Goal: Find specific page/section: Find specific page/section

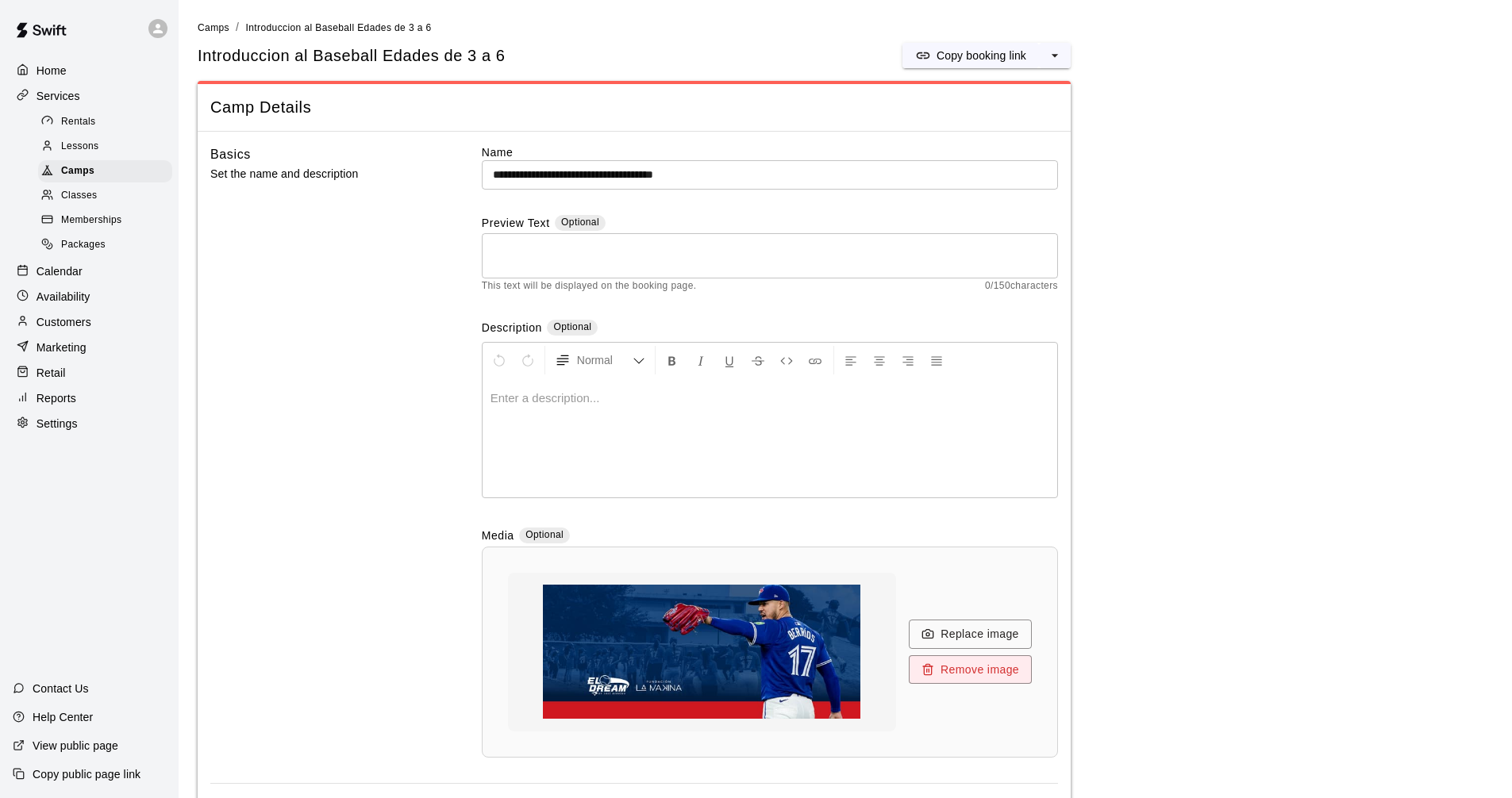
scroll to position [1704, 0]
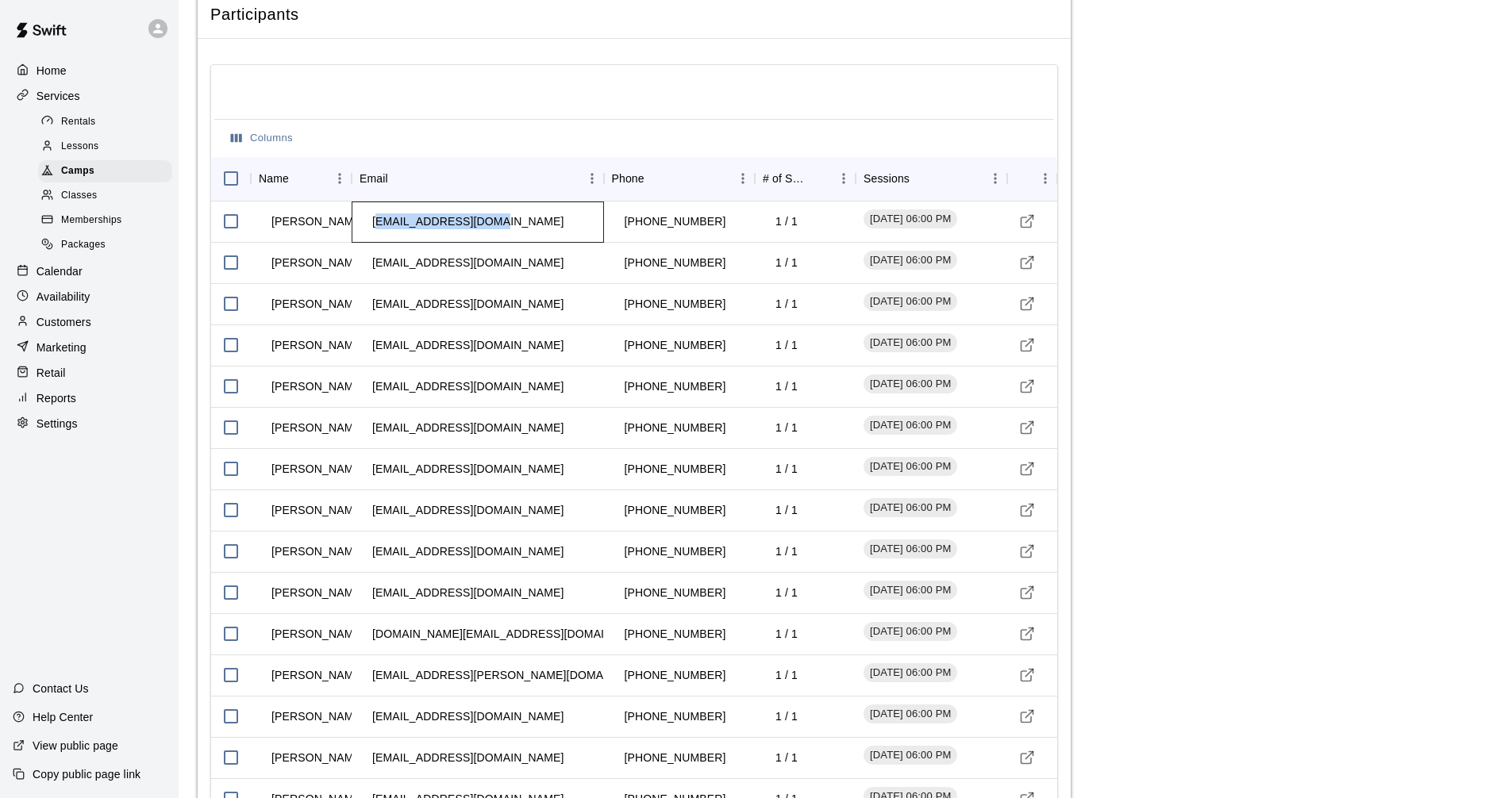
drag, startPoint x: 376, startPoint y: 223, endPoint x: 529, endPoint y: 295, distance: 169.1
click at [370, 228] on td "[EMAIL_ADDRESS][DOMAIN_NAME]" at bounding box center [468, 221] width 216 height 42
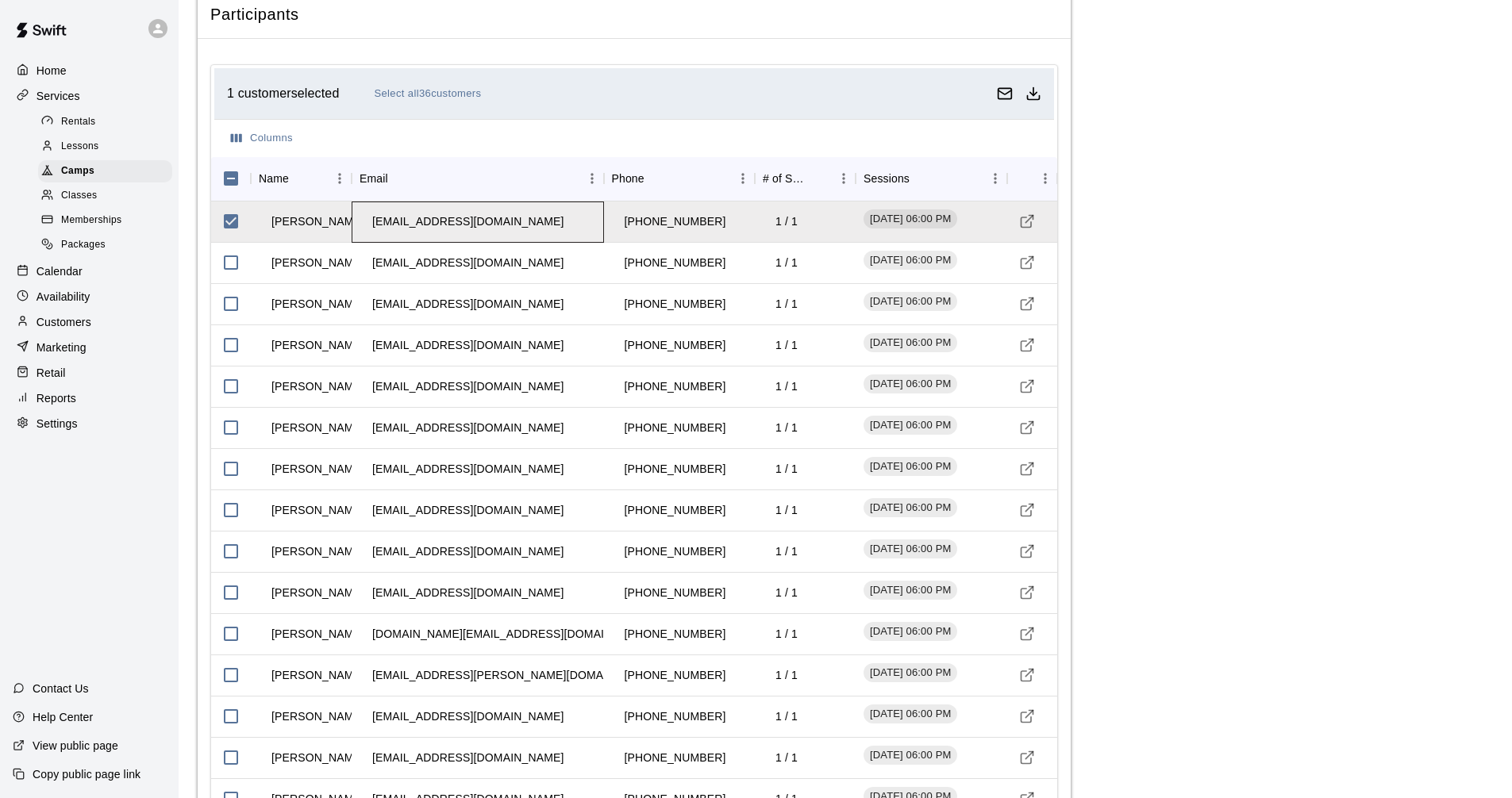
click at [372, 223] on td "[EMAIL_ADDRESS][DOMAIN_NAME]" at bounding box center [468, 221] width 216 height 42
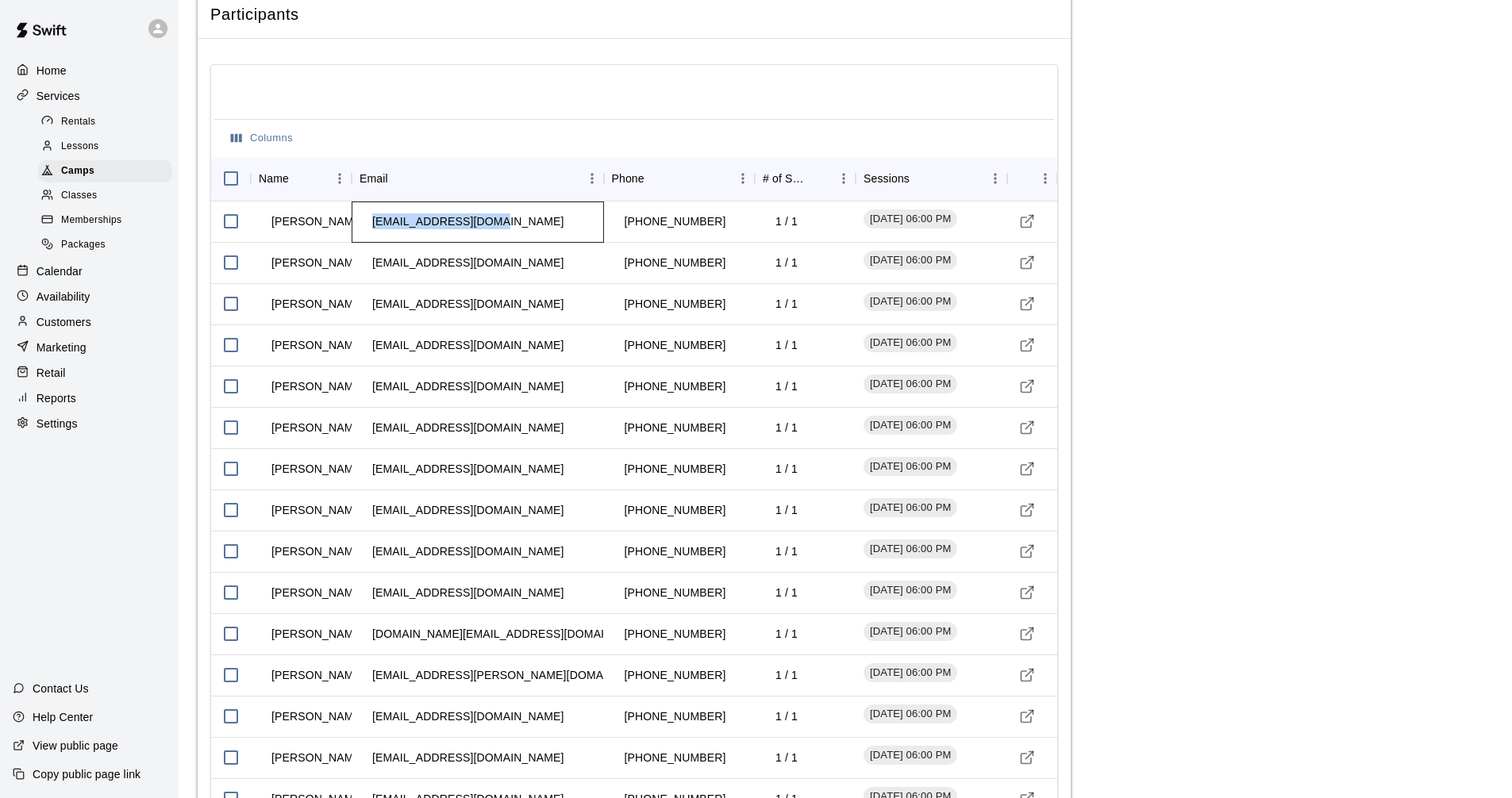
drag, startPoint x: 372, startPoint y: 223, endPoint x: 488, endPoint y: 230, distance: 116.2
click at [488, 230] on td "[EMAIL_ADDRESS][DOMAIN_NAME]" at bounding box center [468, 221] width 216 height 42
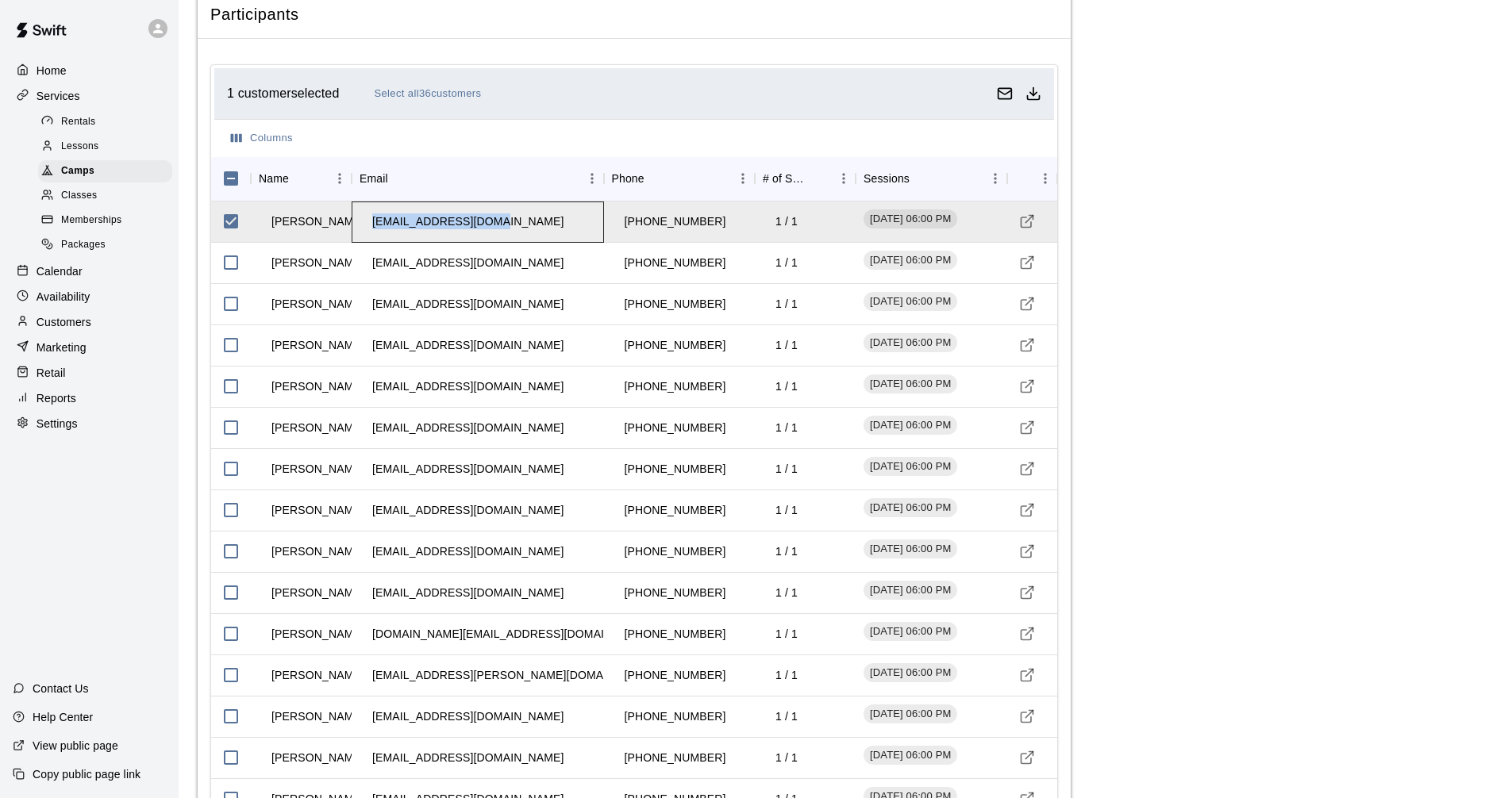
copy td "[EMAIL_ADDRESS][DOMAIN_NAME]"
click at [371, 264] on td "[EMAIL_ADDRESS][DOMAIN_NAME]" at bounding box center [468, 263] width 216 height 42
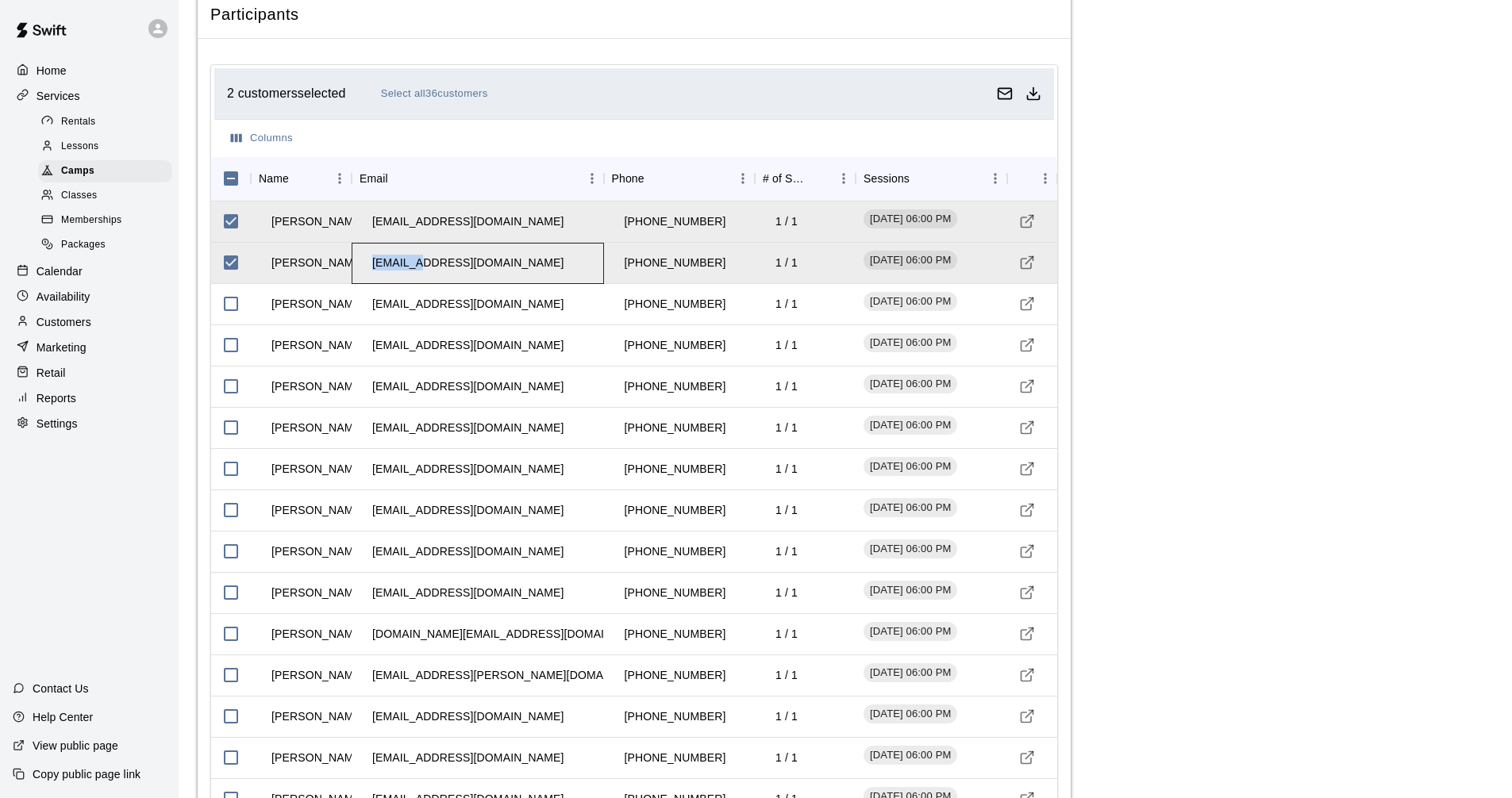
click at [371, 264] on td "[EMAIL_ADDRESS][DOMAIN_NAME]" at bounding box center [468, 263] width 216 height 42
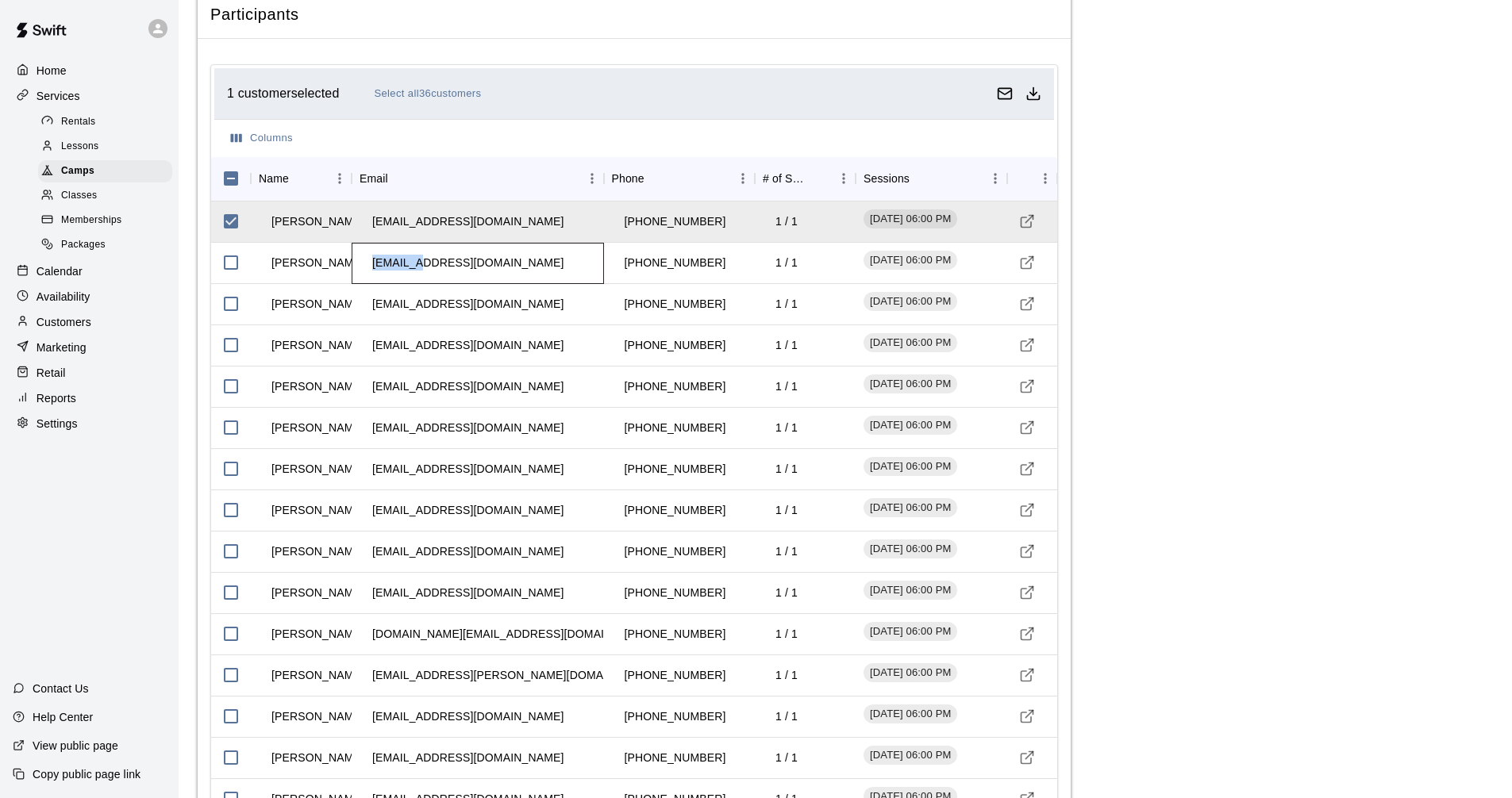
click at [359, 268] on div "[EMAIL_ADDRESS][DOMAIN_NAME]" at bounding box center [477, 264] width 252 height 41
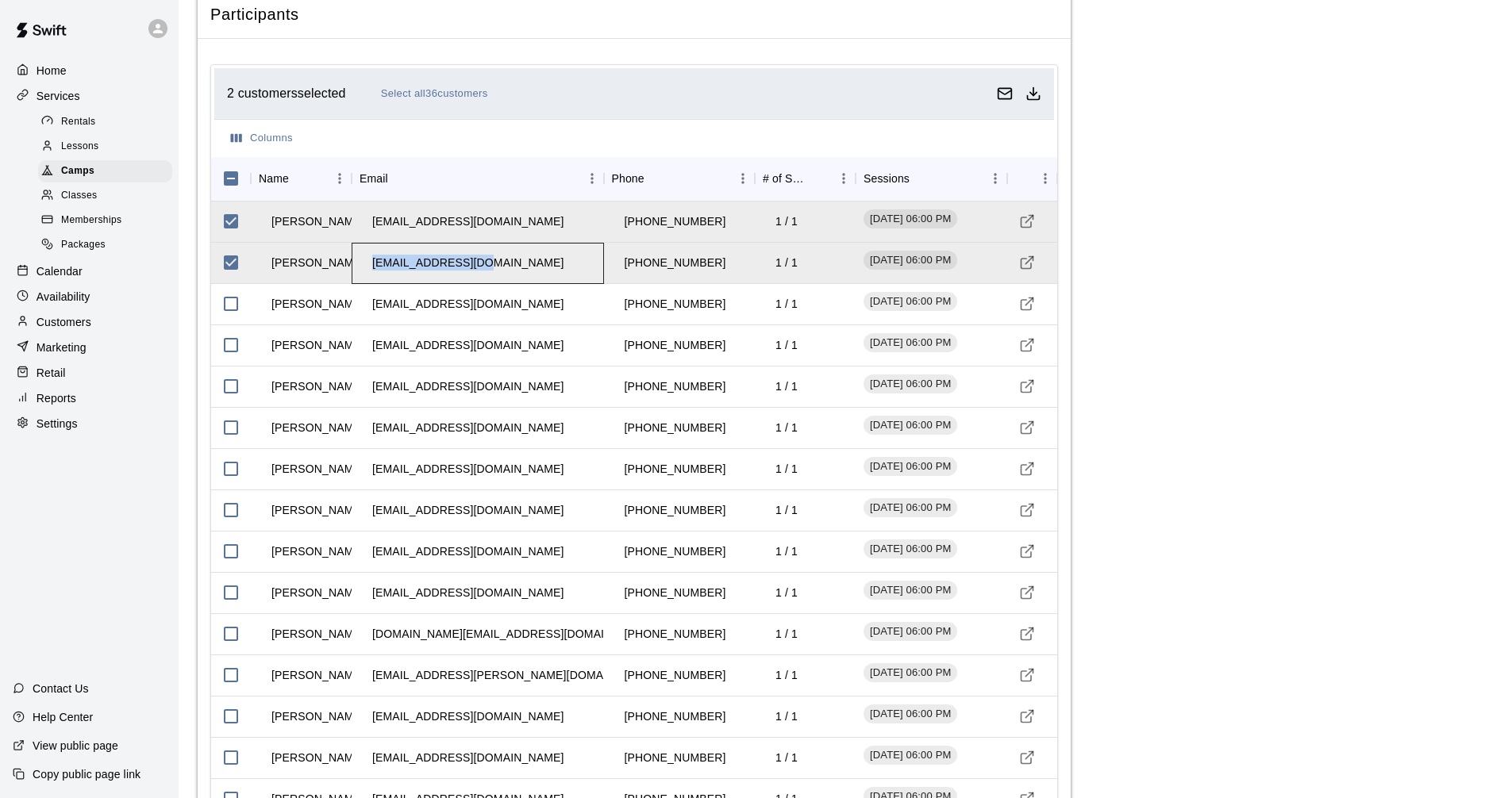
drag, startPoint x: 370, startPoint y: 265, endPoint x: 492, endPoint y: 273, distance: 122.3
click at [492, 273] on td "[EMAIL_ADDRESS][DOMAIN_NAME]" at bounding box center [468, 263] width 216 height 42
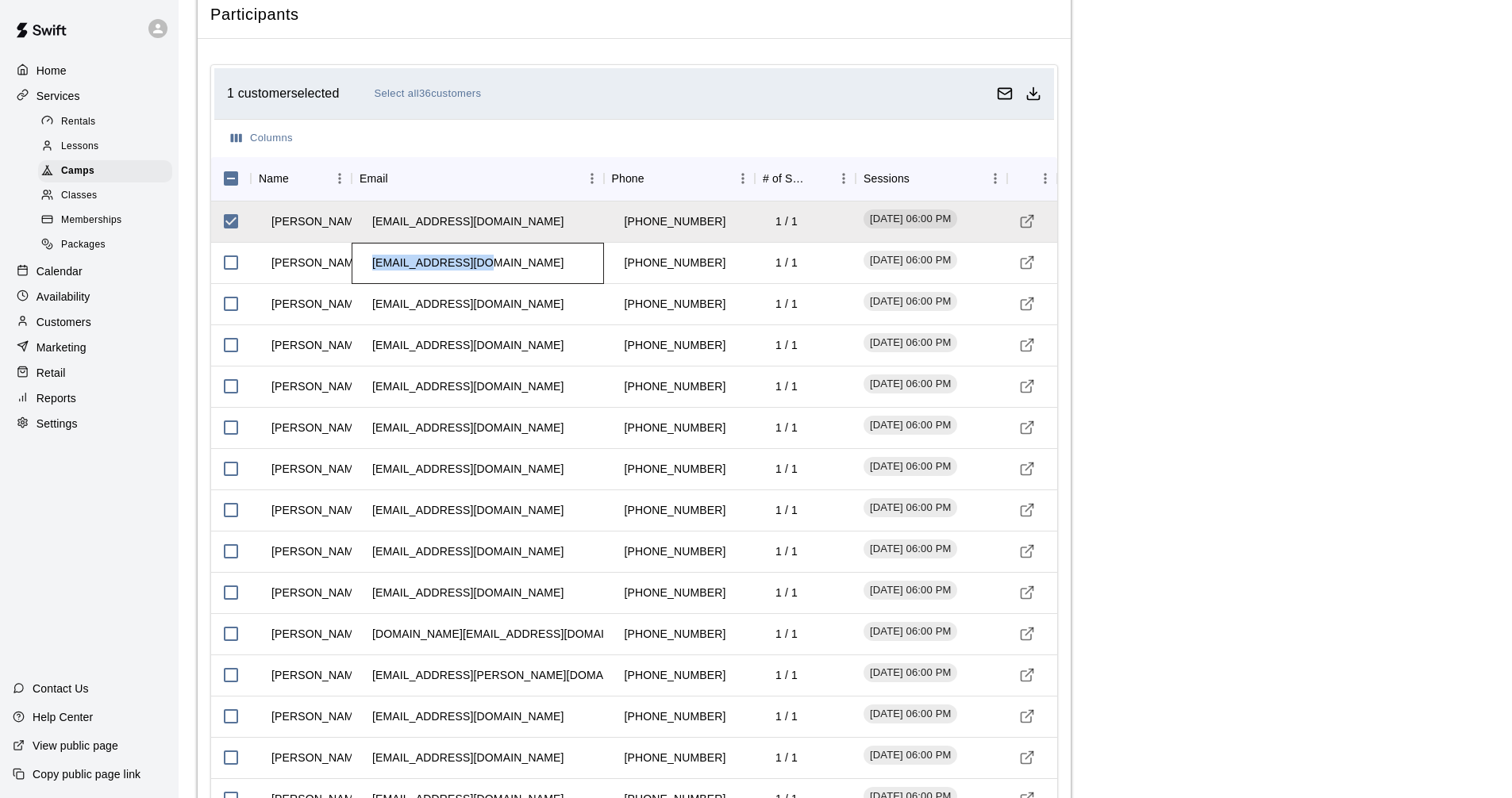
copy td "[EMAIL_ADDRESS][DOMAIN_NAME]"
drag, startPoint x: 371, startPoint y: 307, endPoint x: 495, endPoint y: 317, distance: 124.4
click at [495, 317] on td "[EMAIL_ADDRESS][DOMAIN_NAME]" at bounding box center [468, 304] width 216 height 42
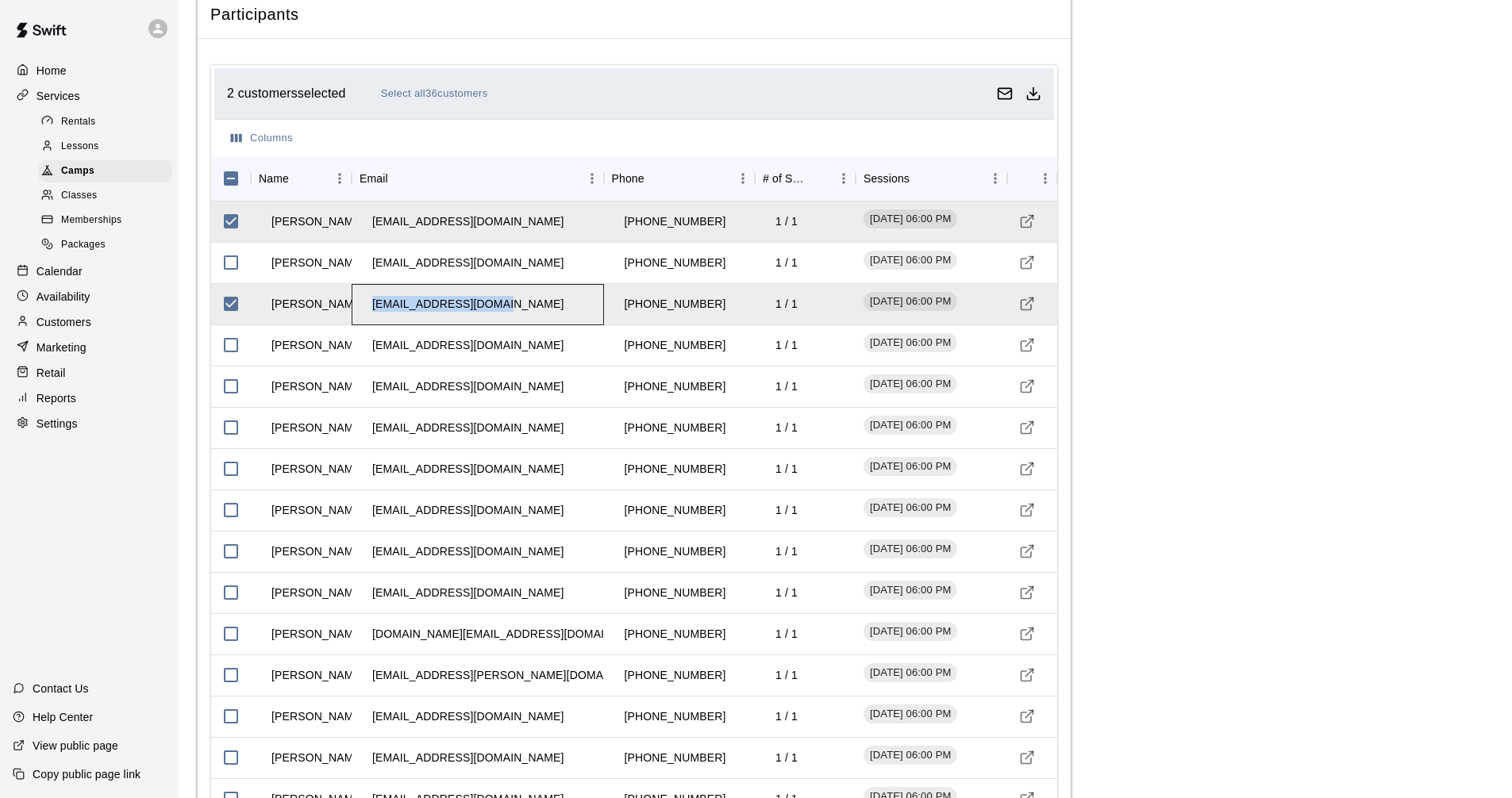
copy td "[EMAIL_ADDRESS][DOMAIN_NAME]"
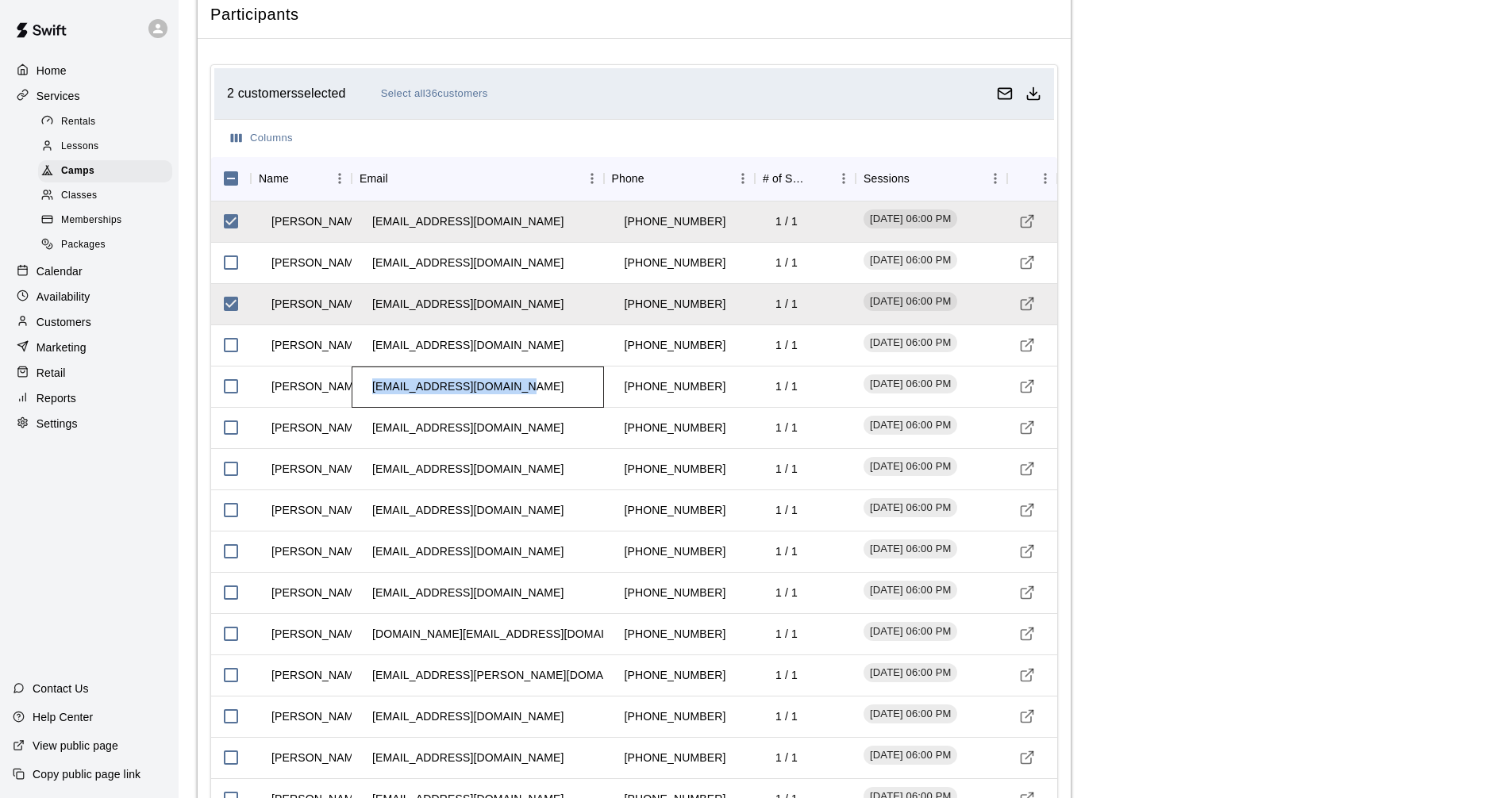
drag, startPoint x: 374, startPoint y: 390, endPoint x: 528, endPoint y: 397, distance: 154.2
click at [528, 397] on td "[EMAIL_ADDRESS][DOMAIN_NAME]" at bounding box center [468, 386] width 216 height 42
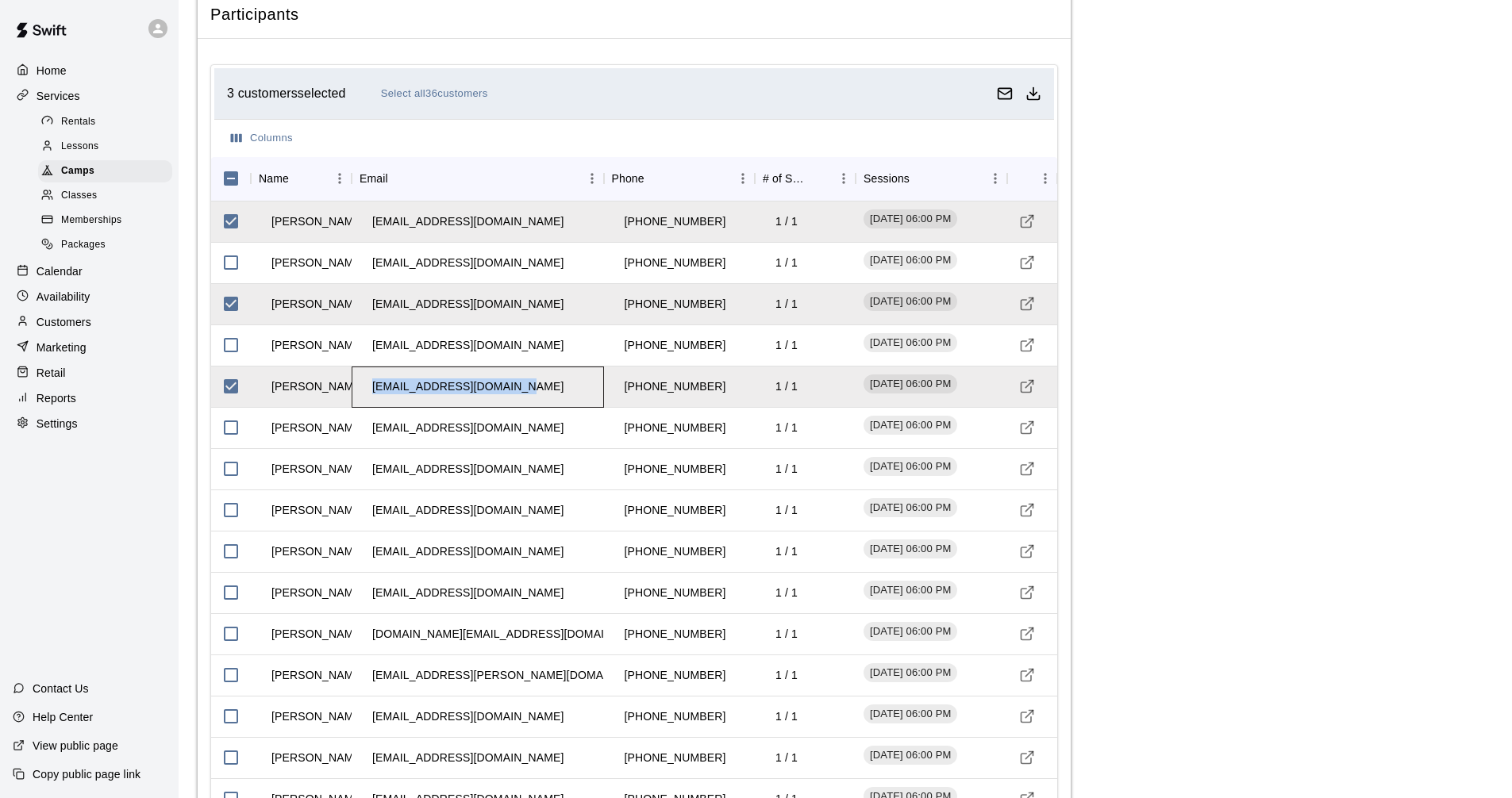
copy td "[EMAIL_ADDRESS][DOMAIN_NAME]"
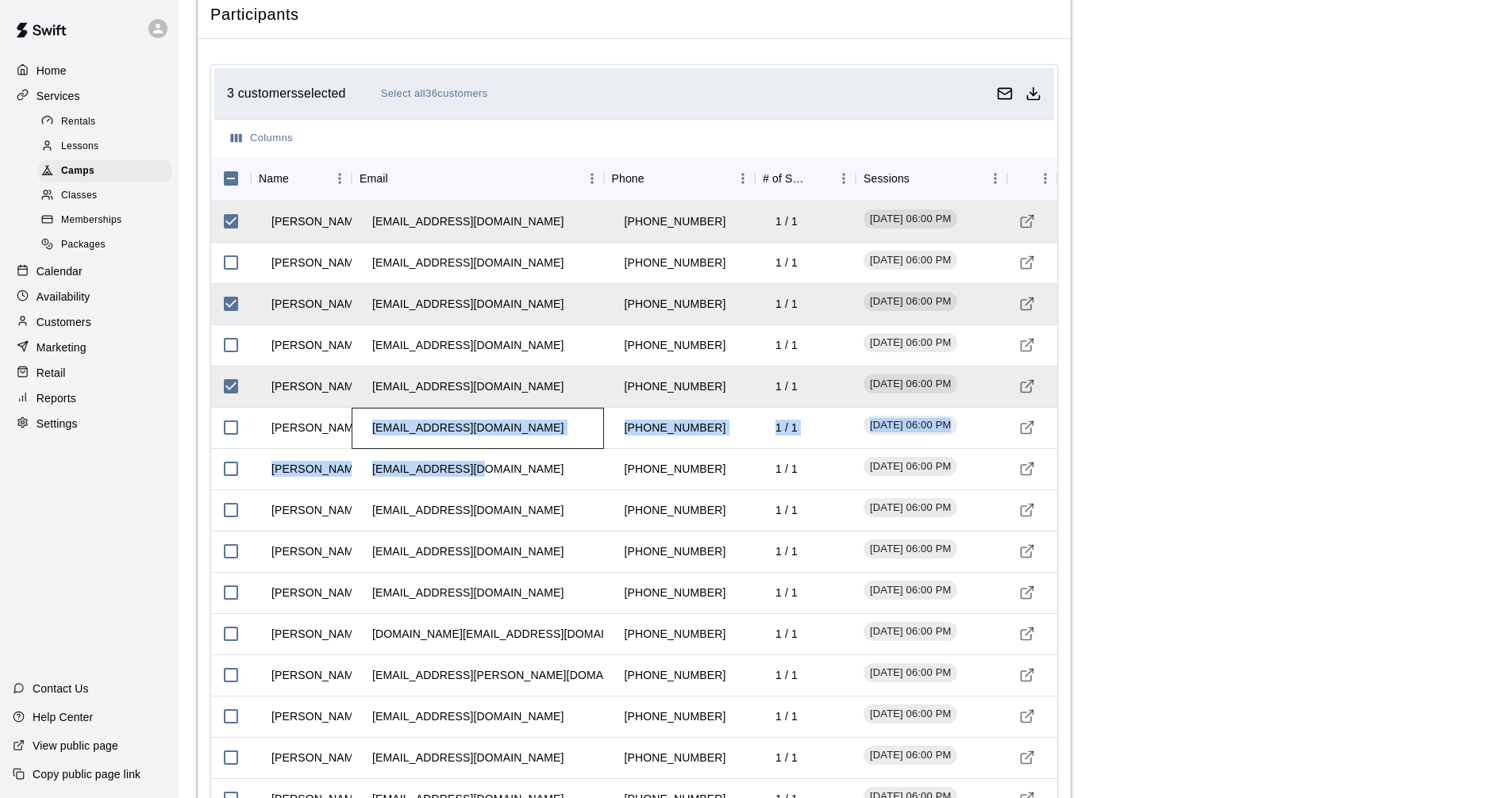
drag, startPoint x: 370, startPoint y: 427, endPoint x: 529, endPoint y: 453, distance: 161.1
click at [527, 474] on div "[EMAIL_ADDRESS][DOMAIN_NAME]" at bounding box center [477, 470] width 252 height 41
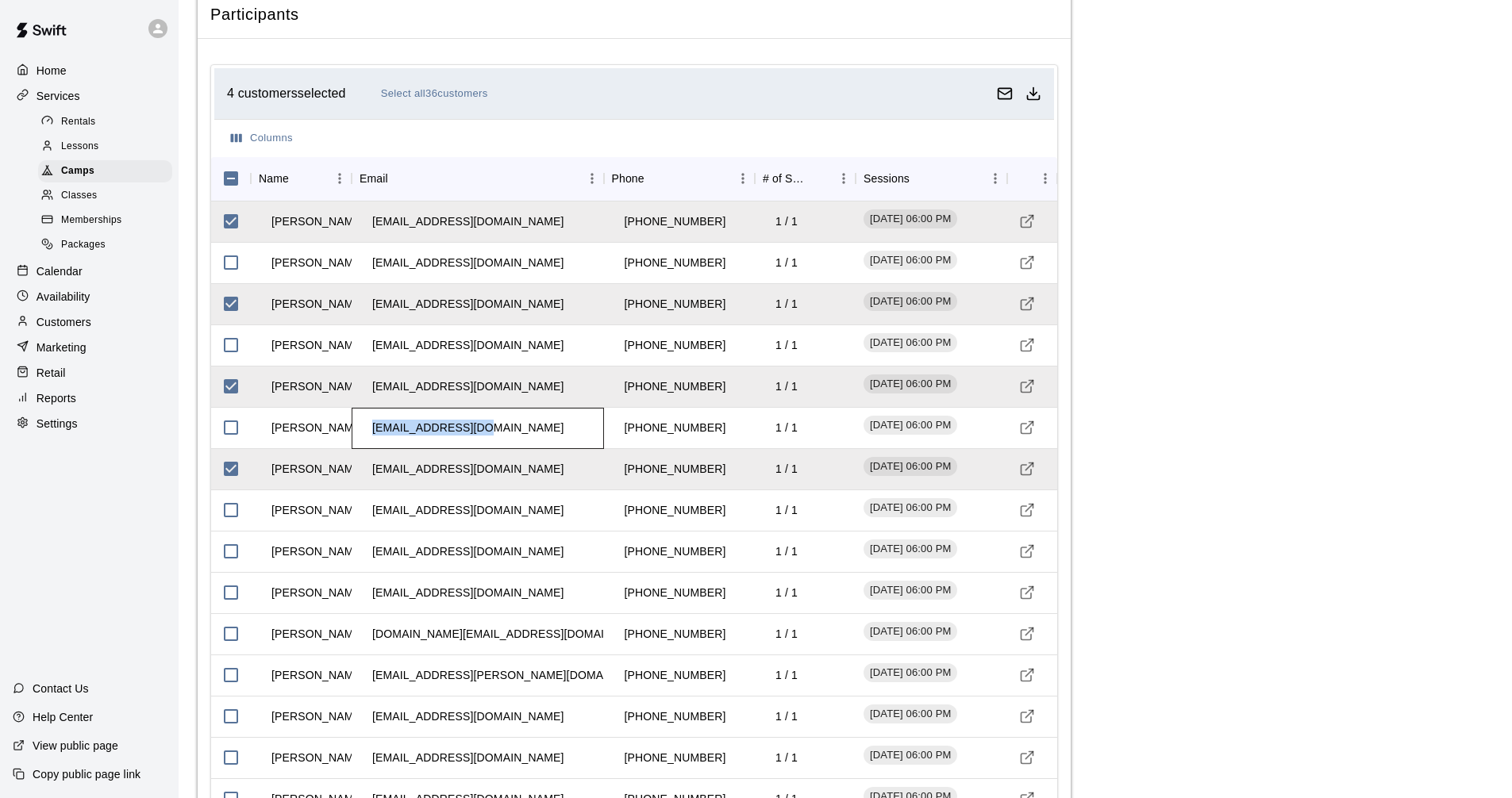
drag, startPoint x: 371, startPoint y: 428, endPoint x: 482, endPoint y: 425, distance: 111.0
click at [482, 425] on td "[EMAIL_ADDRESS][DOMAIN_NAME]" at bounding box center [468, 428] width 216 height 42
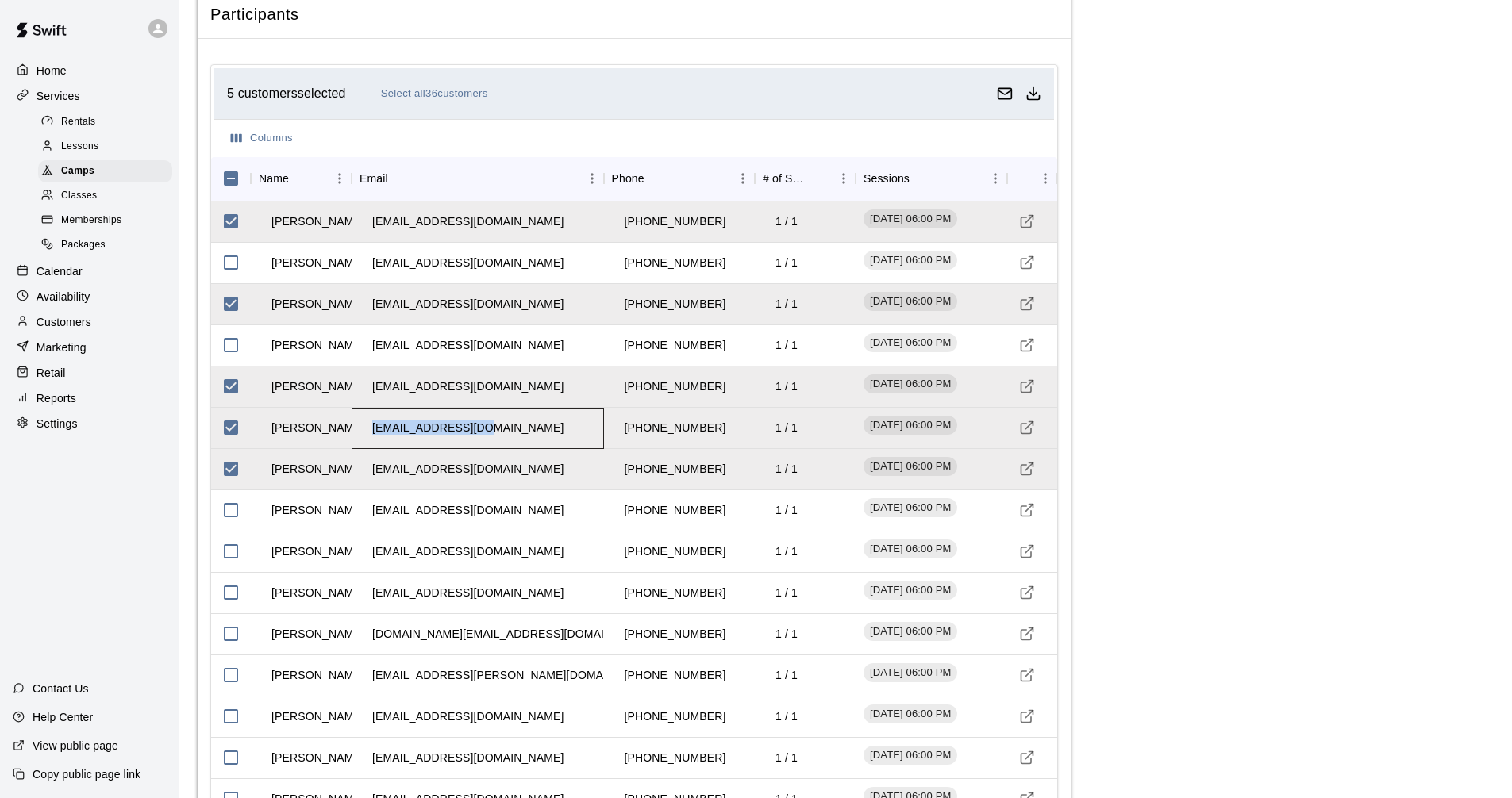
copy td "[EMAIL_ADDRESS][DOMAIN_NAME]"
drag, startPoint x: 377, startPoint y: 474, endPoint x: 503, endPoint y: 481, distance: 126.2
click at [503, 481] on div "[EMAIL_ADDRESS][DOMAIN_NAME]" at bounding box center [477, 470] width 252 height 41
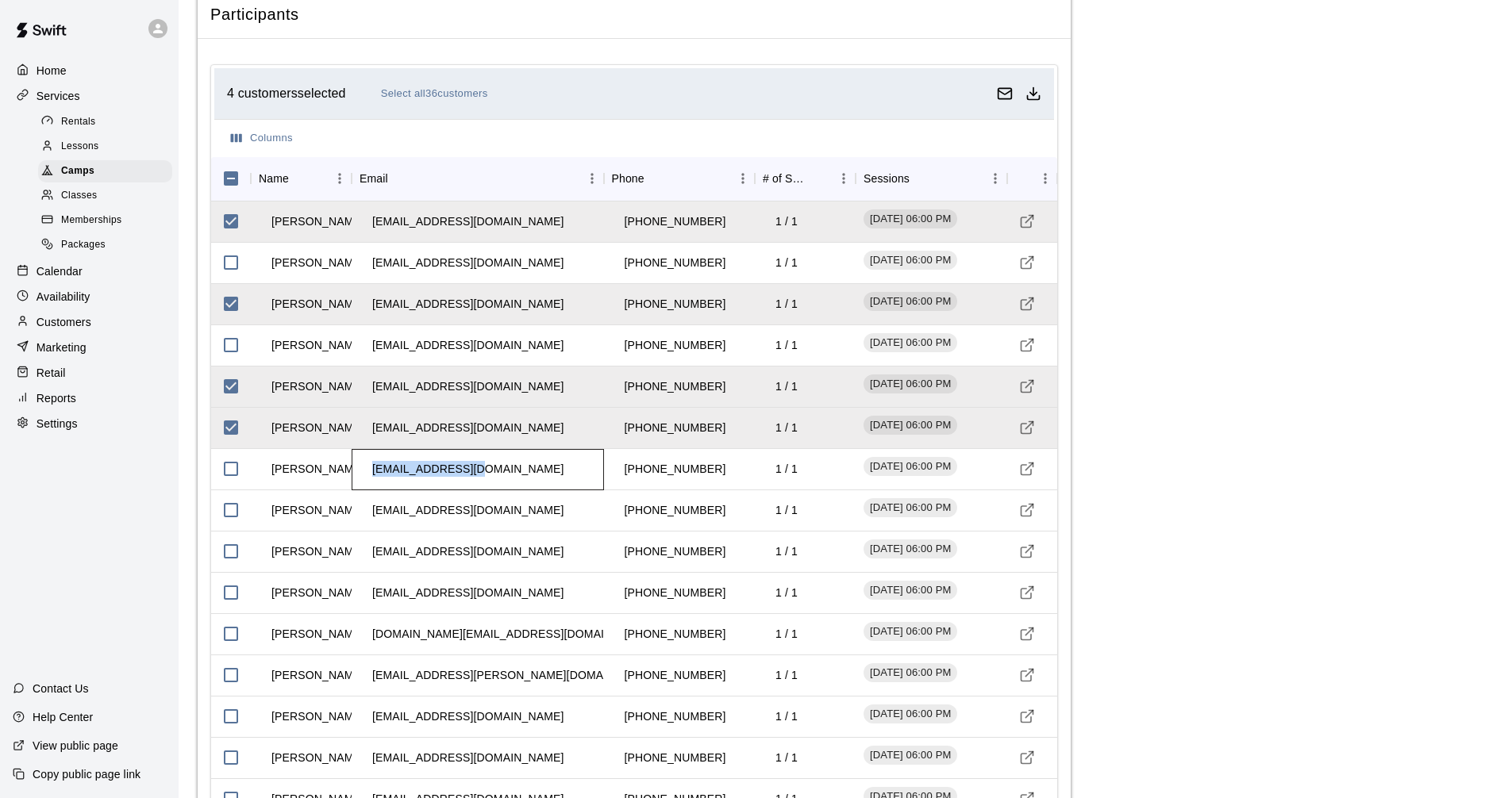
copy td "[EMAIL_ADDRESS][DOMAIN_NAME]"
drag, startPoint x: 374, startPoint y: 513, endPoint x: 553, endPoint y: 490, distance: 180.5
click at [525, 502] on div "[EMAIL_ADDRESS][DOMAIN_NAME]" at bounding box center [477, 511] width 252 height 41
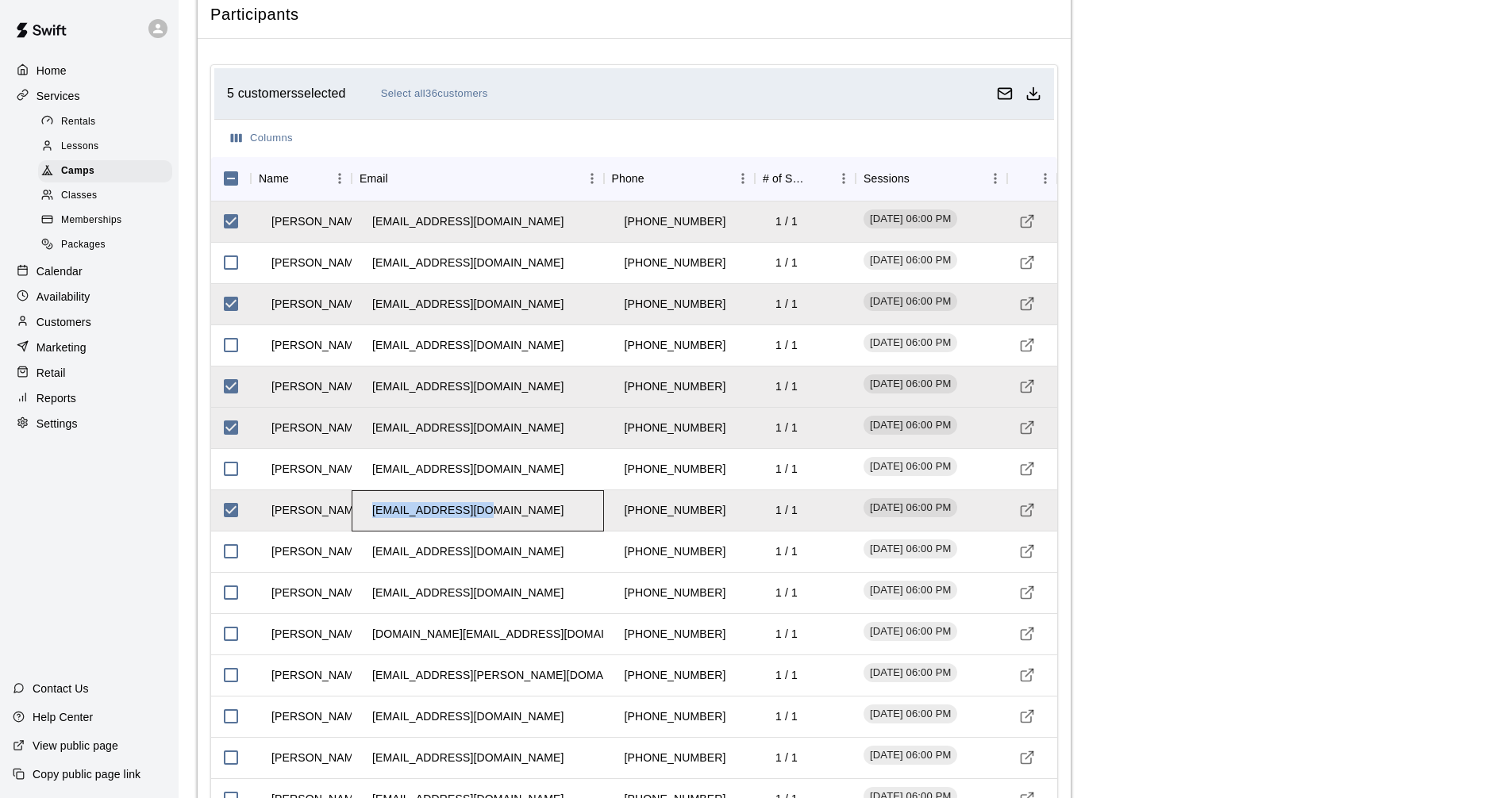
copy td "[EMAIL_ADDRESS][DOMAIN_NAME]"
drag, startPoint x: 372, startPoint y: 553, endPoint x: 568, endPoint y: 567, distance: 196.5
click at [568, 567] on div "[EMAIL_ADDRESS][DOMAIN_NAME]" at bounding box center [477, 552] width 252 height 41
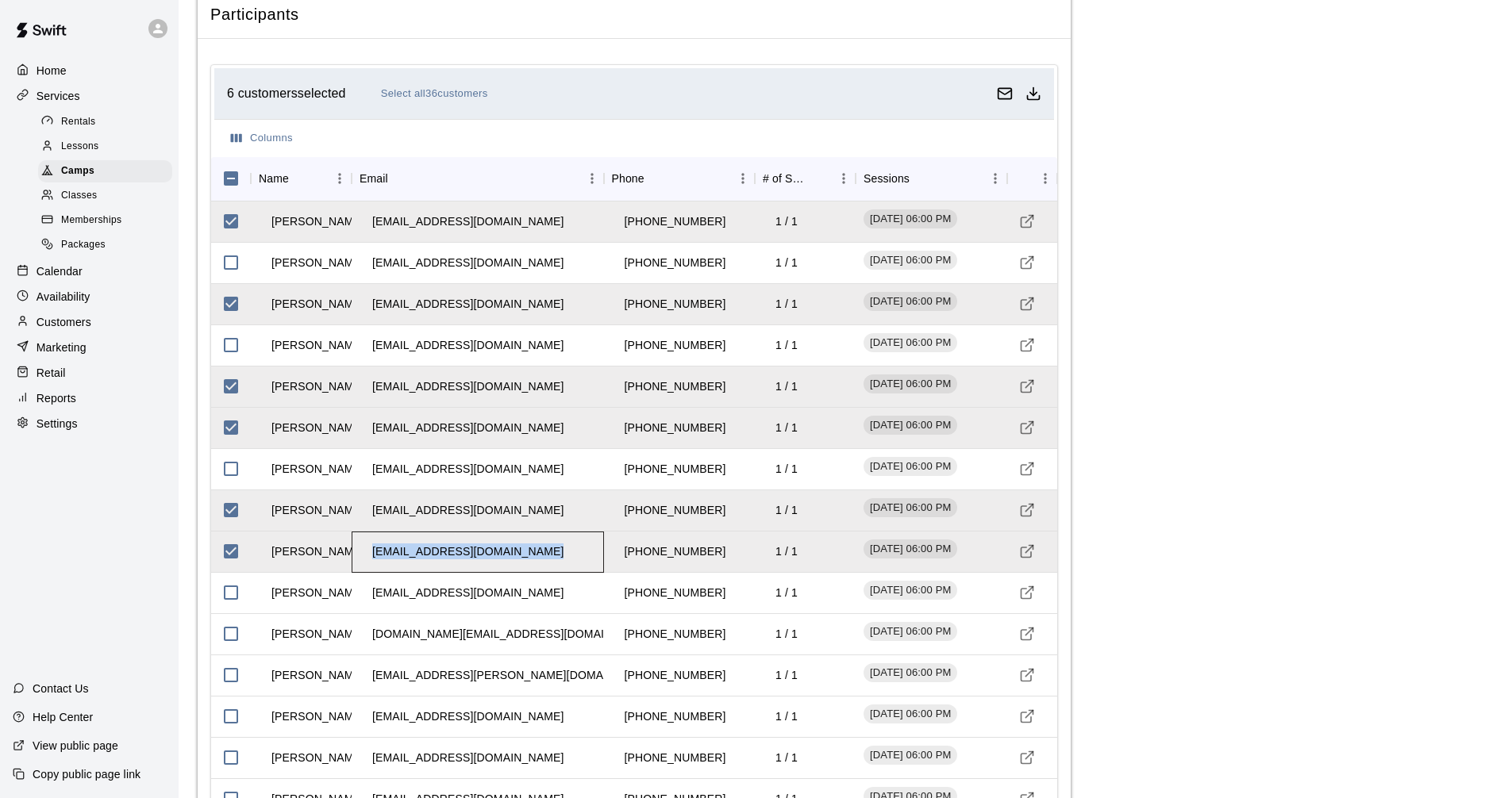
copy td "[EMAIL_ADDRESS][DOMAIN_NAME]"
drag, startPoint x: 370, startPoint y: 592, endPoint x: 533, endPoint y: 607, distance: 163.7
click at [533, 608] on div "[EMAIL_ADDRESS][DOMAIN_NAME]" at bounding box center [477, 593] width 252 height 41
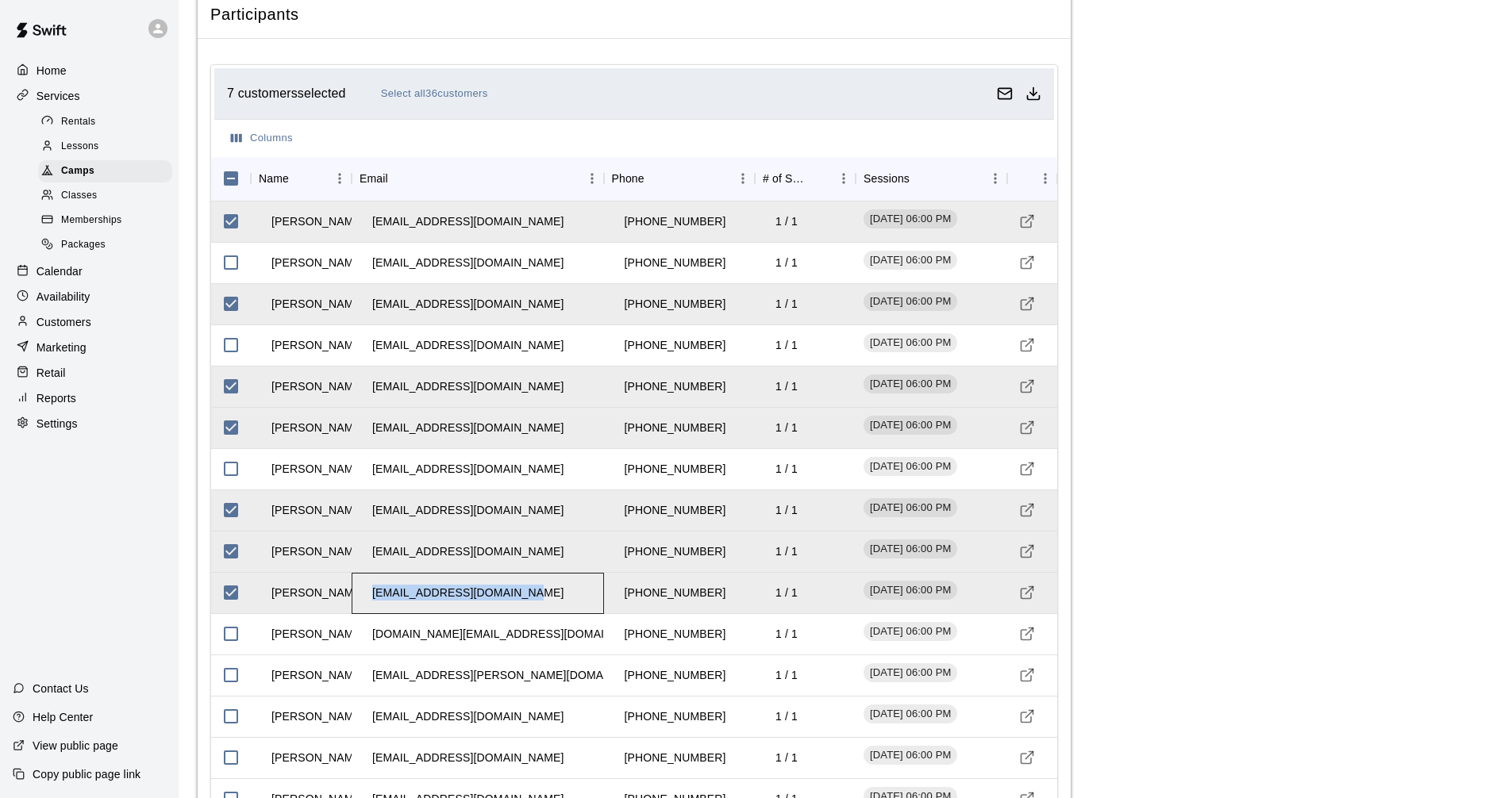
copy td "[EMAIL_ADDRESS][DOMAIN_NAME]"
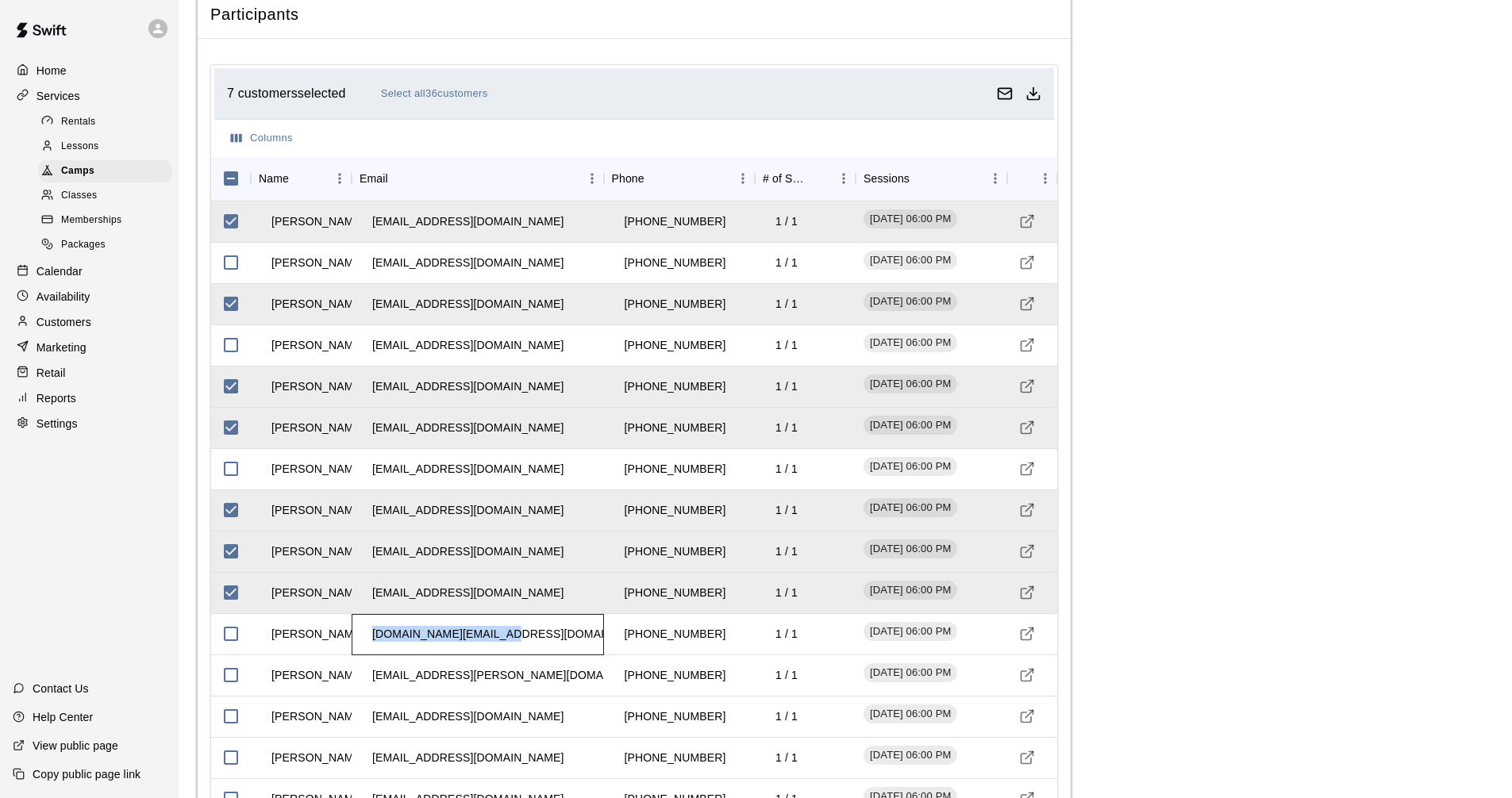
drag, startPoint x: 371, startPoint y: 635, endPoint x: 538, endPoint y: 627, distance: 167.2
click at [534, 631] on div "[DOMAIN_NAME][EMAIL_ADDRESS][DOMAIN_NAME]" at bounding box center [477, 635] width 252 height 41
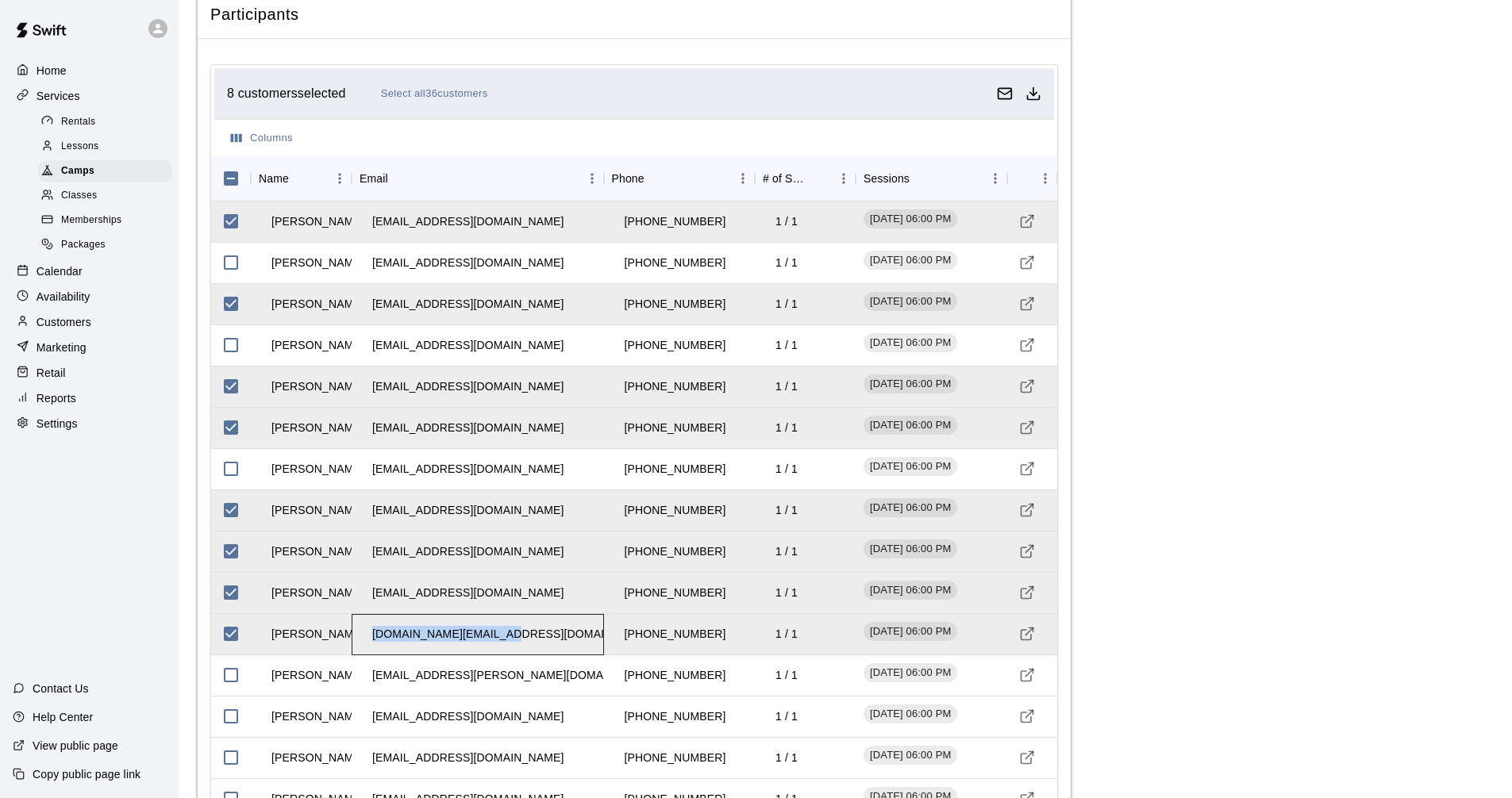
copy td "[DOMAIN_NAME][EMAIL_ADDRESS][DOMAIN_NAME]"
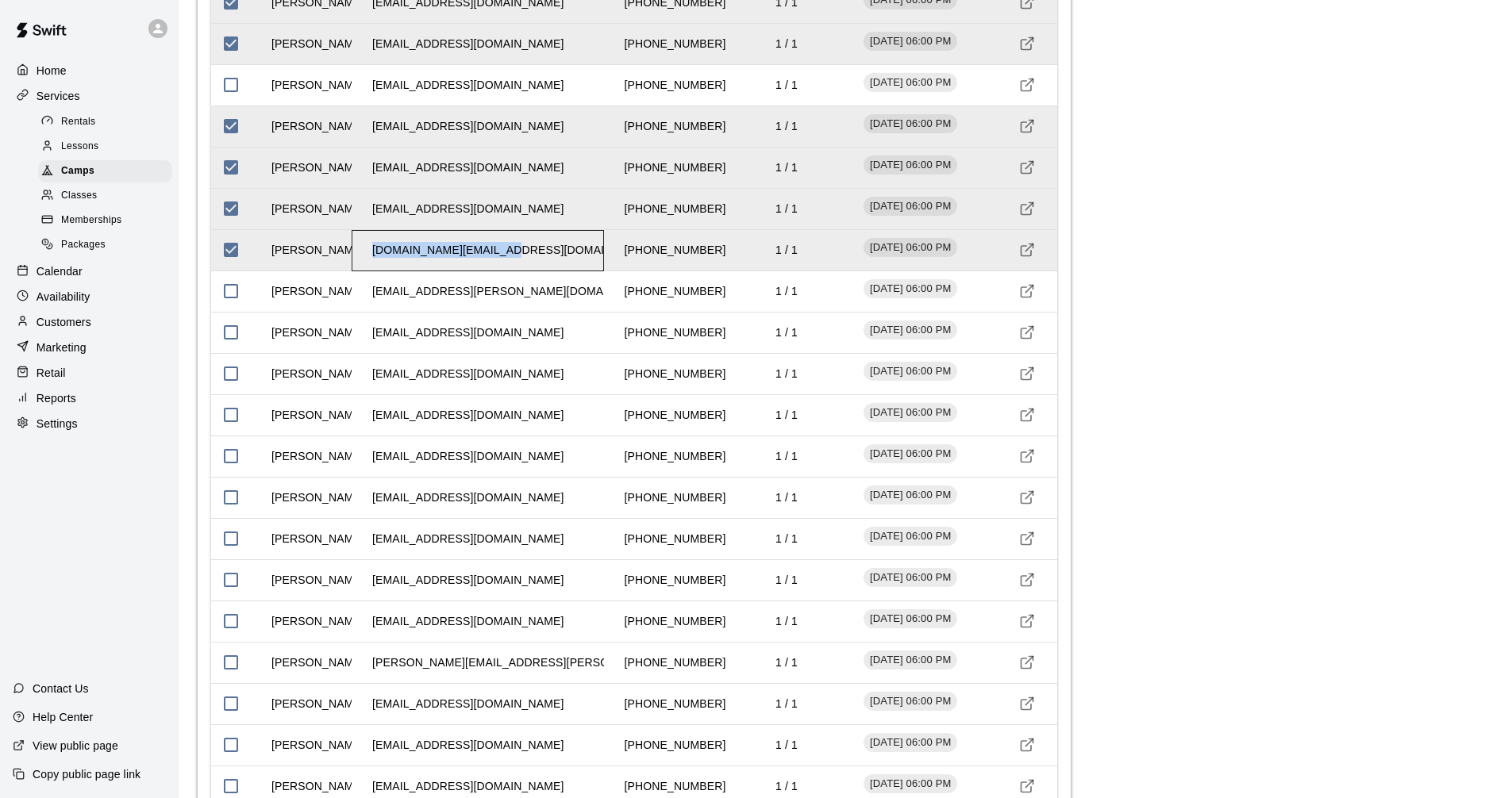
scroll to position [2179, 0]
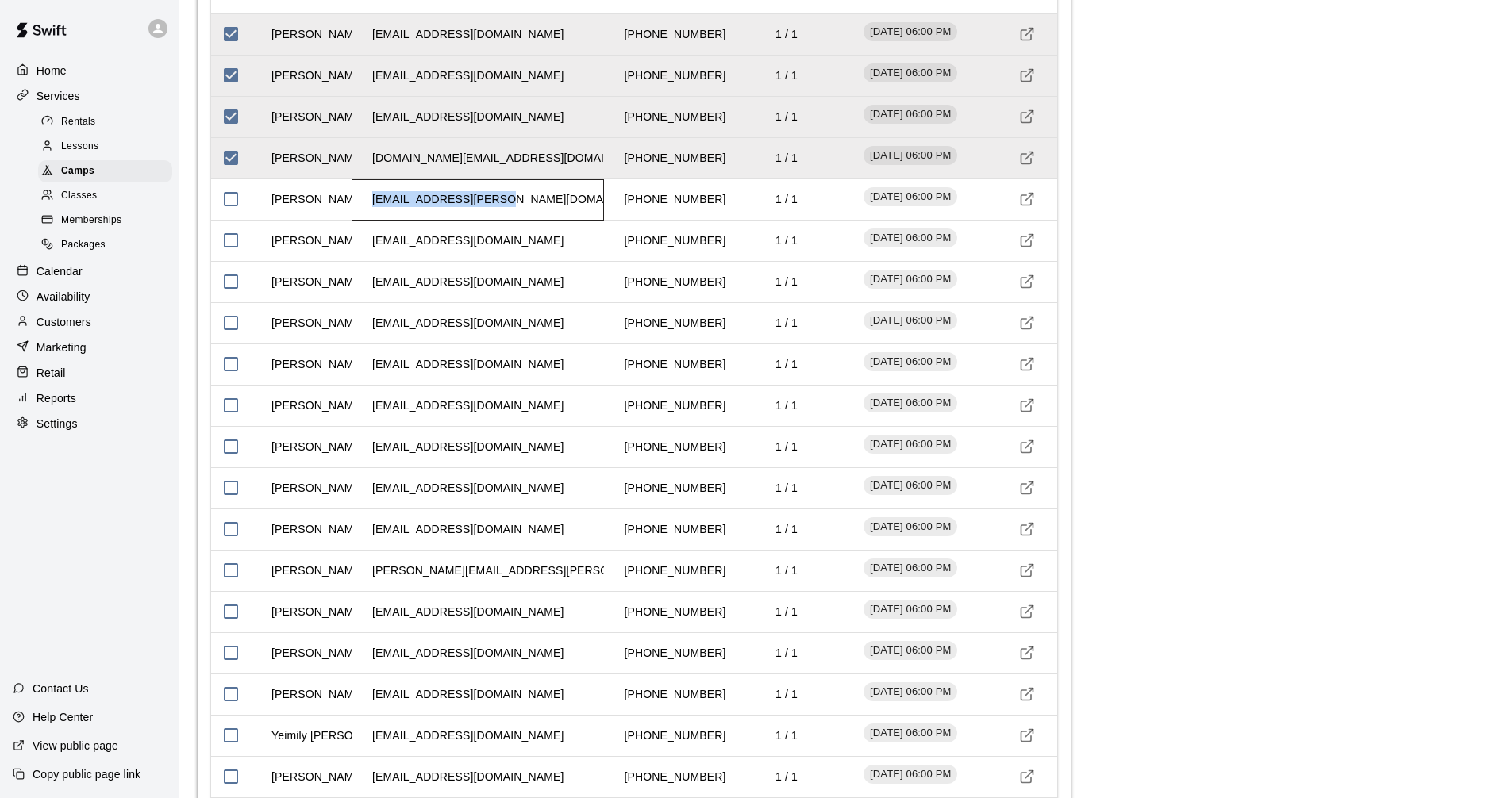
drag, startPoint x: 371, startPoint y: 200, endPoint x: 517, endPoint y: 206, distance: 146.1
click at [511, 208] on div "[EMAIL_ADDRESS][PERSON_NAME][DOMAIN_NAME]" at bounding box center [477, 200] width 252 height 41
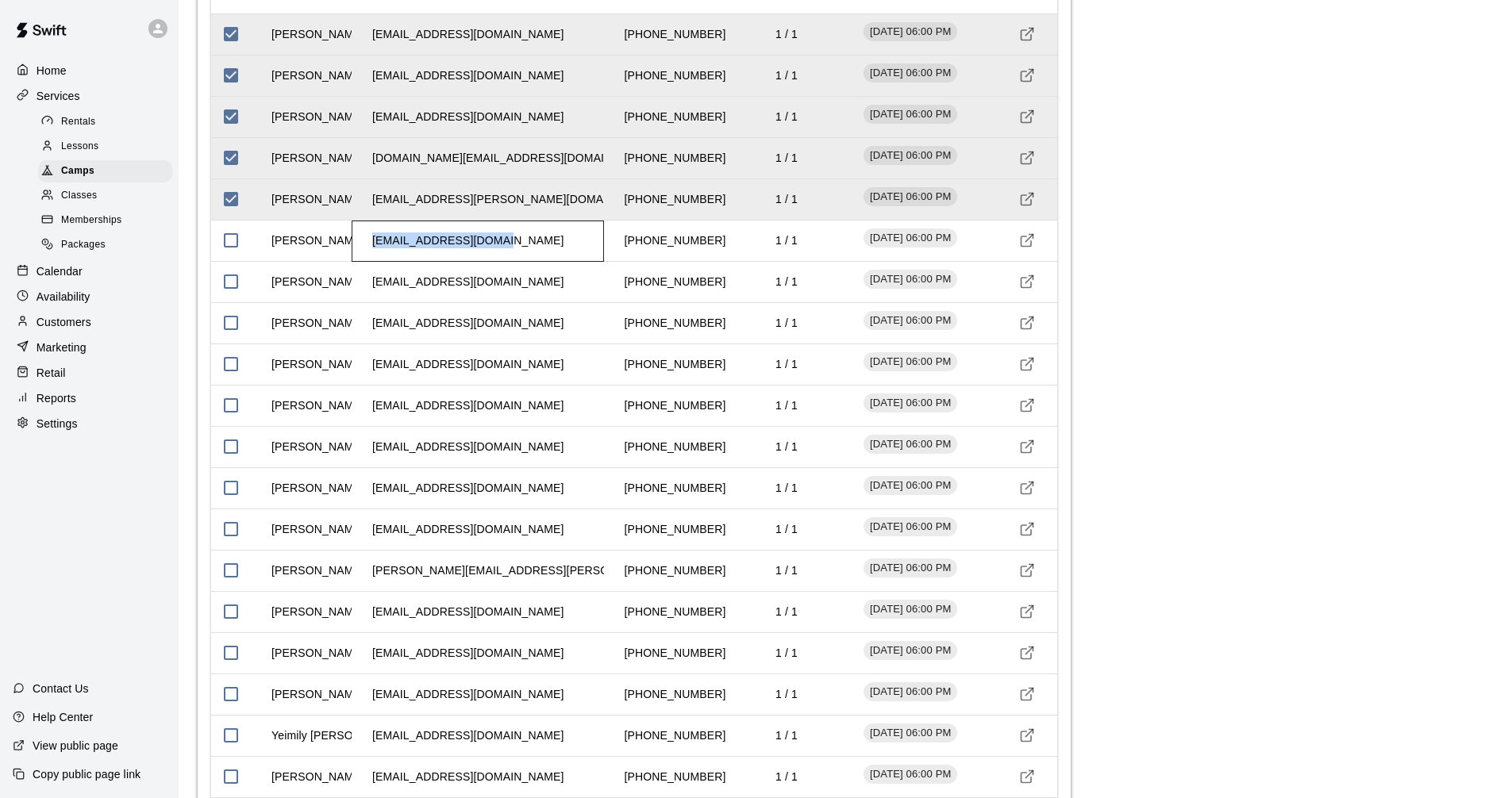
drag, startPoint x: 372, startPoint y: 242, endPoint x: 506, endPoint y: 241, distance: 134.0
click at [506, 241] on td "[EMAIL_ADDRESS][DOMAIN_NAME]" at bounding box center [468, 240] width 216 height 42
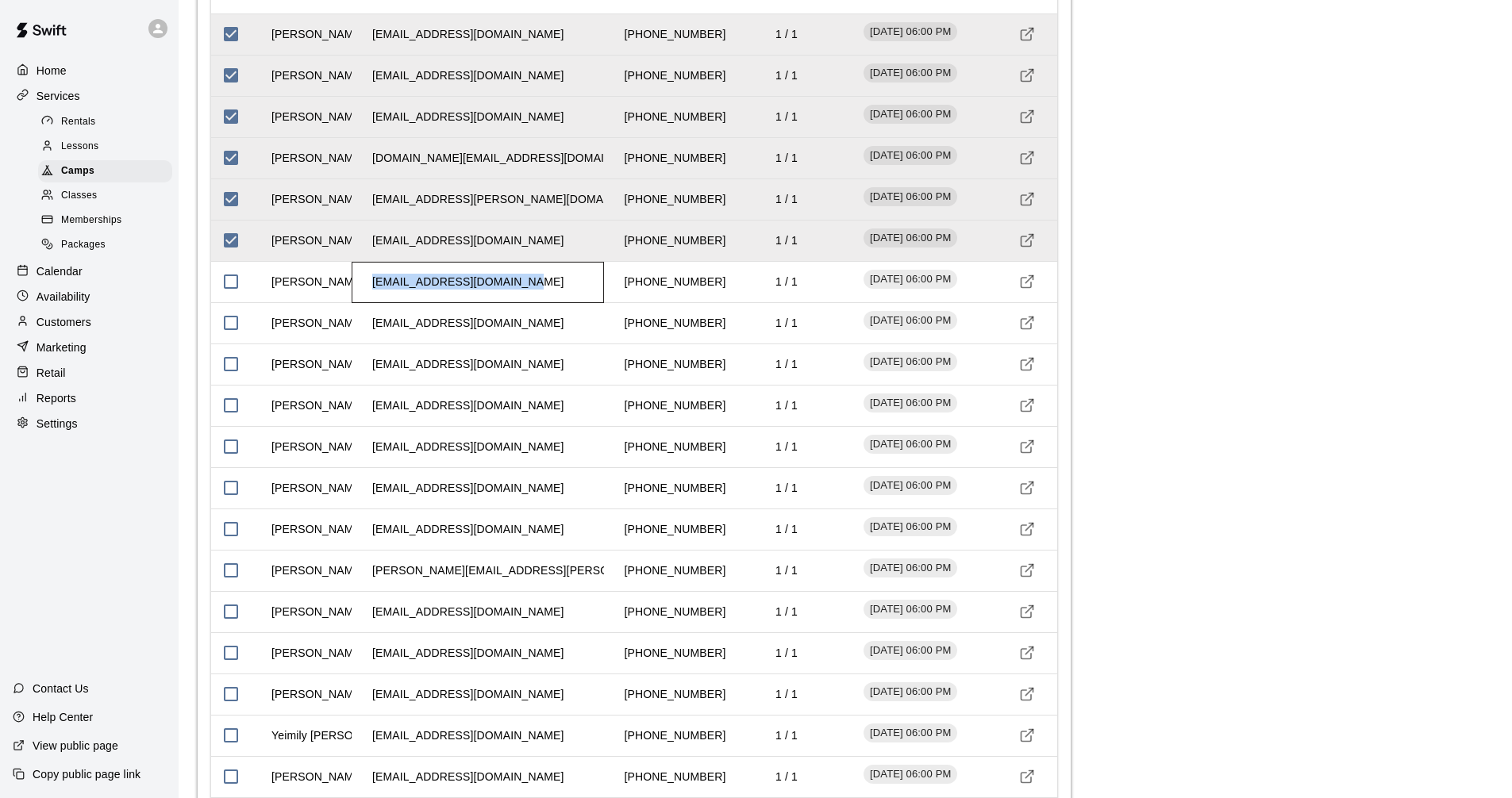
drag, startPoint x: 373, startPoint y: 283, endPoint x: 512, endPoint y: 287, distance: 139.1
click at [512, 287] on td "[EMAIL_ADDRESS][DOMAIN_NAME]" at bounding box center [468, 282] width 216 height 42
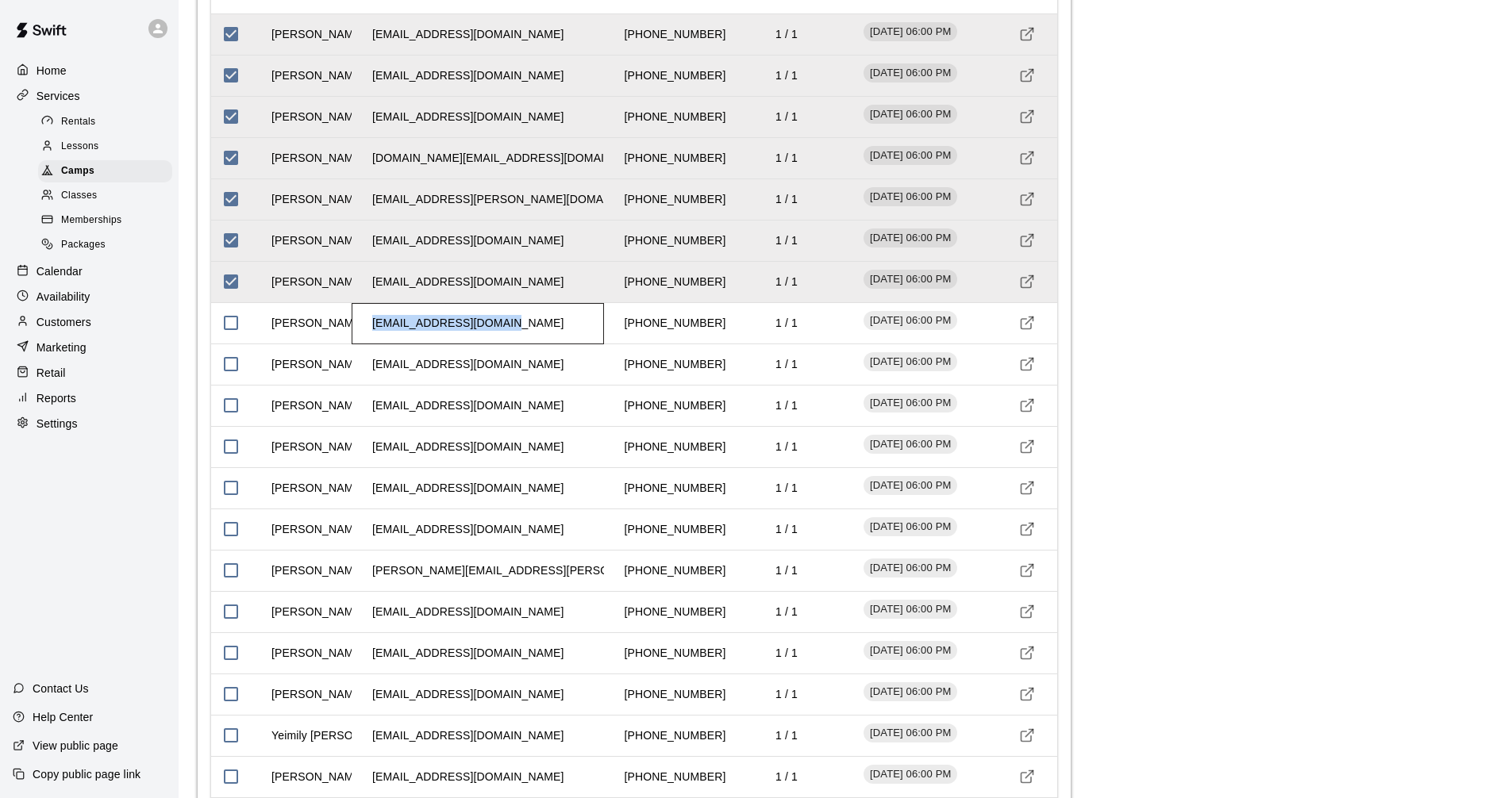
drag, startPoint x: 372, startPoint y: 324, endPoint x: 530, endPoint y: 334, distance: 158.3
click at [530, 334] on div "[EMAIL_ADDRESS][DOMAIN_NAME]" at bounding box center [477, 324] width 252 height 41
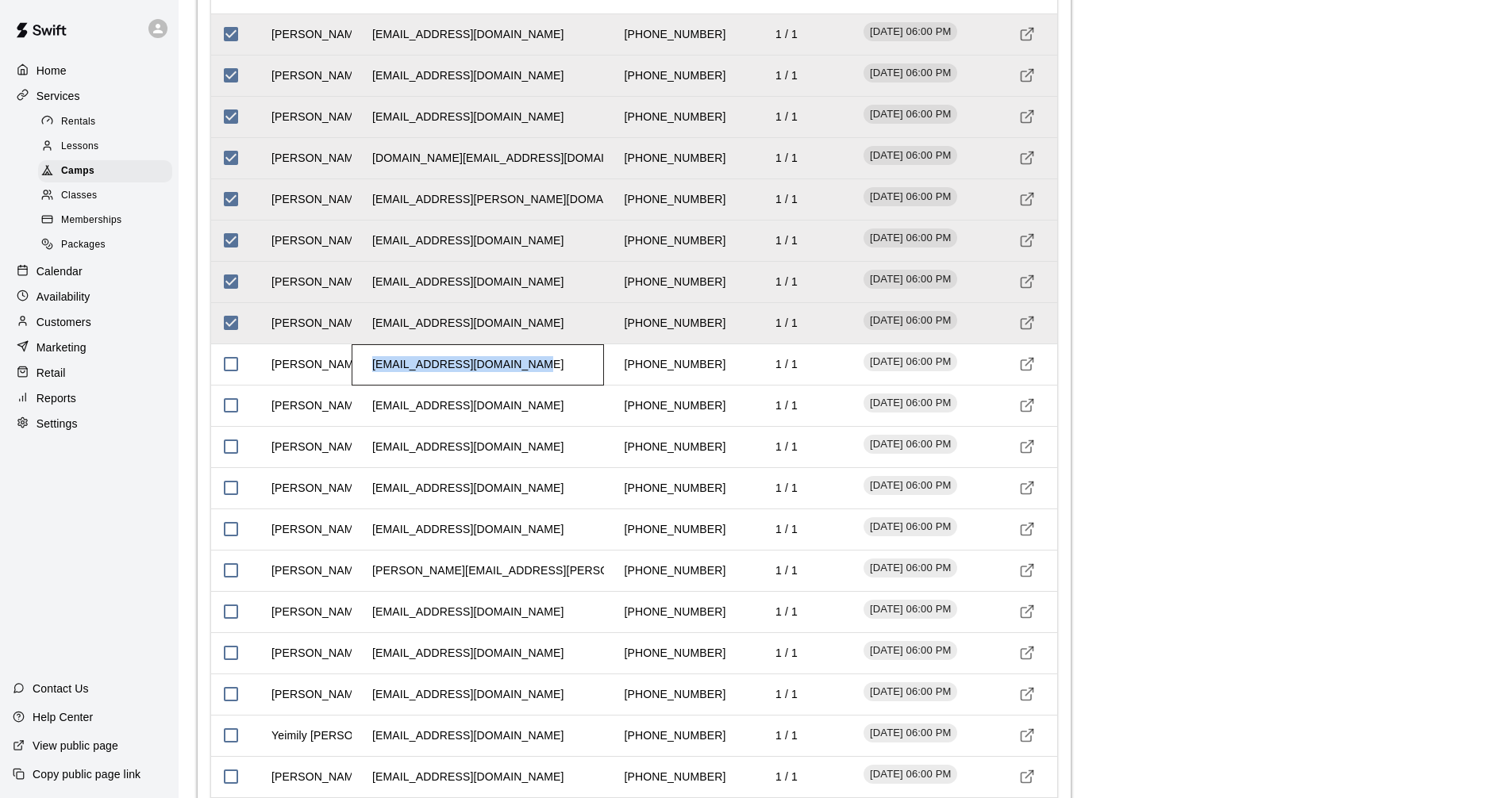
drag, startPoint x: 372, startPoint y: 367, endPoint x: 569, endPoint y: 374, distance: 197.1
click at [523, 370] on td "[EMAIL_ADDRESS][DOMAIN_NAME]" at bounding box center [468, 365] width 216 height 42
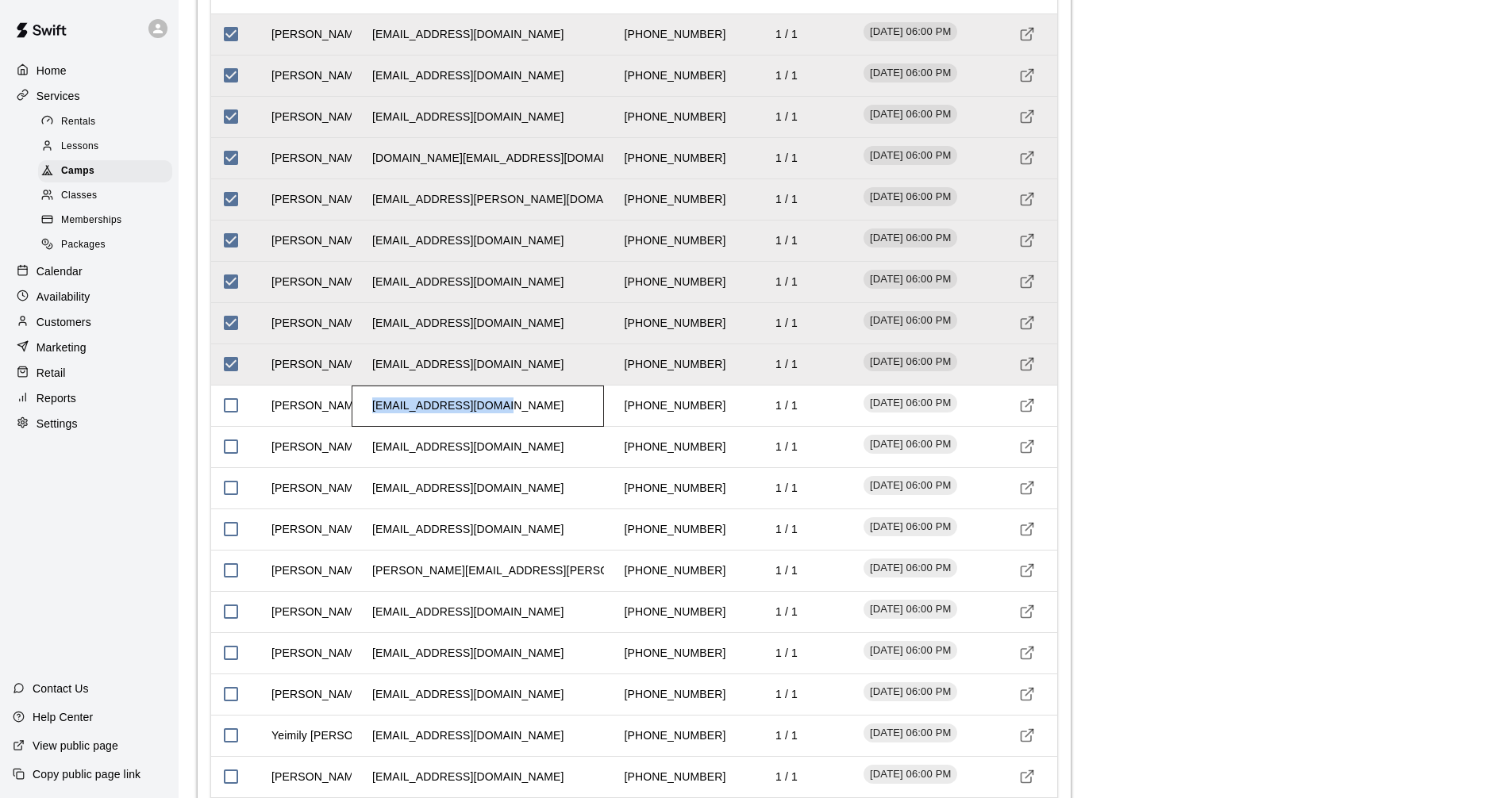
drag, startPoint x: 373, startPoint y: 409, endPoint x: 527, endPoint y: 416, distance: 154.2
click at [522, 416] on div "[EMAIL_ADDRESS][DOMAIN_NAME]" at bounding box center [477, 406] width 252 height 41
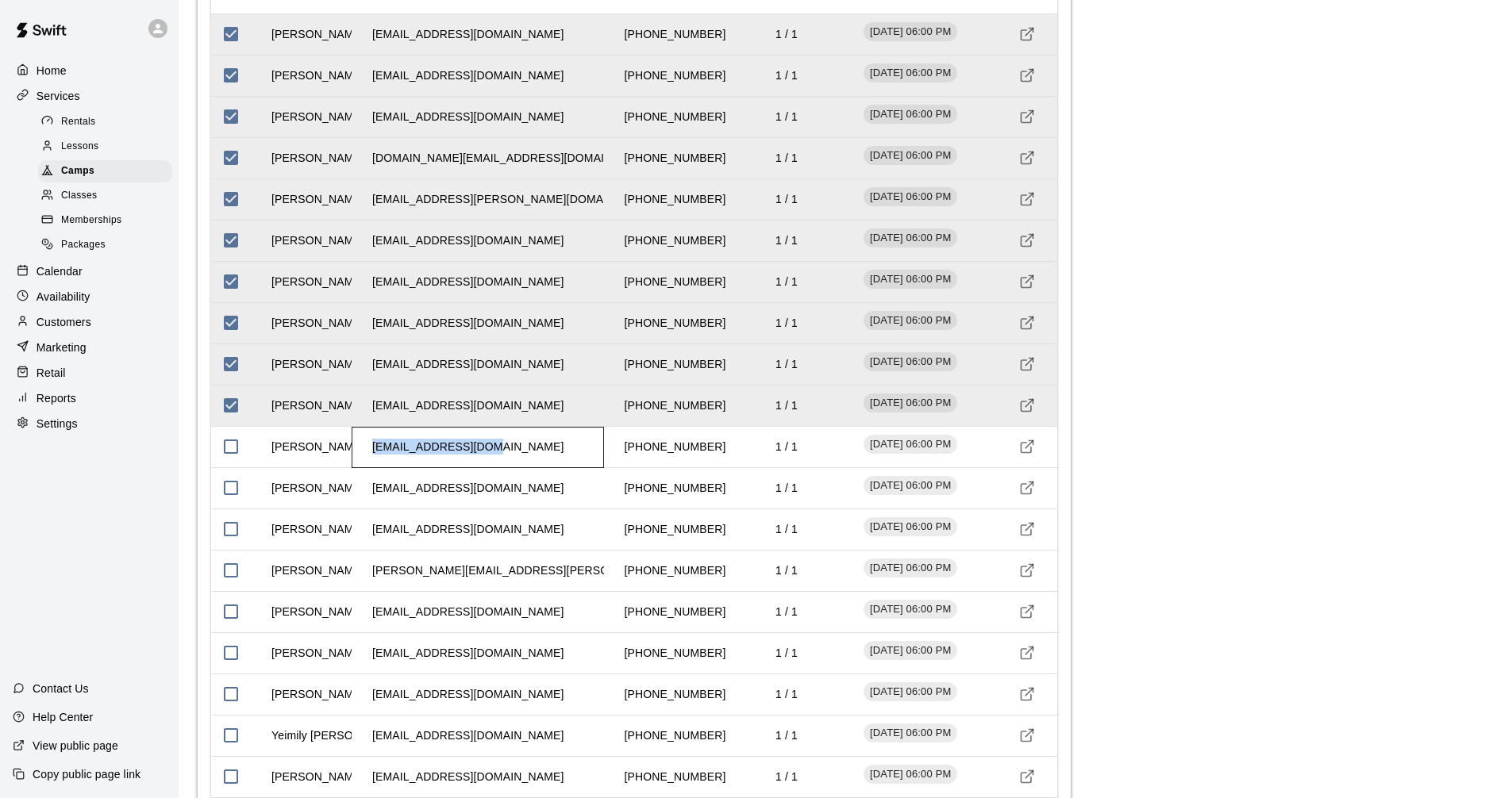
drag, startPoint x: 369, startPoint y: 446, endPoint x: 511, endPoint y: 459, distance: 142.6
click at [507, 459] on div "[EMAIL_ADDRESS][DOMAIN_NAME]" at bounding box center [477, 447] width 252 height 41
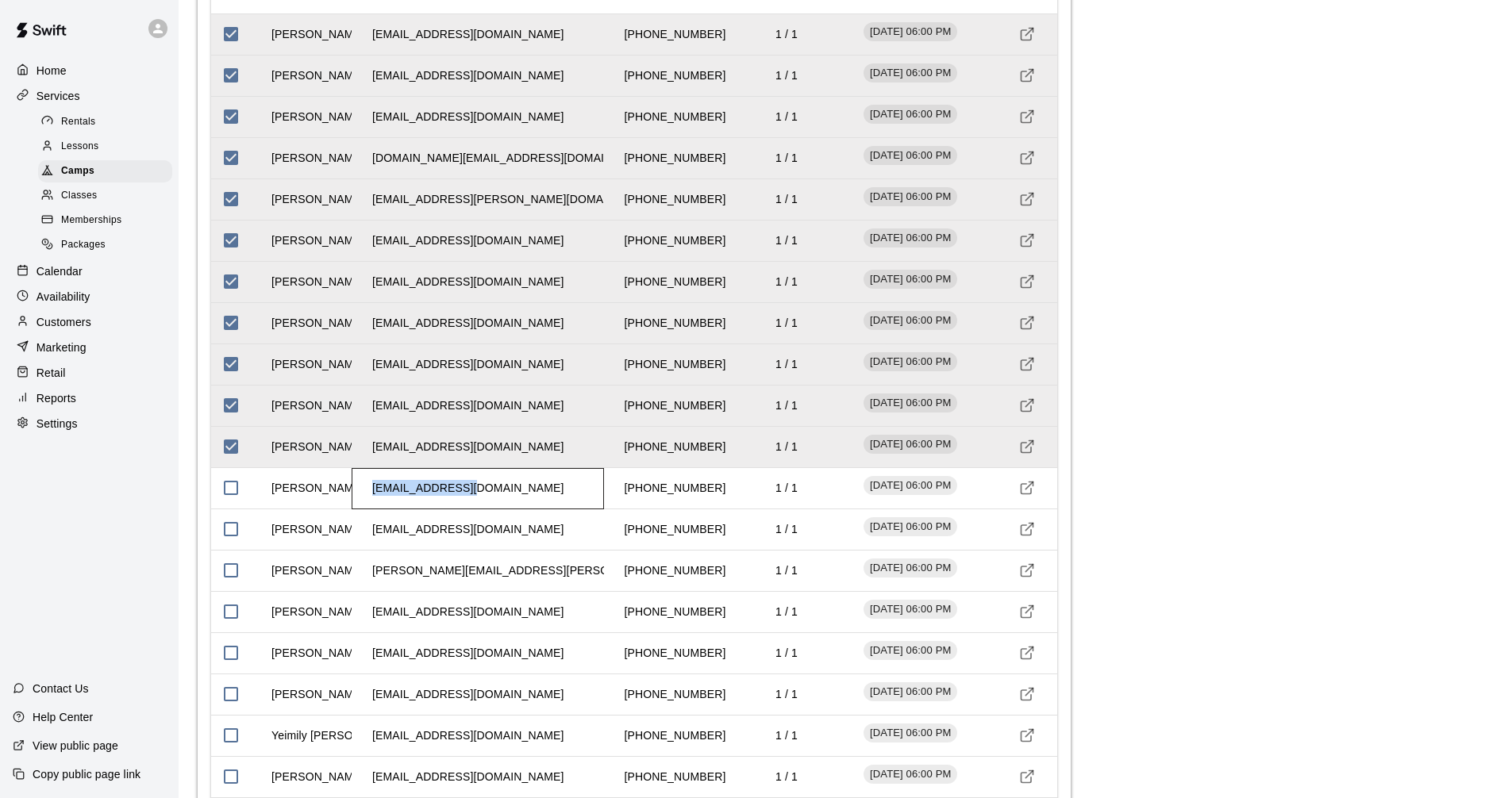
drag, startPoint x: 372, startPoint y: 491, endPoint x: 488, endPoint y: 510, distance: 117.5
click at [487, 509] on div "[EMAIL_ADDRESS][DOMAIN_NAME]" at bounding box center [477, 489] width 252 height 41
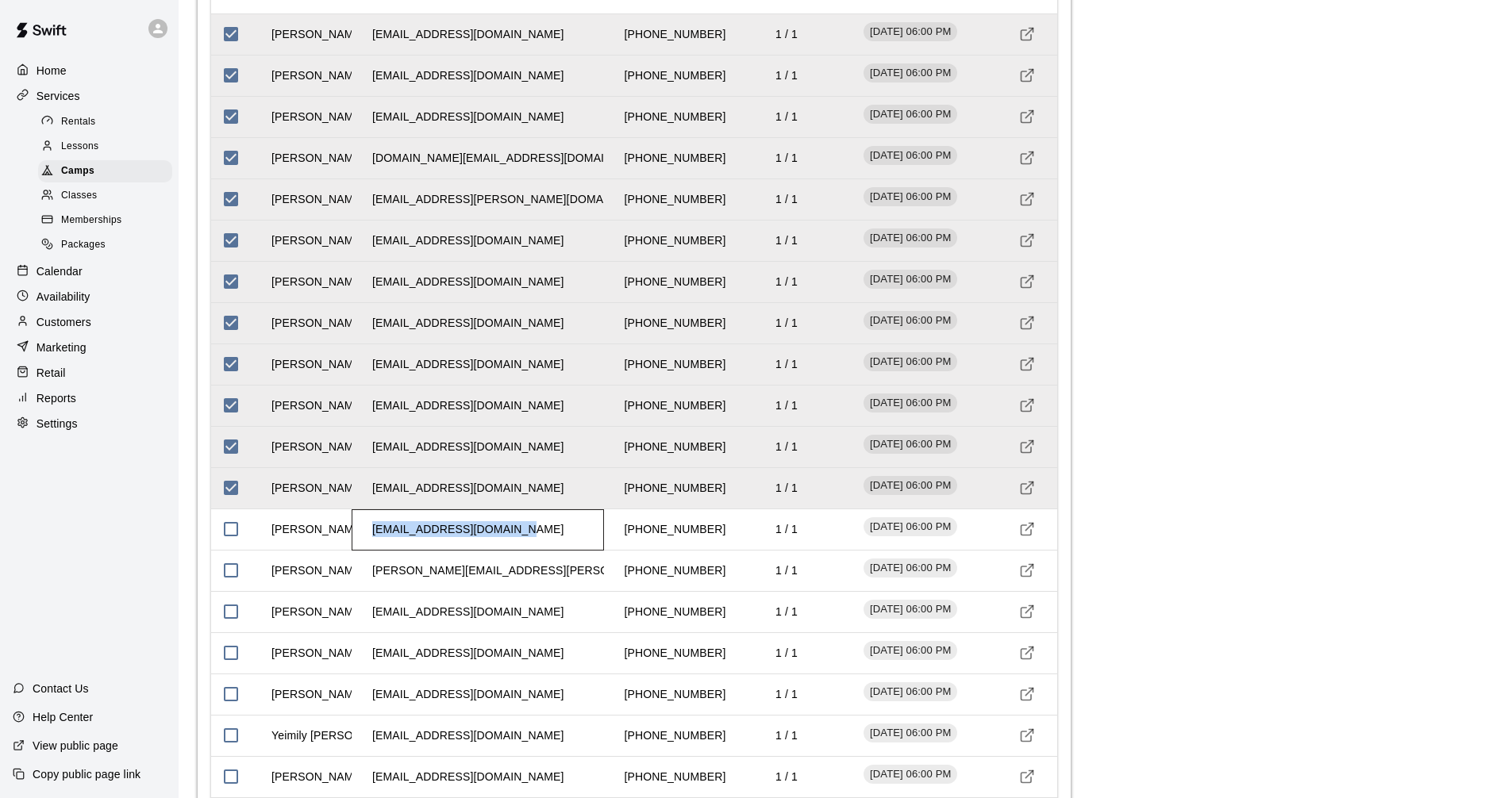
drag, startPoint x: 371, startPoint y: 530, endPoint x: 531, endPoint y: 536, distance: 160.1
click at [531, 536] on div "[EMAIL_ADDRESS][DOMAIN_NAME]" at bounding box center [477, 530] width 252 height 41
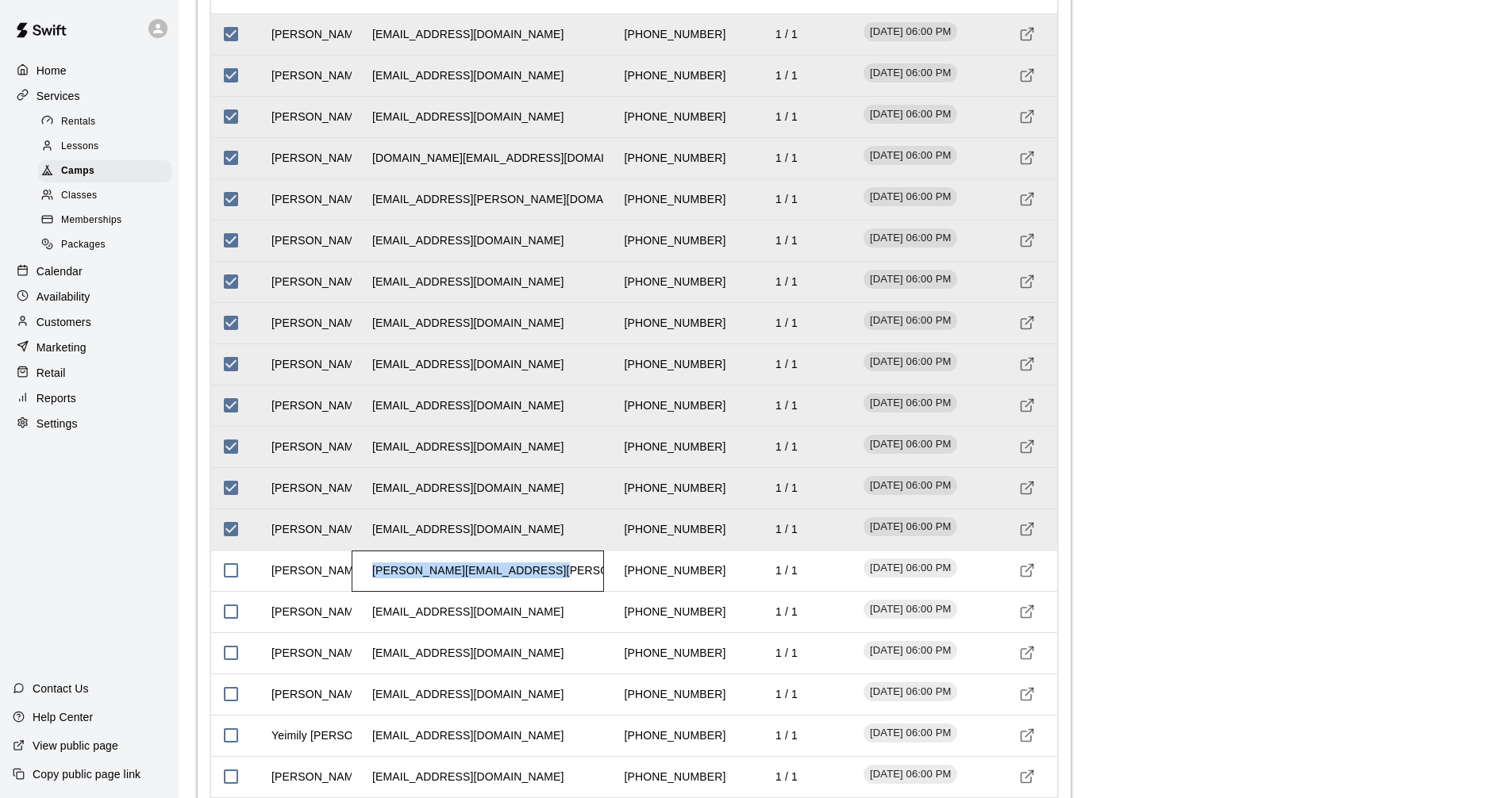
drag, startPoint x: 372, startPoint y: 574, endPoint x: 540, endPoint y: 582, distance: 168.2
click at [540, 582] on td "[PERSON_NAME][EMAIL_ADDRESS][PERSON_NAME][PERSON_NAME][DOMAIN_NAME]" at bounding box center [608, 570] width 496 height 42
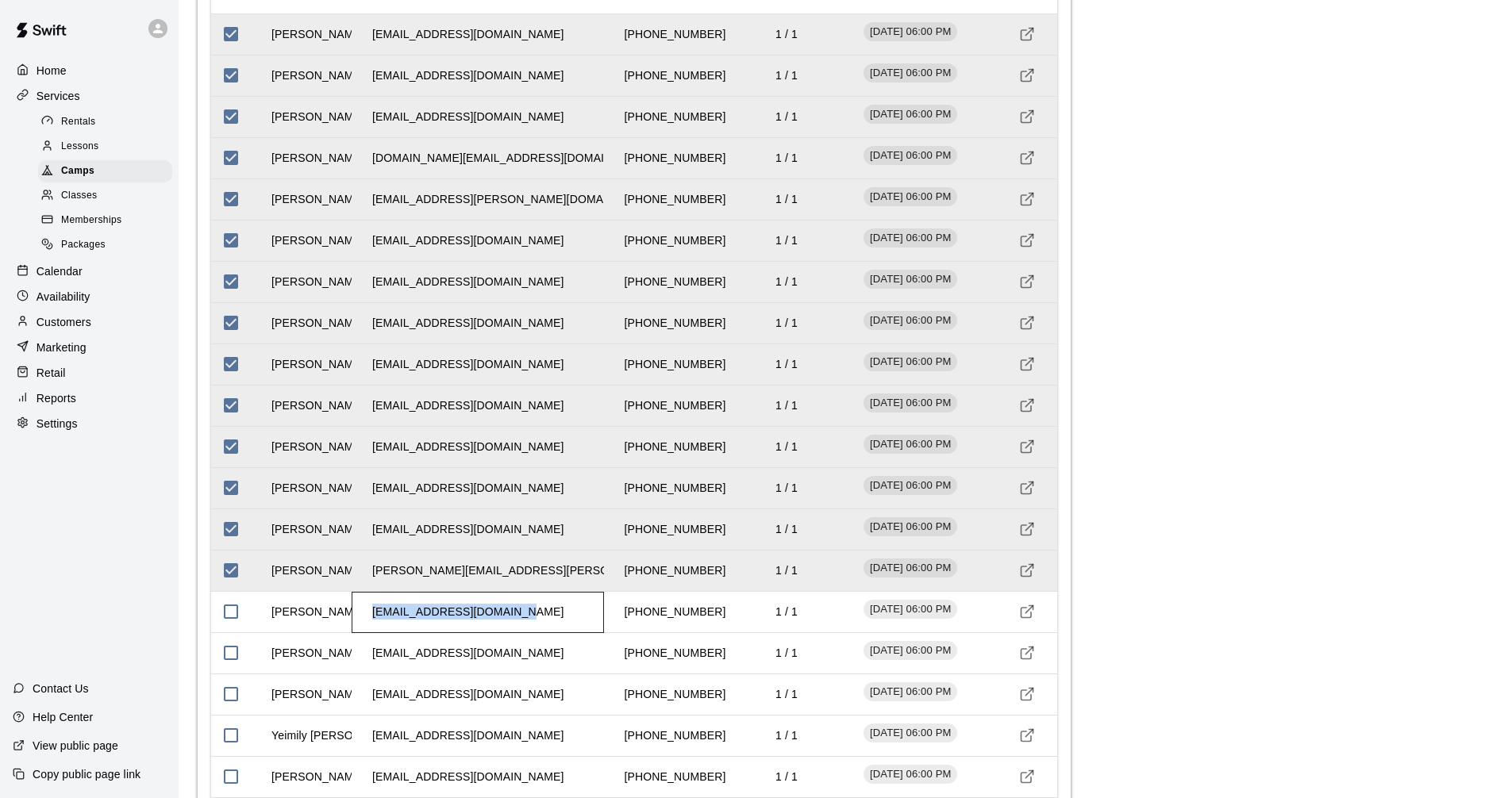
drag, startPoint x: 373, startPoint y: 613, endPoint x: 517, endPoint y: 624, distance: 144.4
click at [517, 624] on td "[EMAIL_ADDRESS][DOMAIN_NAME]" at bounding box center [468, 612] width 216 height 42
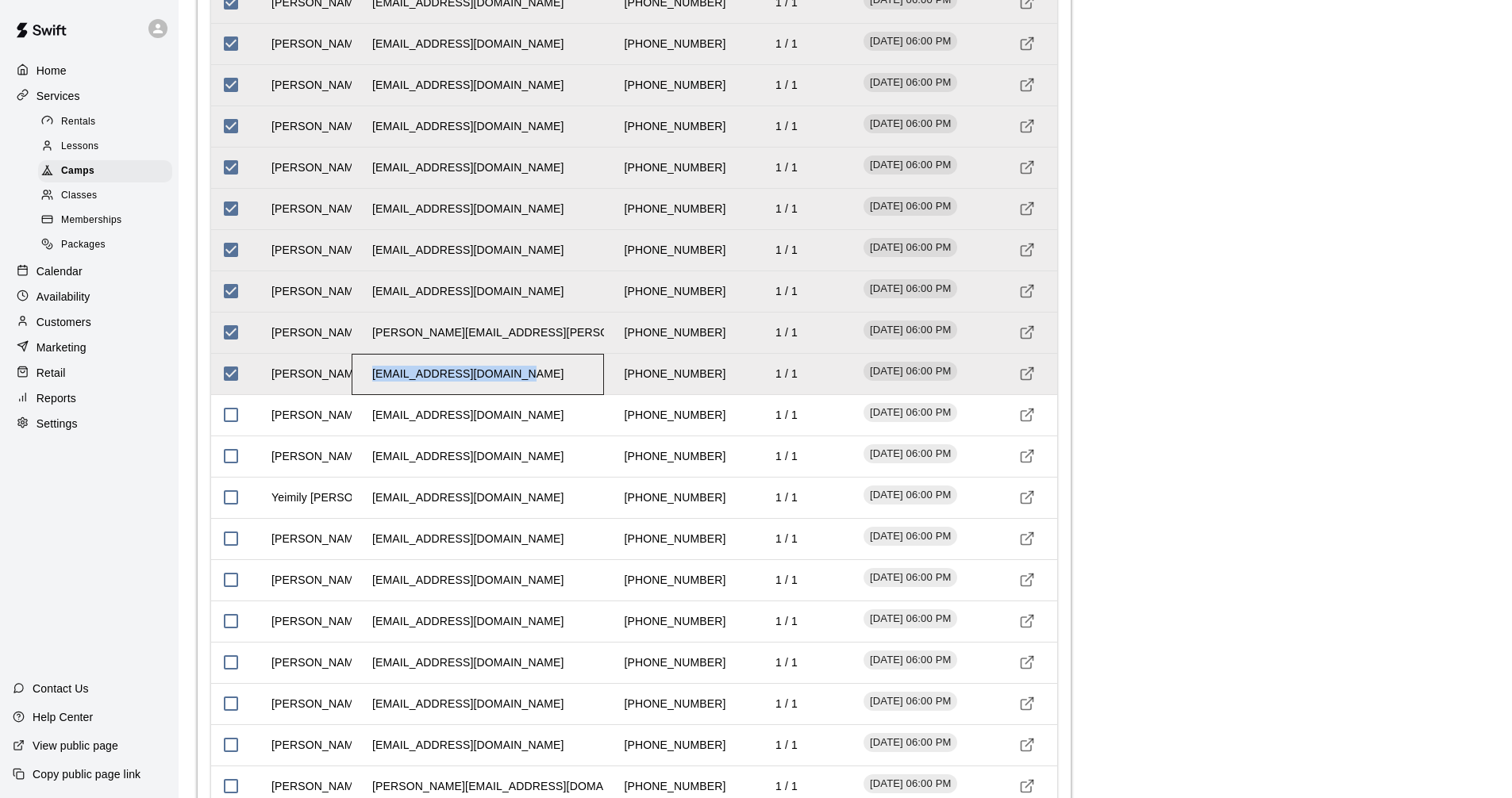
scroll to position [2576, 0]
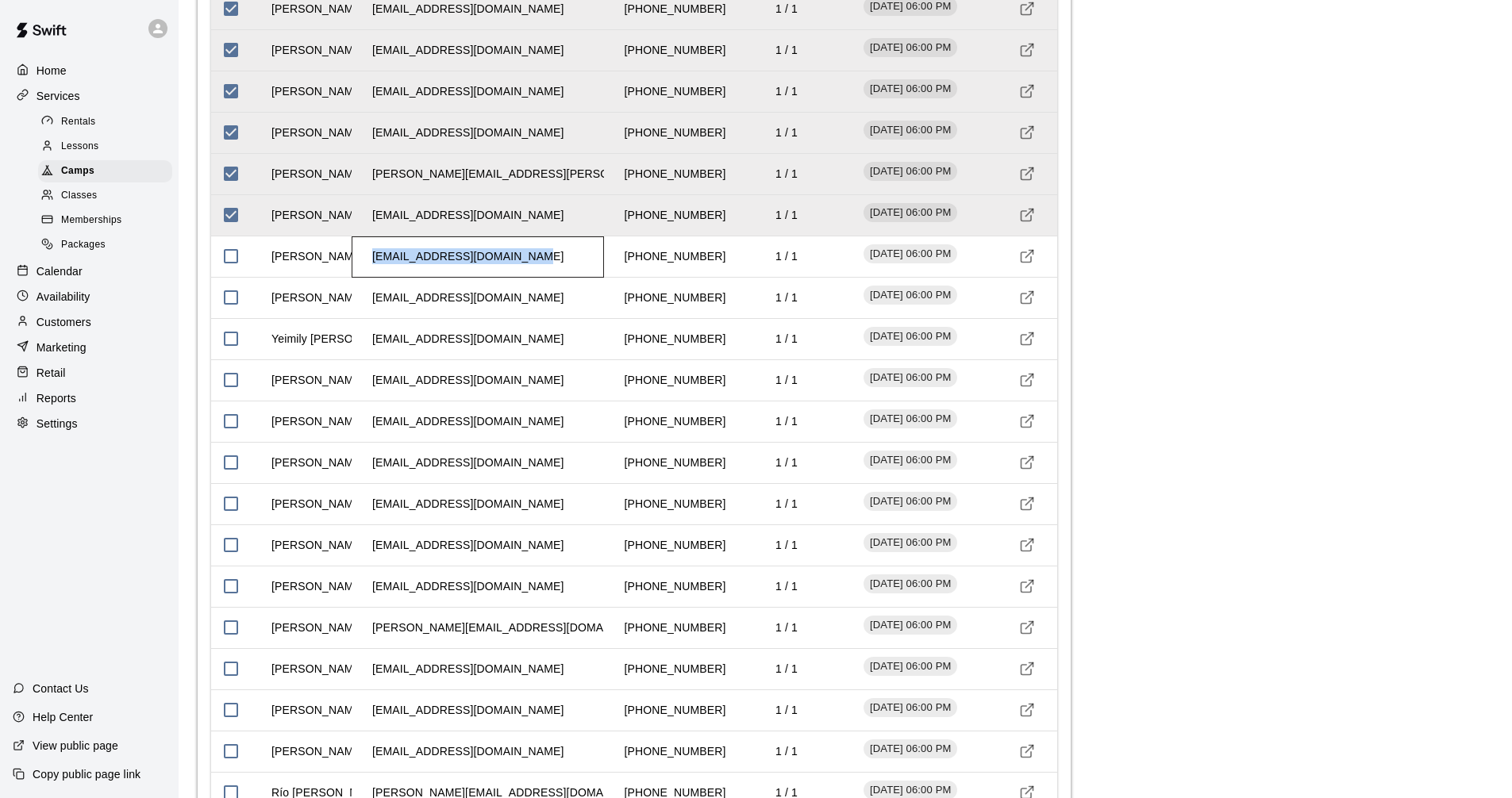
drag, startPoint x: 375, startPoint y: 259, endPoint x: 535, endPoint y: 264, distance: 160.1
click at [535, 264] on td "[EMAIL_ADDRESS][DOMAIN_NAME]" at bounding box center [468, 256] width 216 height 42
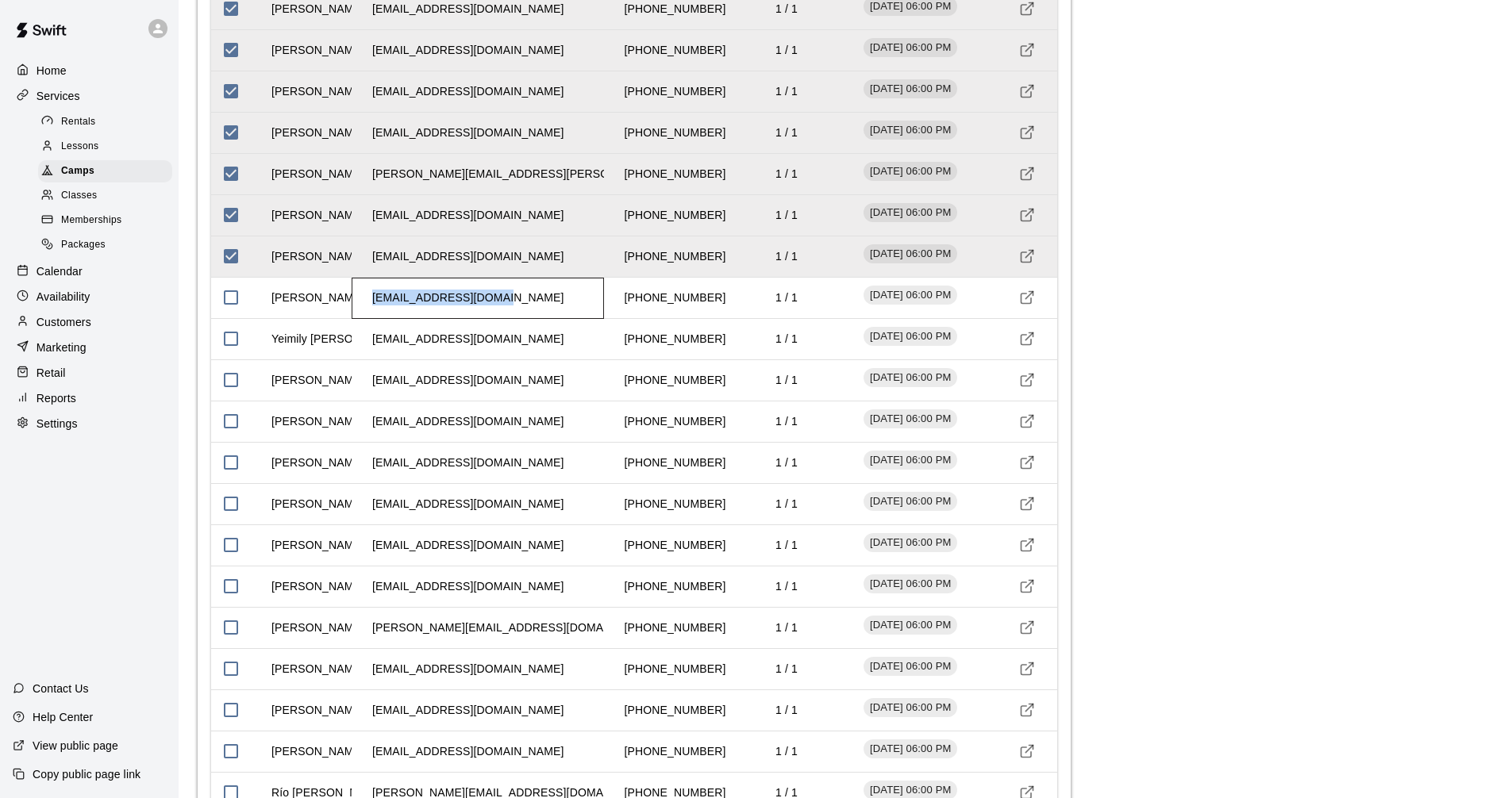
drag, startPoint x: 373, startPoint y: 301, endPoint x: 531, endPoint y: 294, distance: 158.2
click at [531, 294] on div "[EMAIL_ADDRESS][DOMAIN_NAME]" at bounding box center [477, 298] width 252 height 41
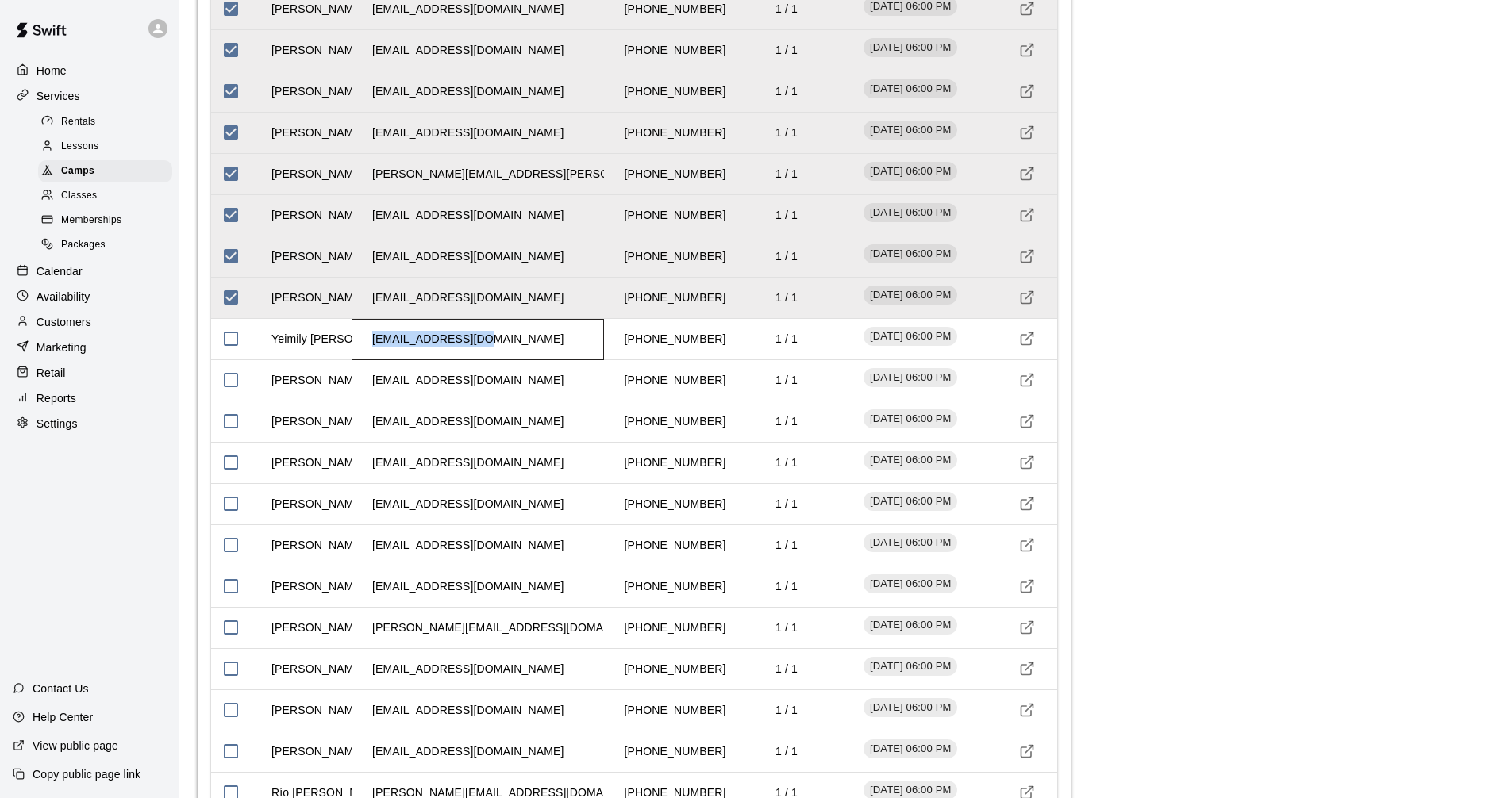
drag, startPoint x: 374, startPoint y: 343, endPoint x: 481, endPoint y: 360, distance: 108.3
click at [481, 360] on td "[EMAIL_ADDRESS][DOMAIN_NAME]" at bounding box center [468, 339] width 216 height 42
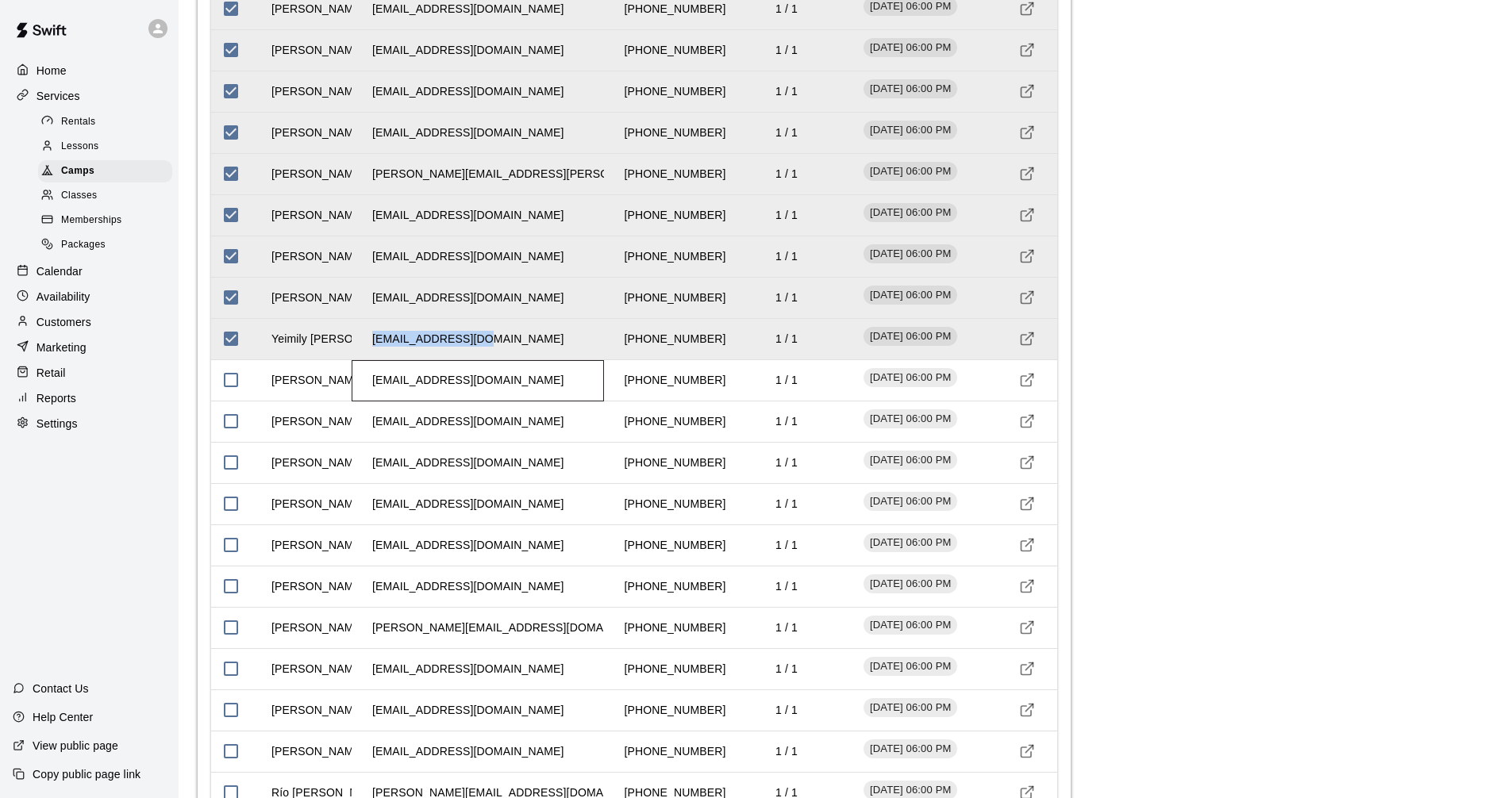
drag, startPoint x: 375, startPoint y: 383, endPoint x: 545, endPoint y: 397, distance: 170.6
click at [545, 397] on td "[EMAIL_ADDRESS][DOMAIN_NAME]" at bounding box center [468, 380] width 216 height 42
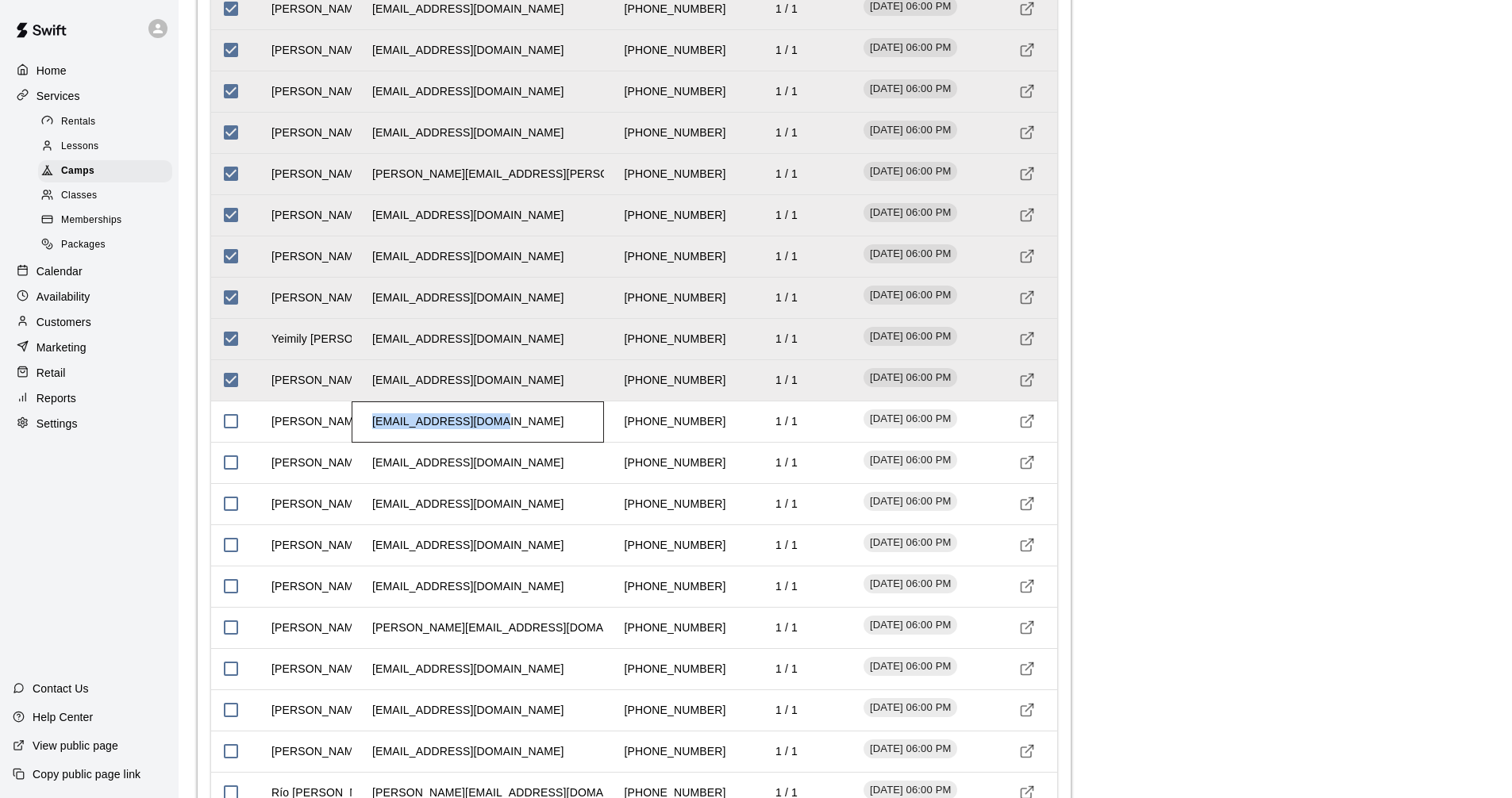
drag, startPoint x: 373, startPoint y: 422, endPoint x: 507, endPoint y: 437, distance: 134.8
click at [507, 437] on div "[EMAIL_ADDRESS][DOMAIN_NAME]" at bounding box center [477, 422] width 252 height 41
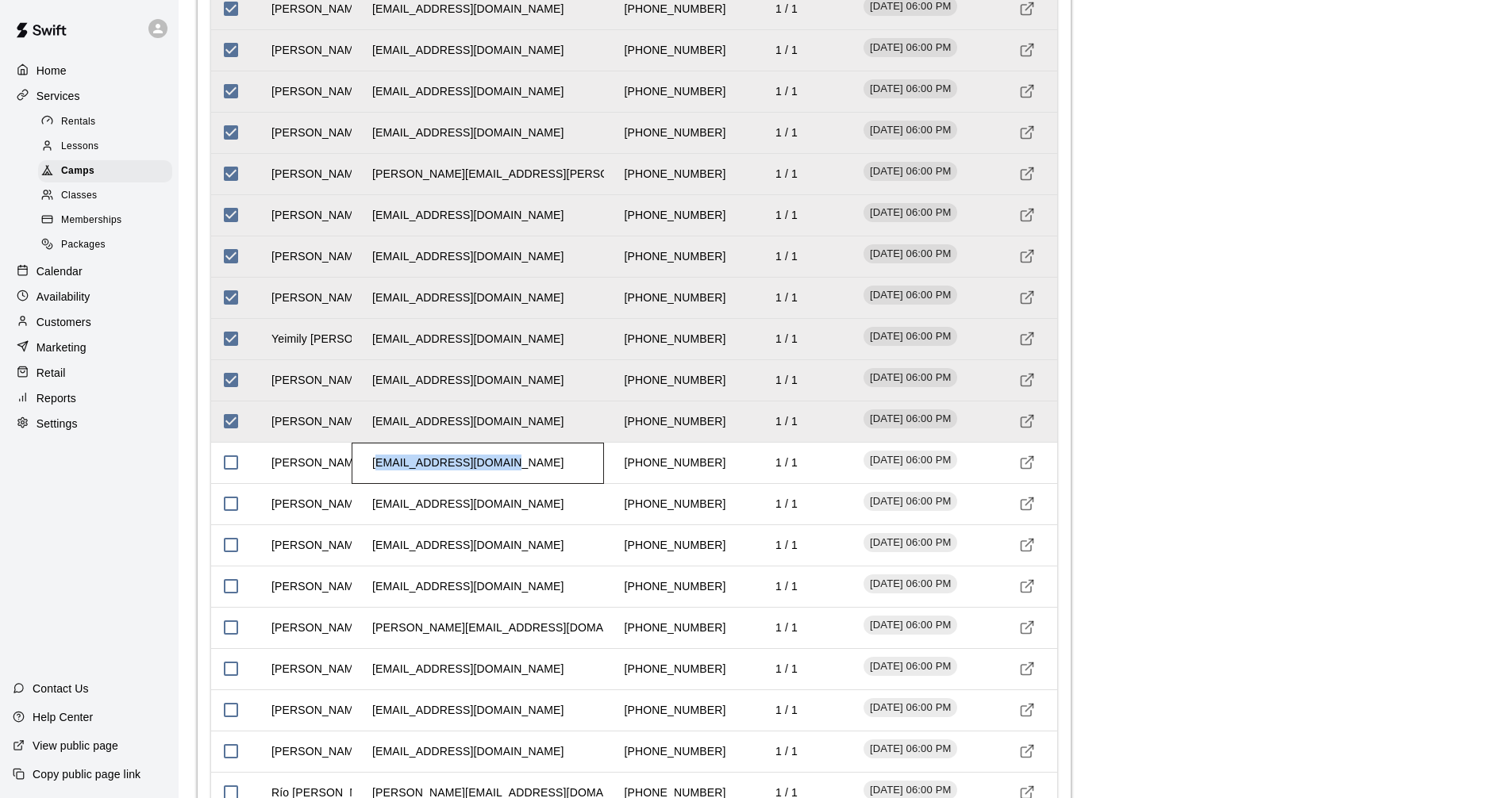
drag, startPoint x: 376, startPoint y: 466, endPoint x: 505, endPoint y: 472, distance: 129.1
click at [505, 472] on td "[EMAIL_ADDRESS][DOMAIN_NAME]" at bounding box center [468, 462] width 216 height 42
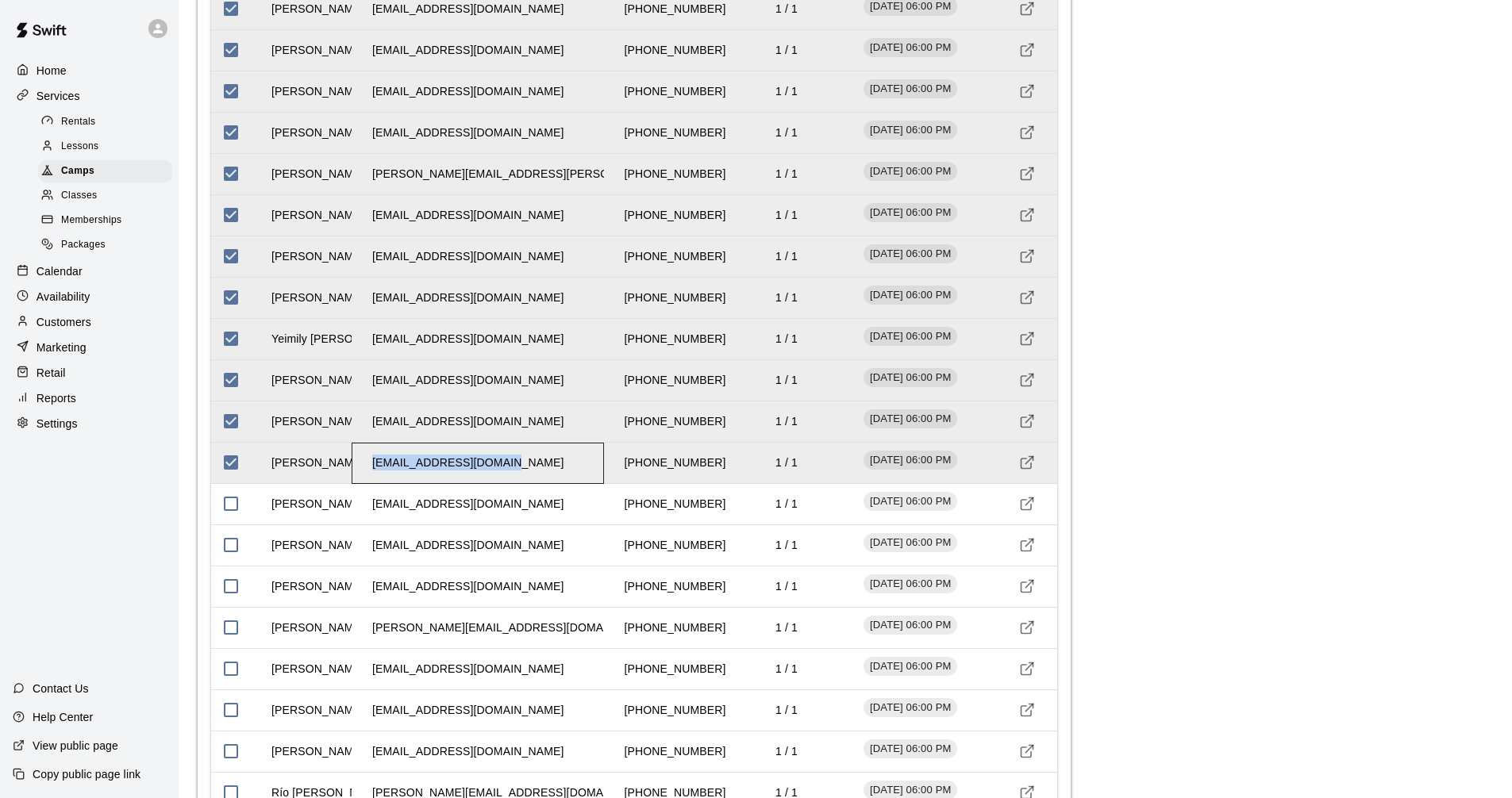
drag, startPoint x: 371, startPoint y: 467, endPoint x: 513, endPoint y: 471, distance: 142.1
click at [513, 471] on div "[EMAIL_ADDRESS][DOMAIN_NAME]" at bounding box center [477, 463] width 252 height 41
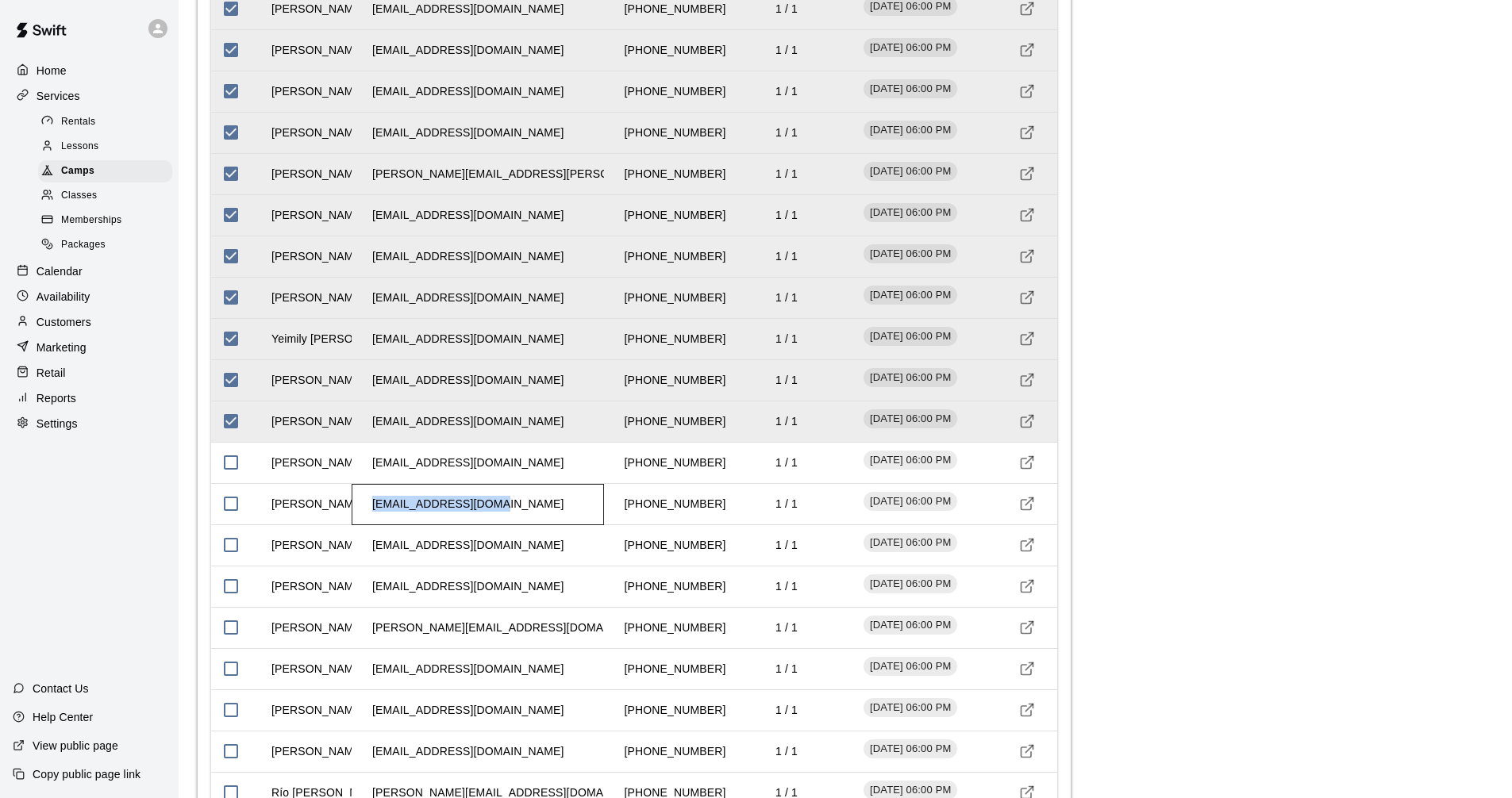
drag, startPoint x: 372, startPoint y: 503, endPoint x: 503, endPoint y: 507, distance: 131.1
click at [503, 507] on td "[EMAIL_ADDRESS][DOMAIN_NAME]" at bounding box center [468, 504] width 216 height 42
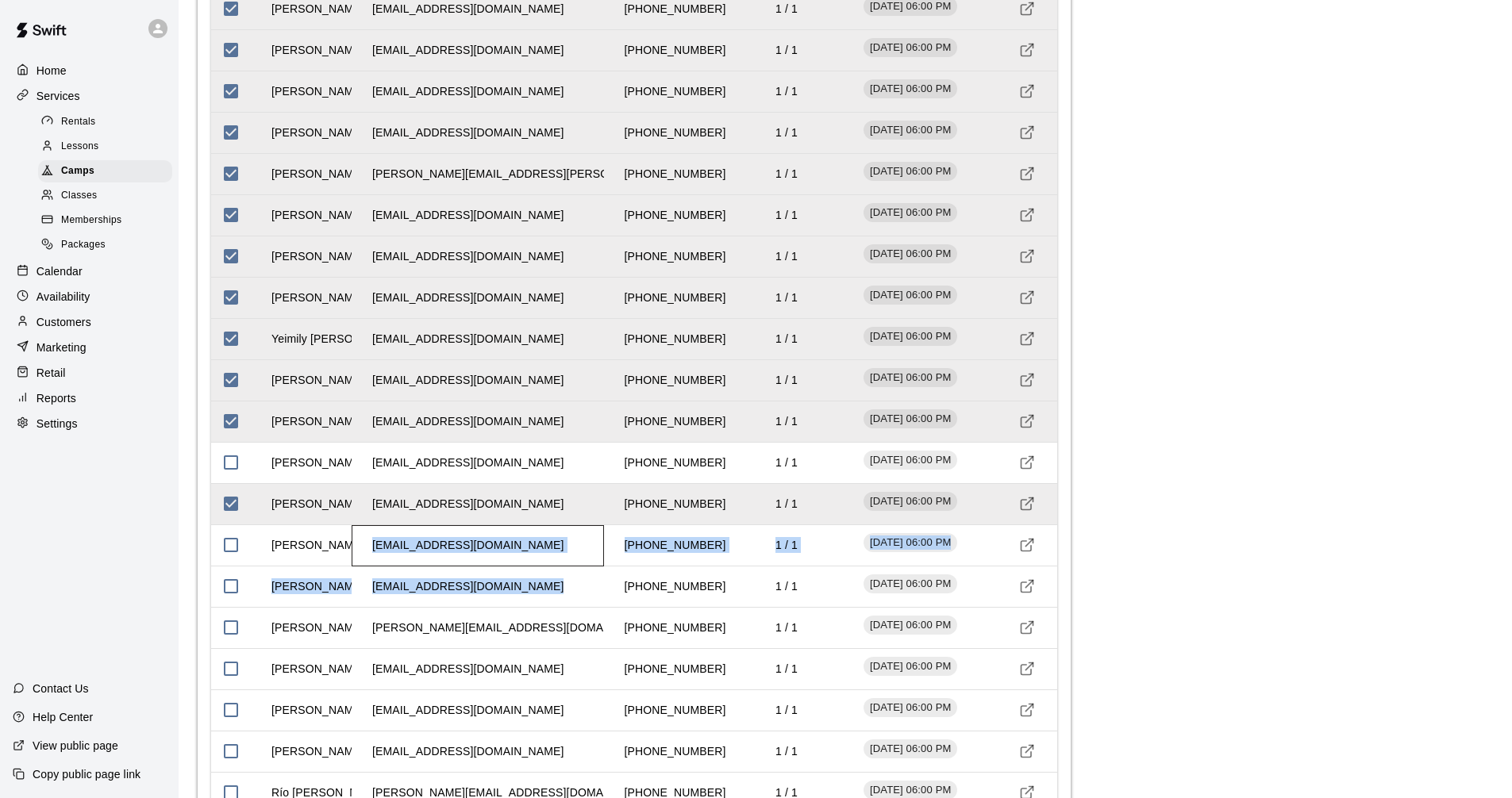
drag, startPoint x: 370, startPoint y: 546, endPoint x: 596, endPoint y: 575, distance: 227.9
click at [596, 575] on div "[PERSON_NAME] [EMAIL_ADDRESS][DOMAIN_NAME] [PHONE_NUMBER] 1 / 1 [DATE] 06:00 PM…" at bounding box center [634, 71] width 846 height 1485
drag, startPoint x: 589, startPoint y: 557, endPoint x: 579, endPoint y: 555, distance: 10.2
click at [587, 555] on div "[EMAIL_ADDRESS][DOMAIN_NAME]" at bounding box center [477, 546] width 252 height 41
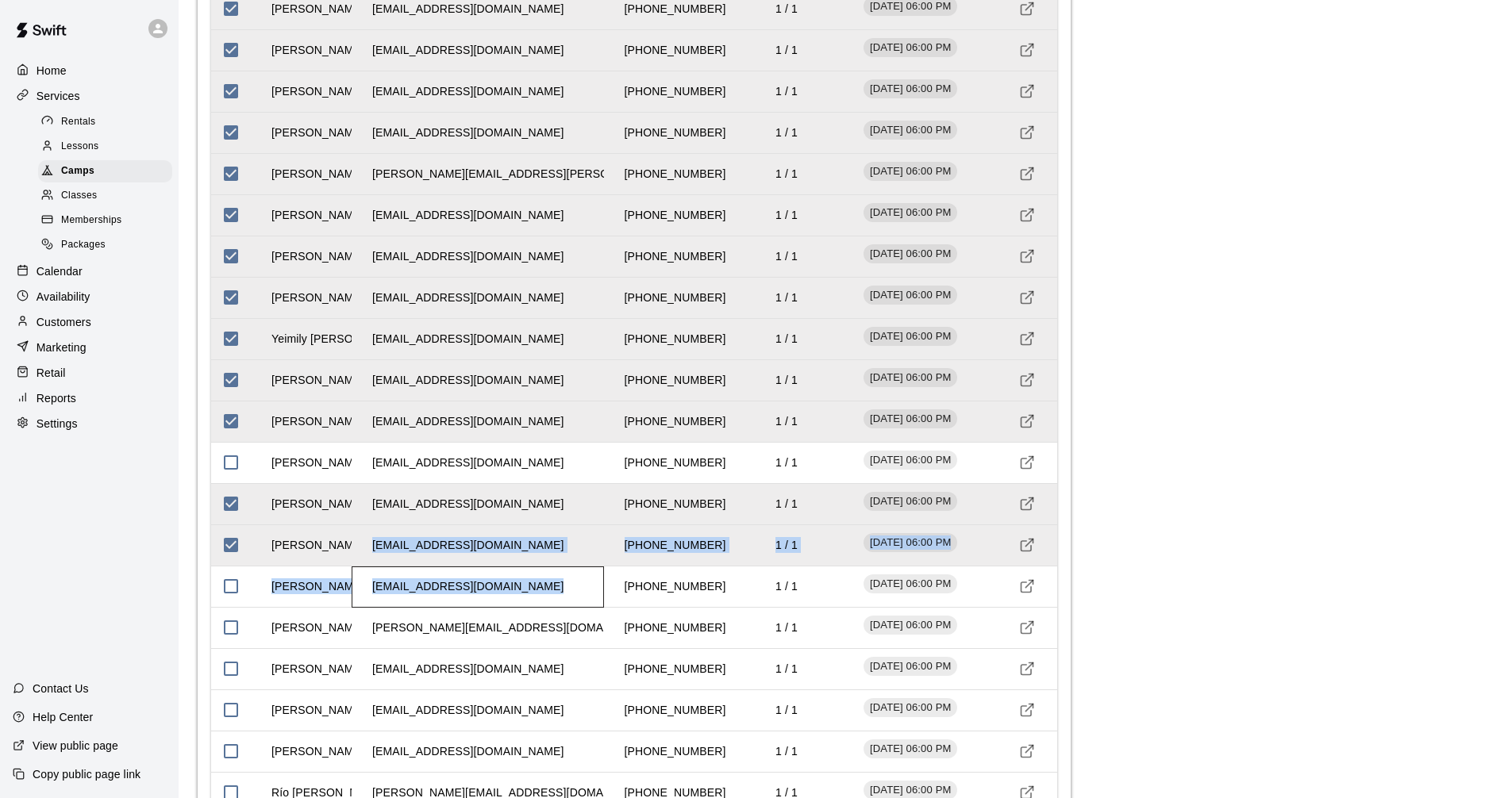
click at [536, 588] on td "[EMAIL_ADDRESS][DOMAIN_NAME]" at bounding box center [468, 587] width 216 height 42
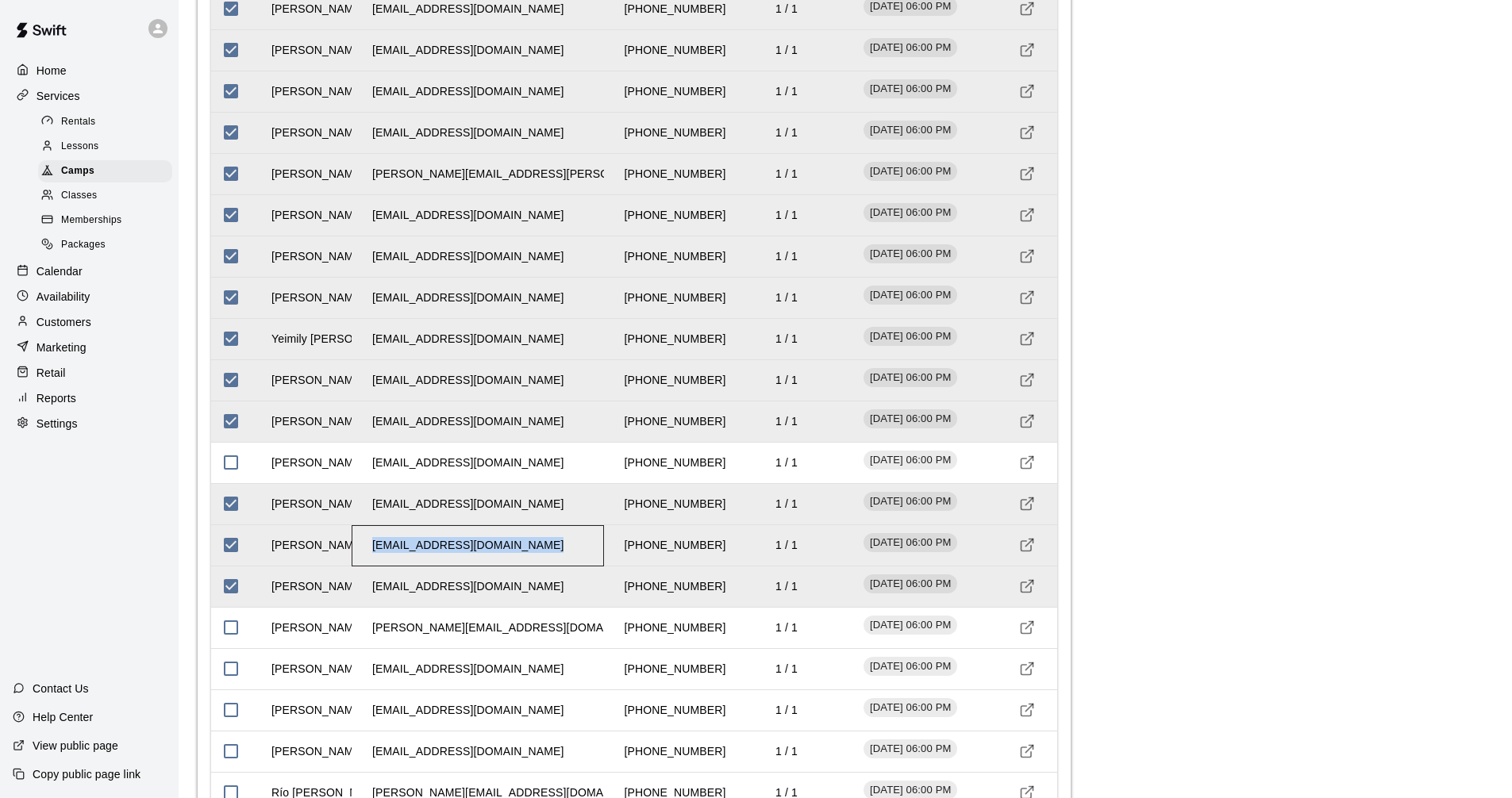
drag, startPoint x: 371, startPoint y: 544, endPoint x: 563, endPoint y: 547, distance: 192.0
click at [563, 547] on div "[EMAIL_ADDRESS][DOMAIN_NAME]" at bounding box center [477, 546] width 252 height 41
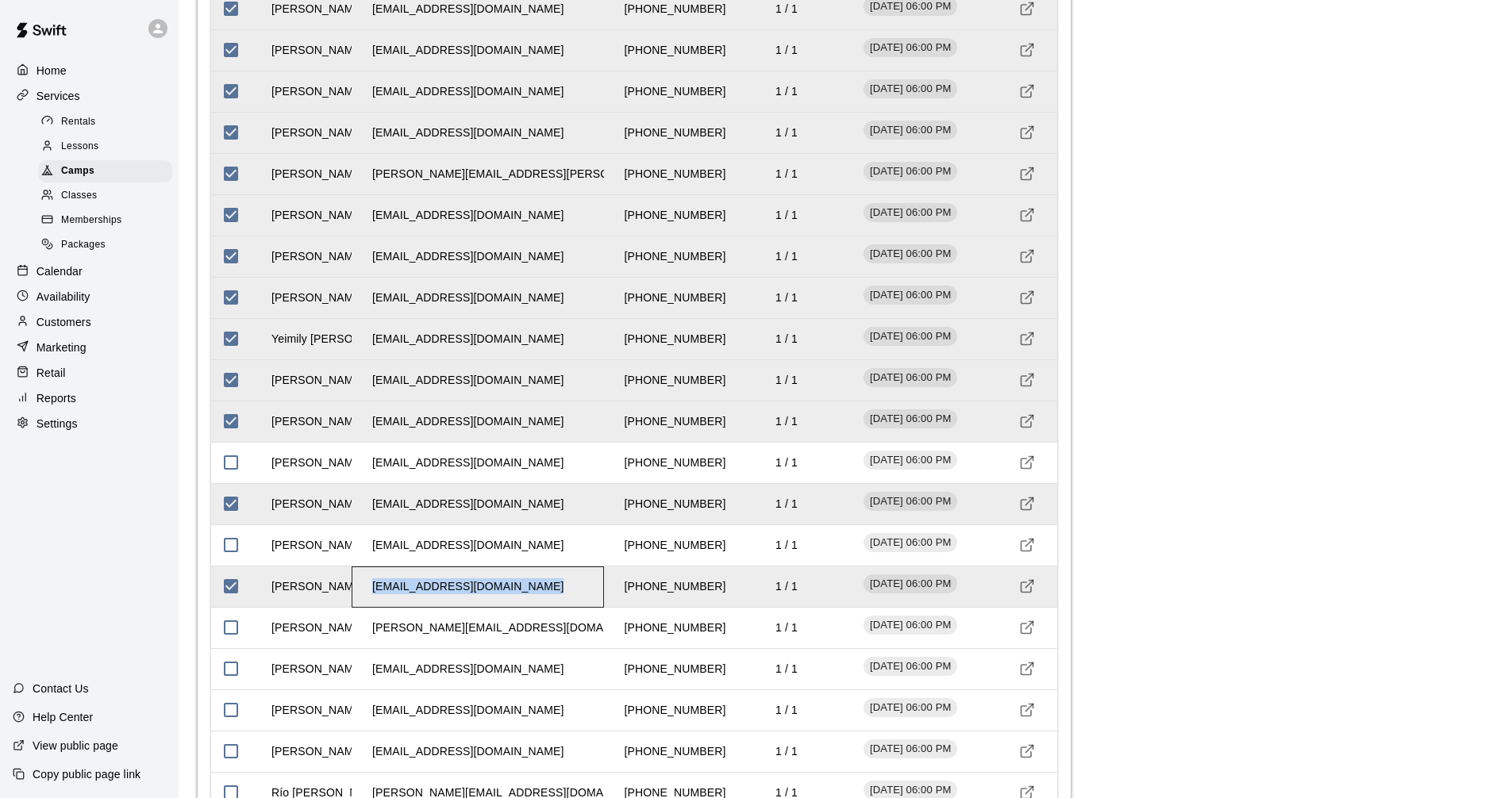
drag, startPoint x: 373, startPoint y: 587, endPoint x: 531, endPoint y: 596, distance: 158.3
click at [531, 596] on td "[EMAIL_ADDRESS][DOMAIN_NAME]" at bounding box center [468, 587] width 216 height 42
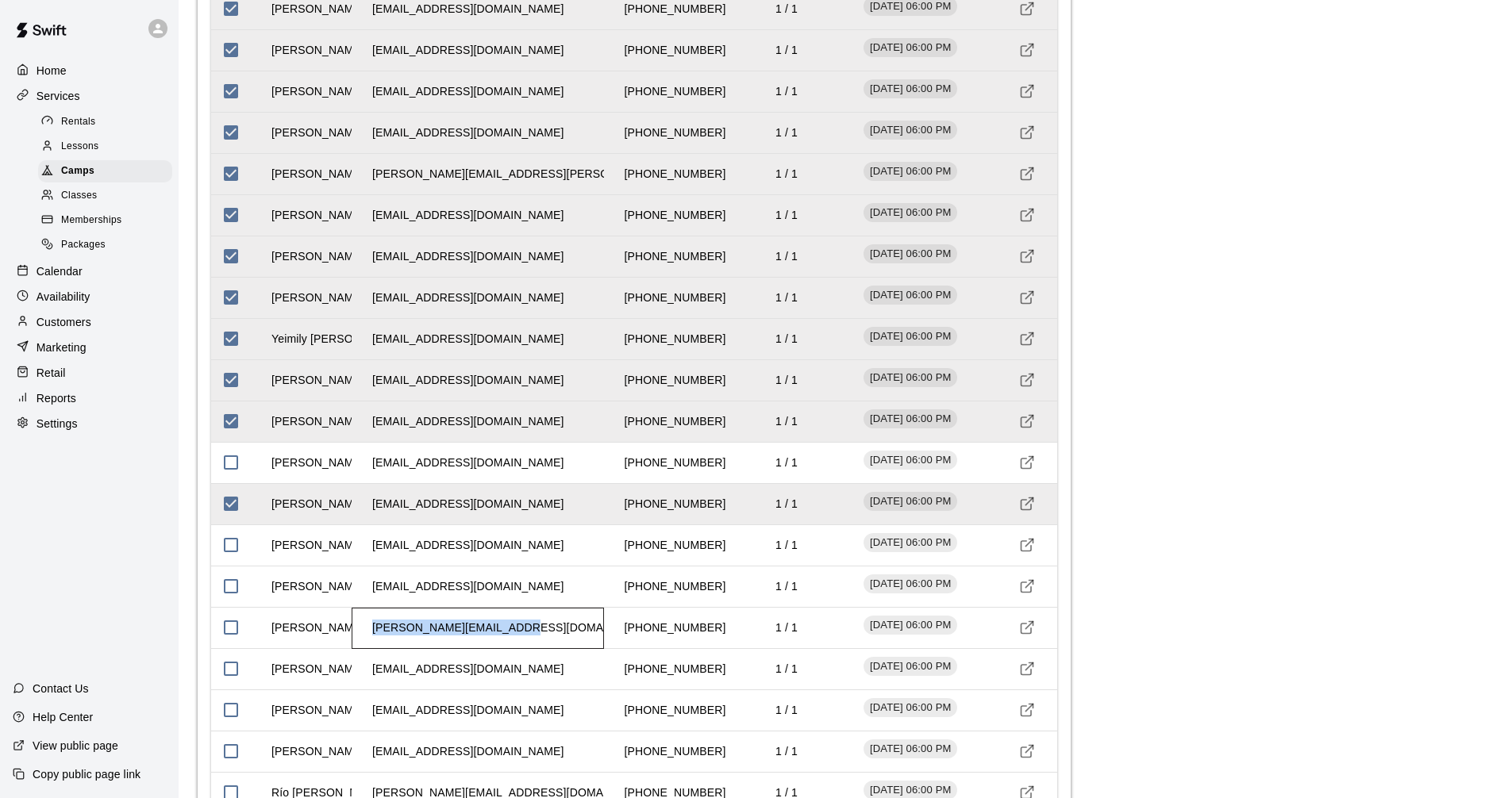
drag, startPoint x: 372, startPoint y: 629, endPoint x: 533, endPoint y: 612, distance: 161.9
click at [527, 623] on div "[PERSON_NAME][EMAIL_ADDRESS][DOMAIN_NAME]" at bounding box center [477, 628] width 252 height 41
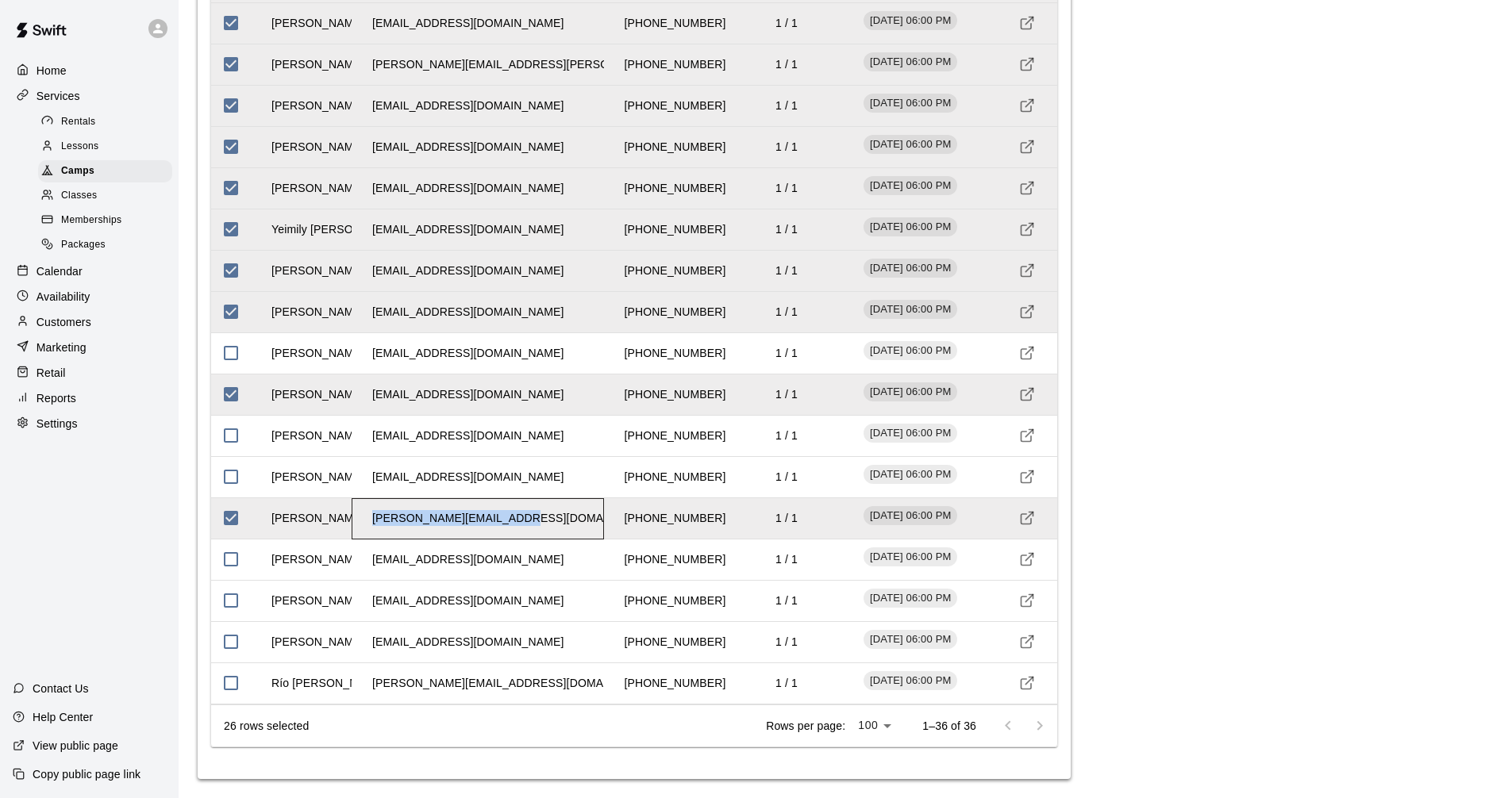
scroll to position [2687, 0]
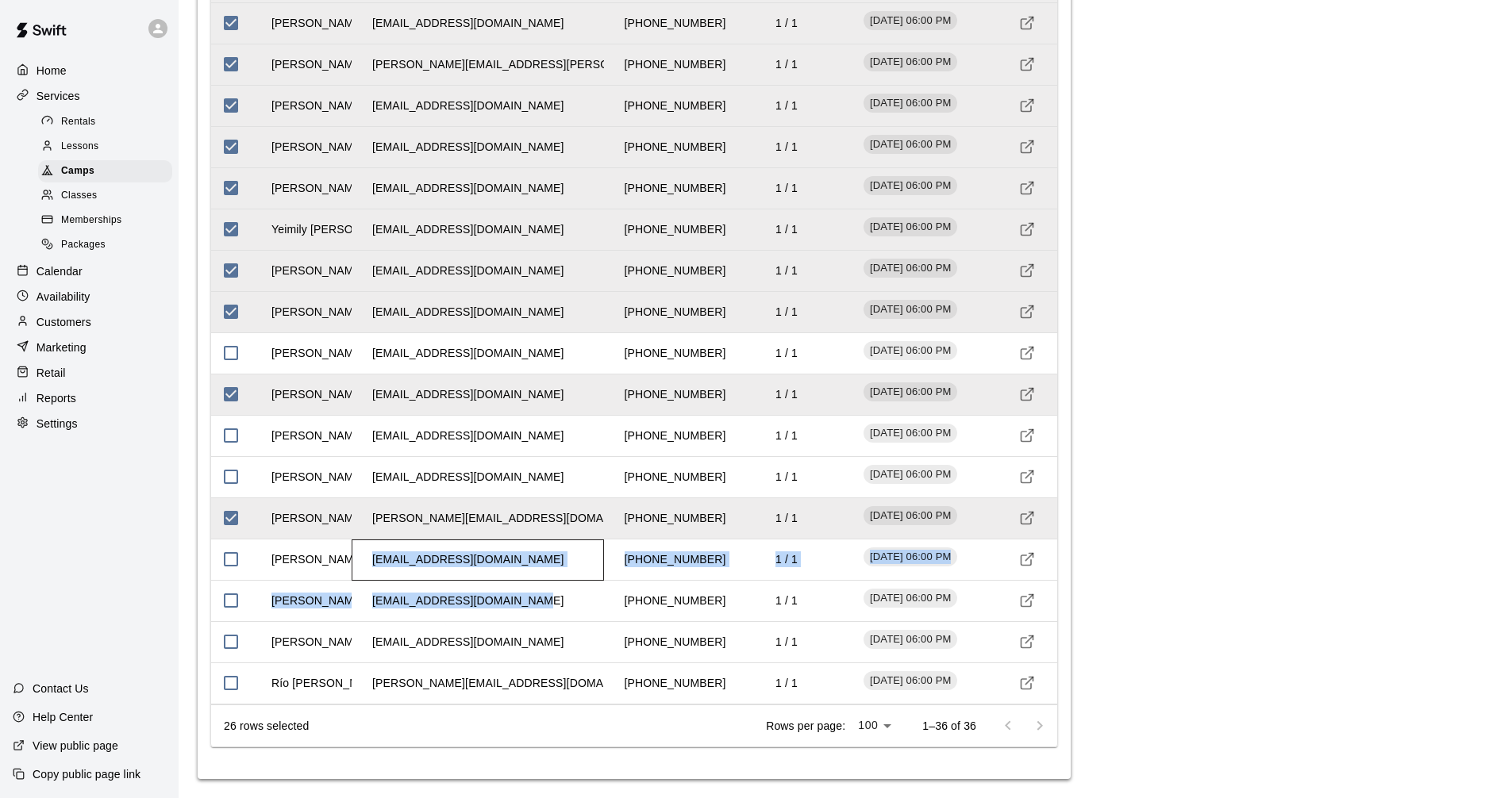
drag, startPoint x: 372, startPoint y: 564, endPoint x: 513, endPoint y: 580, distance: 141.9
click at [460, 598] on td "[EMAIL_ADDRESS][DOMAIN_NAME]" at bounding box center [468, 601] width 216 height 42
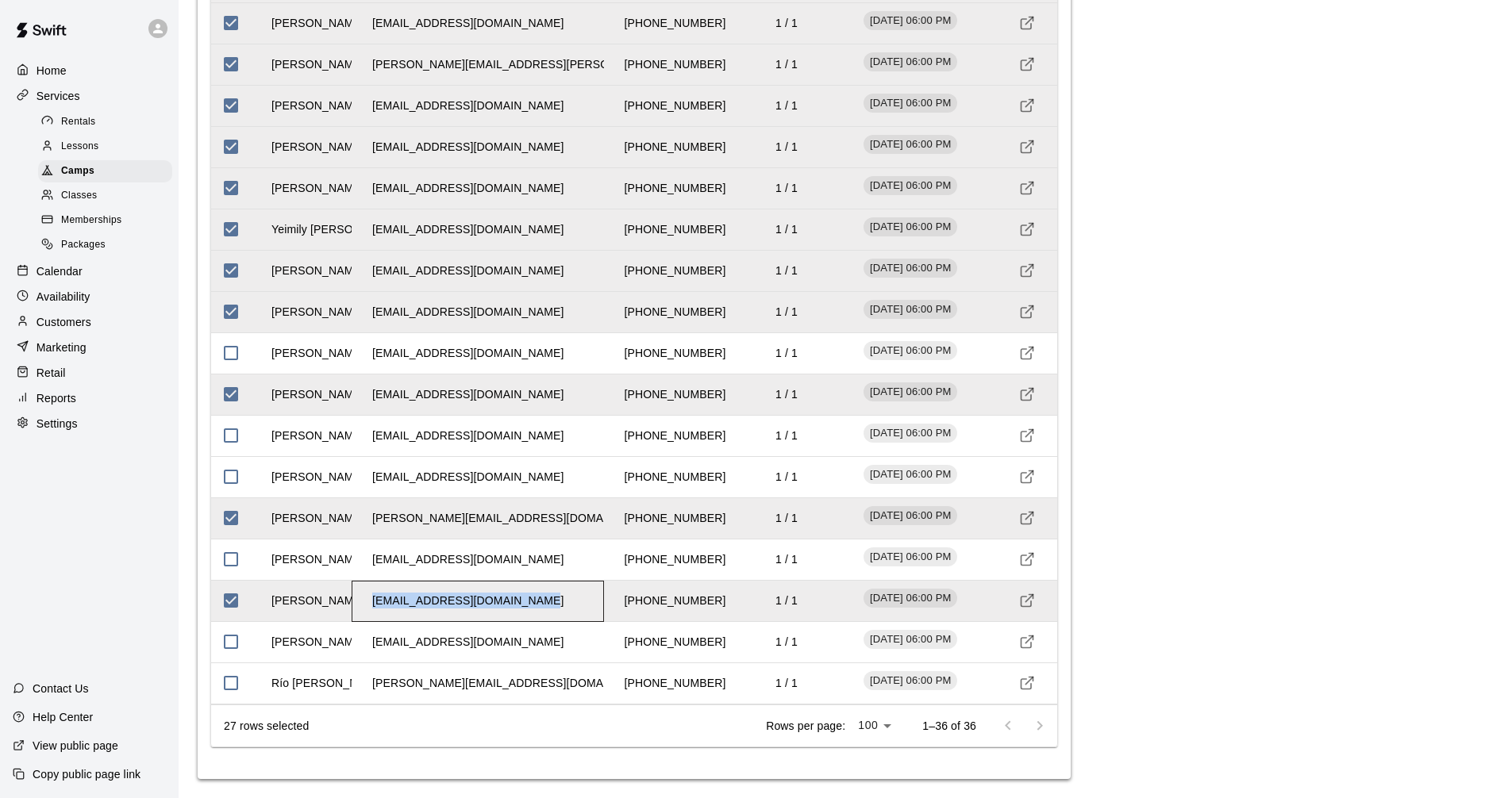
drag, startPoint x: 368, startPoint y: 602, endPoint x: 543, endPoint y: 614, distance: 175.4
click at [542, 612] on div "[EMAIL_ADDRESS][DOMAIN_NAME]" at bounding box center [477, 602] width 252 height 41
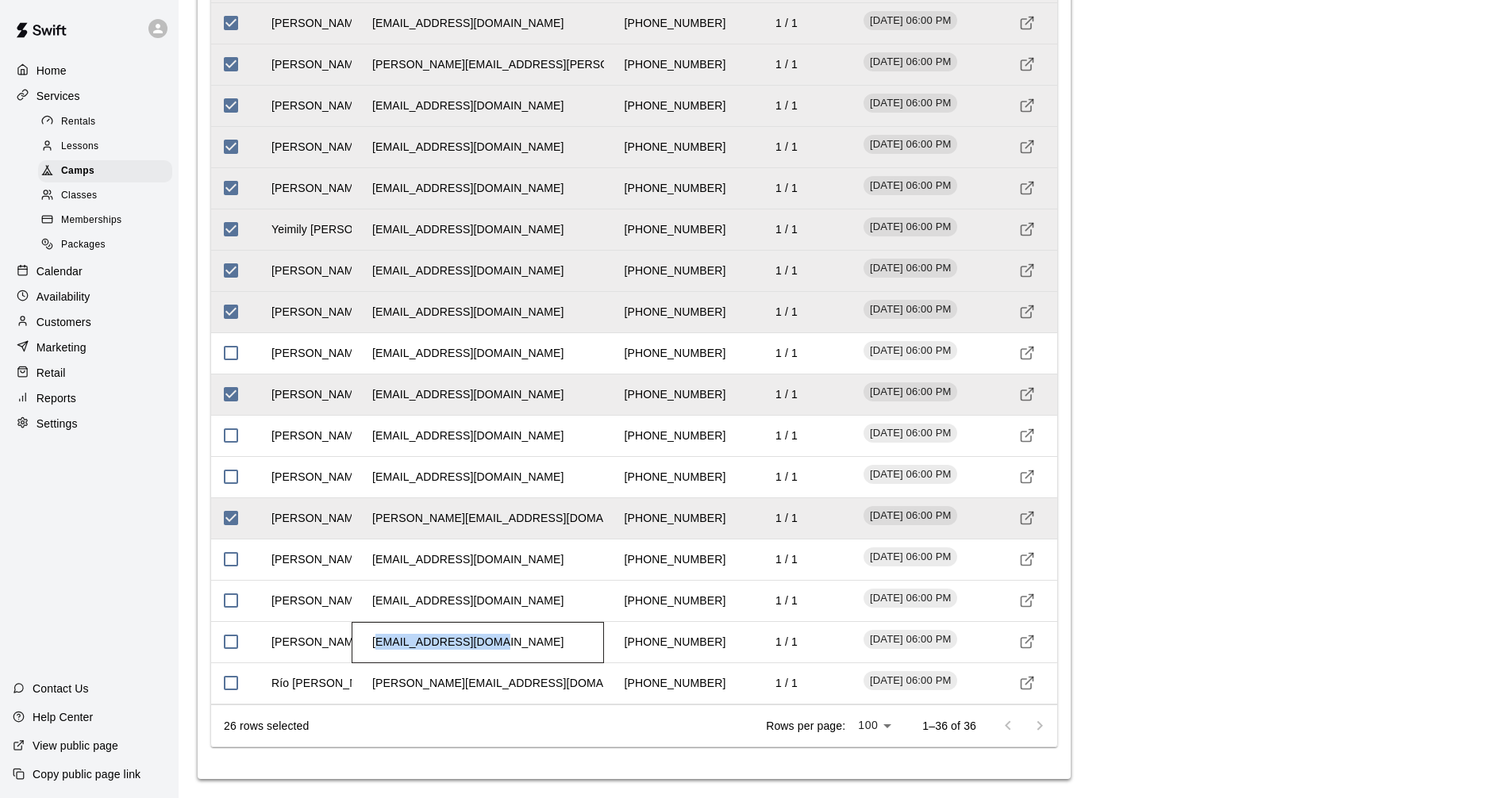
drag, startPoint x: 374, startPoint y: 645, endPoint x: 487, endPoint y: 655, distance: 113.4
click at [487, 655] on td "[EMAIL_ADDRESS][DOMAIN_NAME]" at bounding box center [468, 642] width 216 height 42
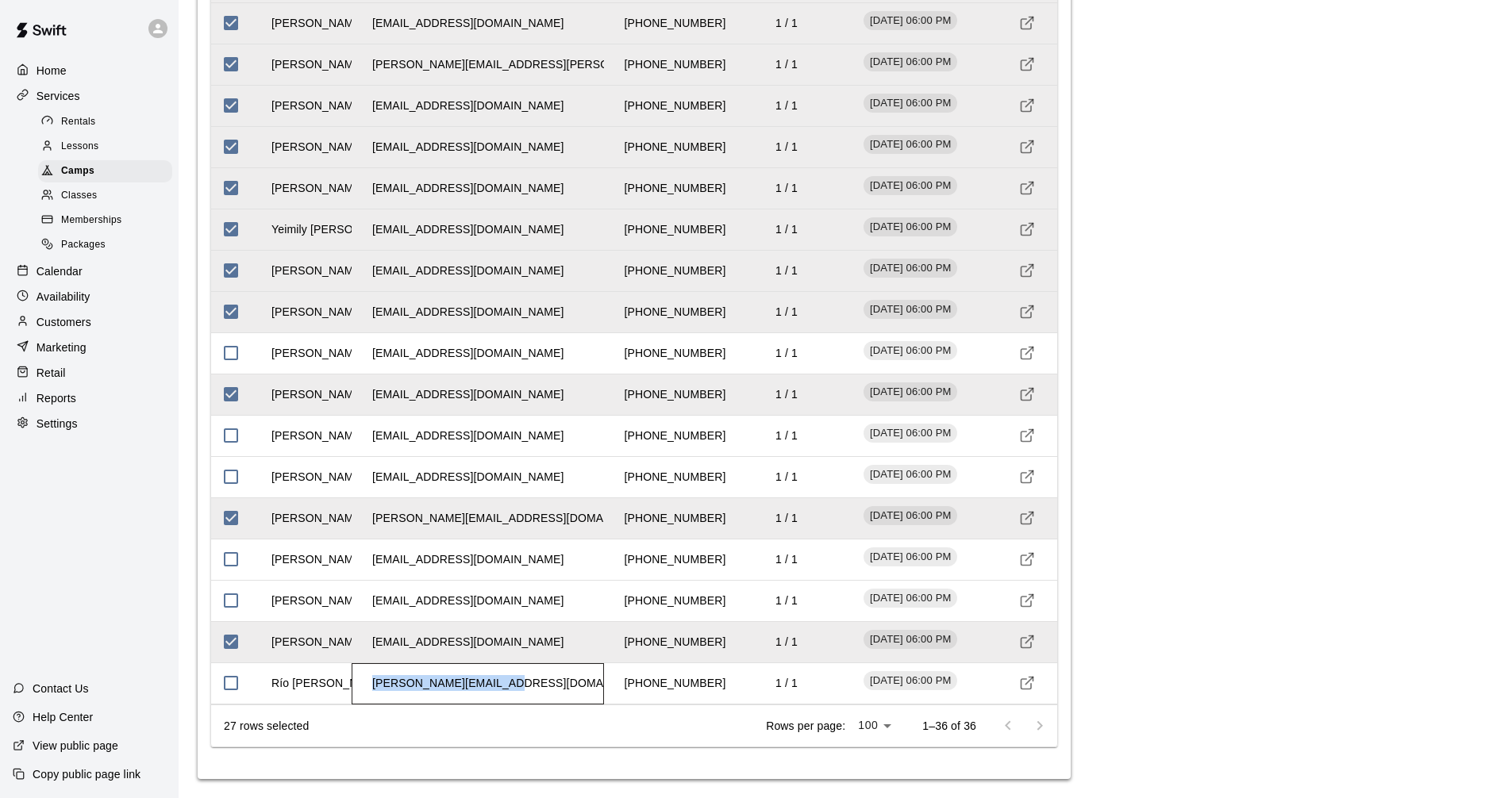
drag, startPoint x: 374, startPoint y: 683, endPoint x: 512, endPoint y: 680, distance: 138.0
click at [512, 680] on div "[PERSON_NAME][EMAIL_ADDRESS][DOMAIN_NAME]" at bounding box center [477, 684] width 252 height 41
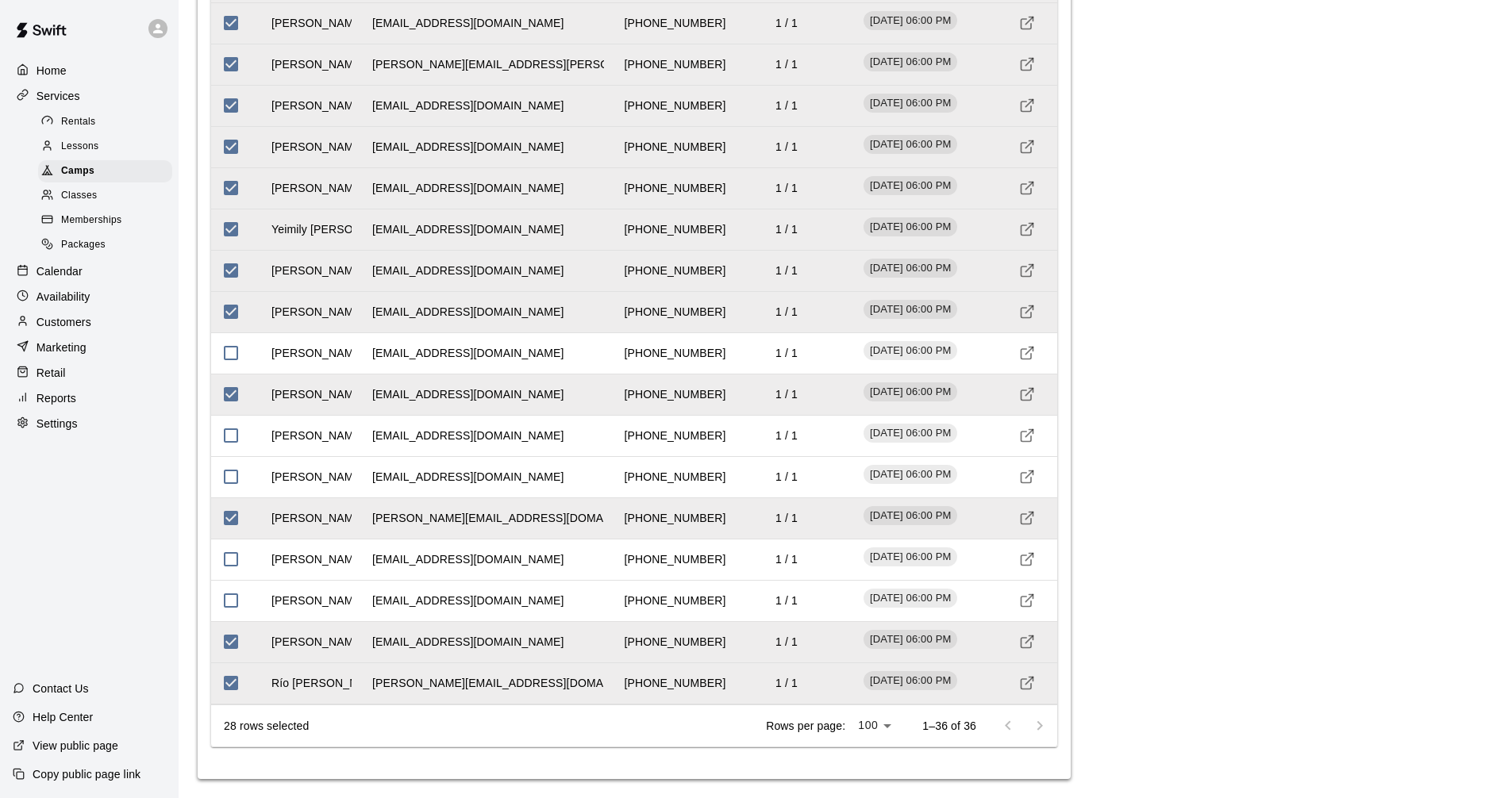
click at [1043, 730] on div at bounding box center [1024, 726] width 64 height 31
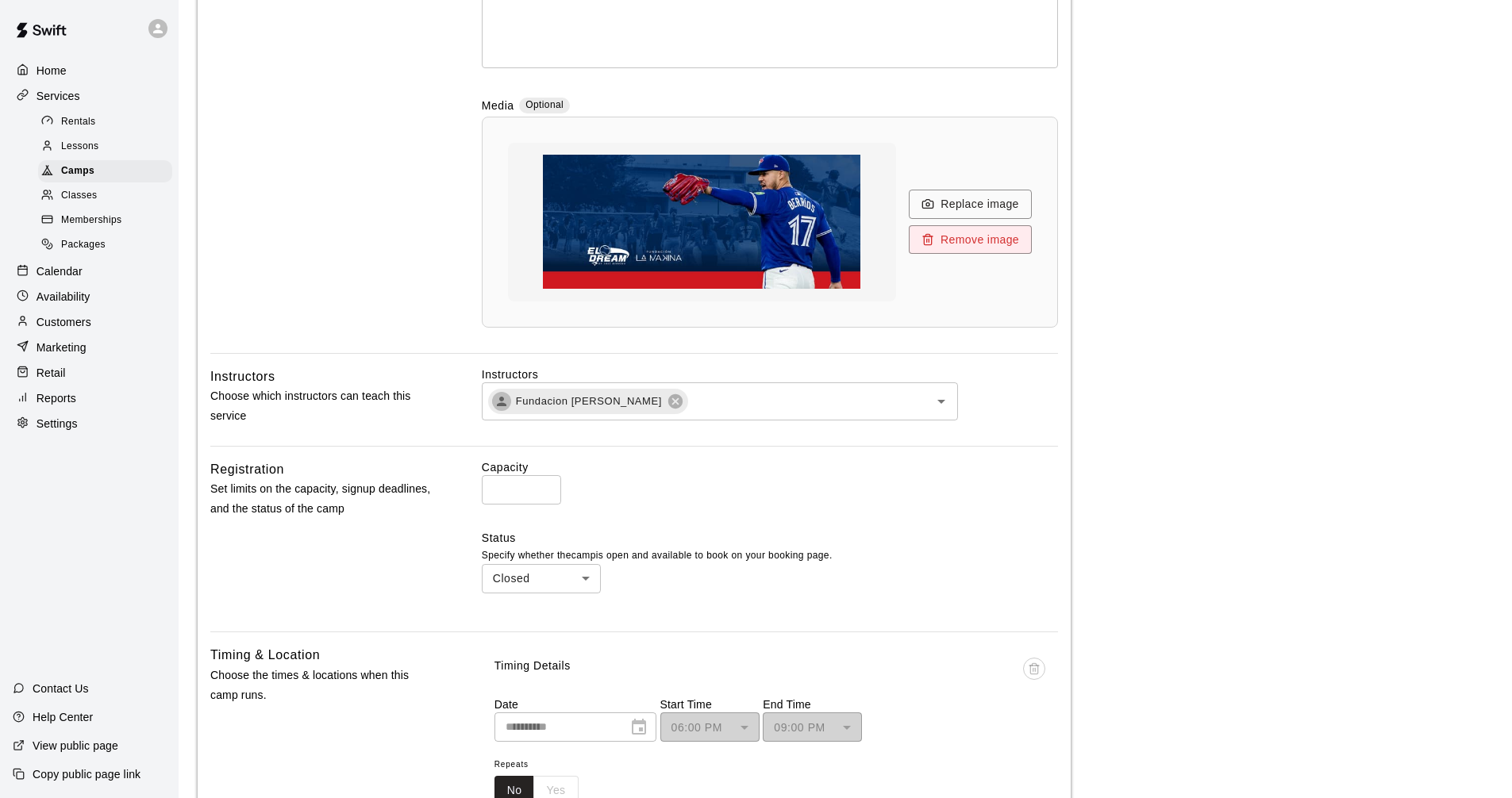
scroll to position [0, 0]
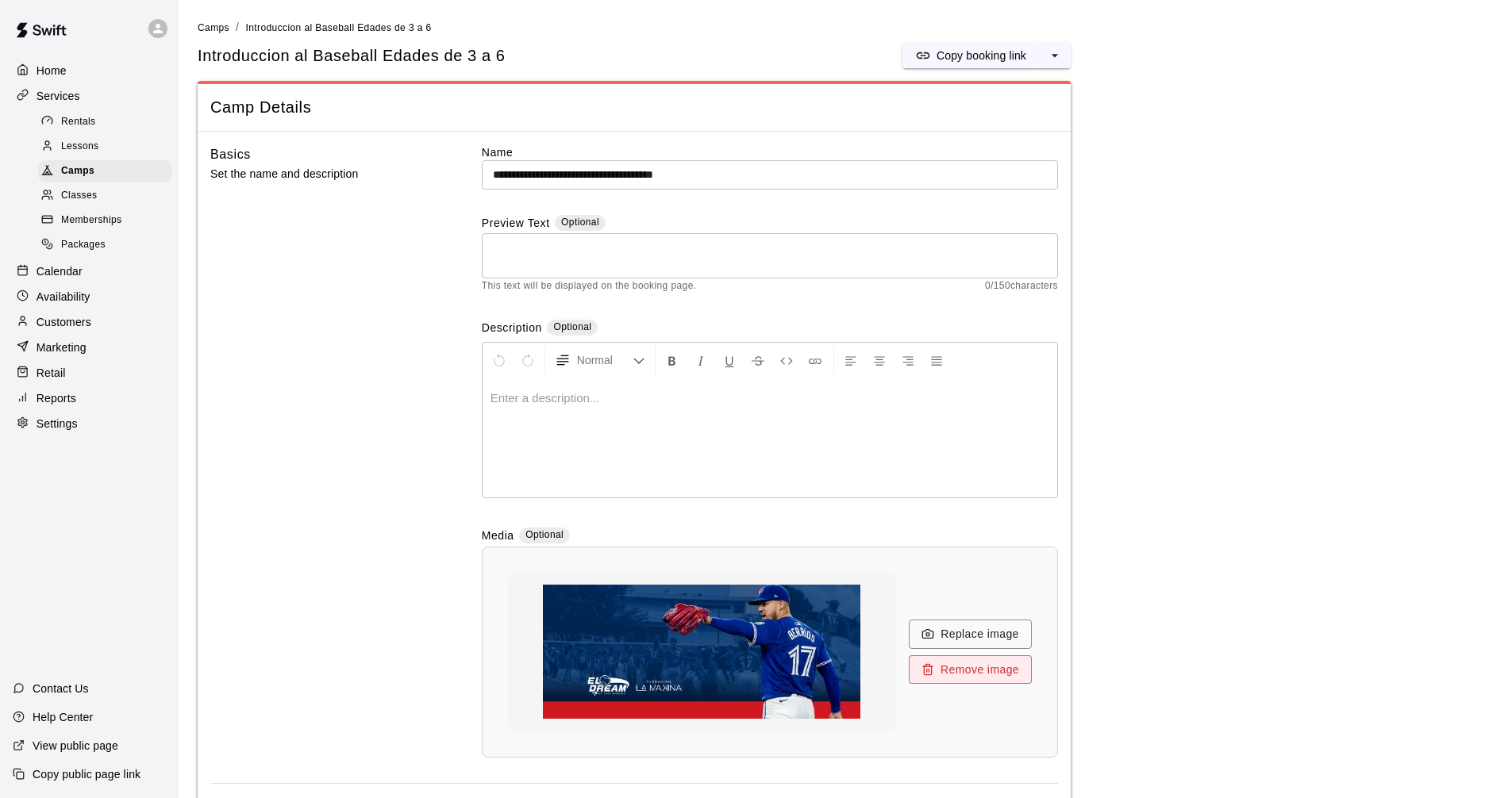
click at [56, 93] on p "Services" at bounding box center [58, 95] width 44 height 16
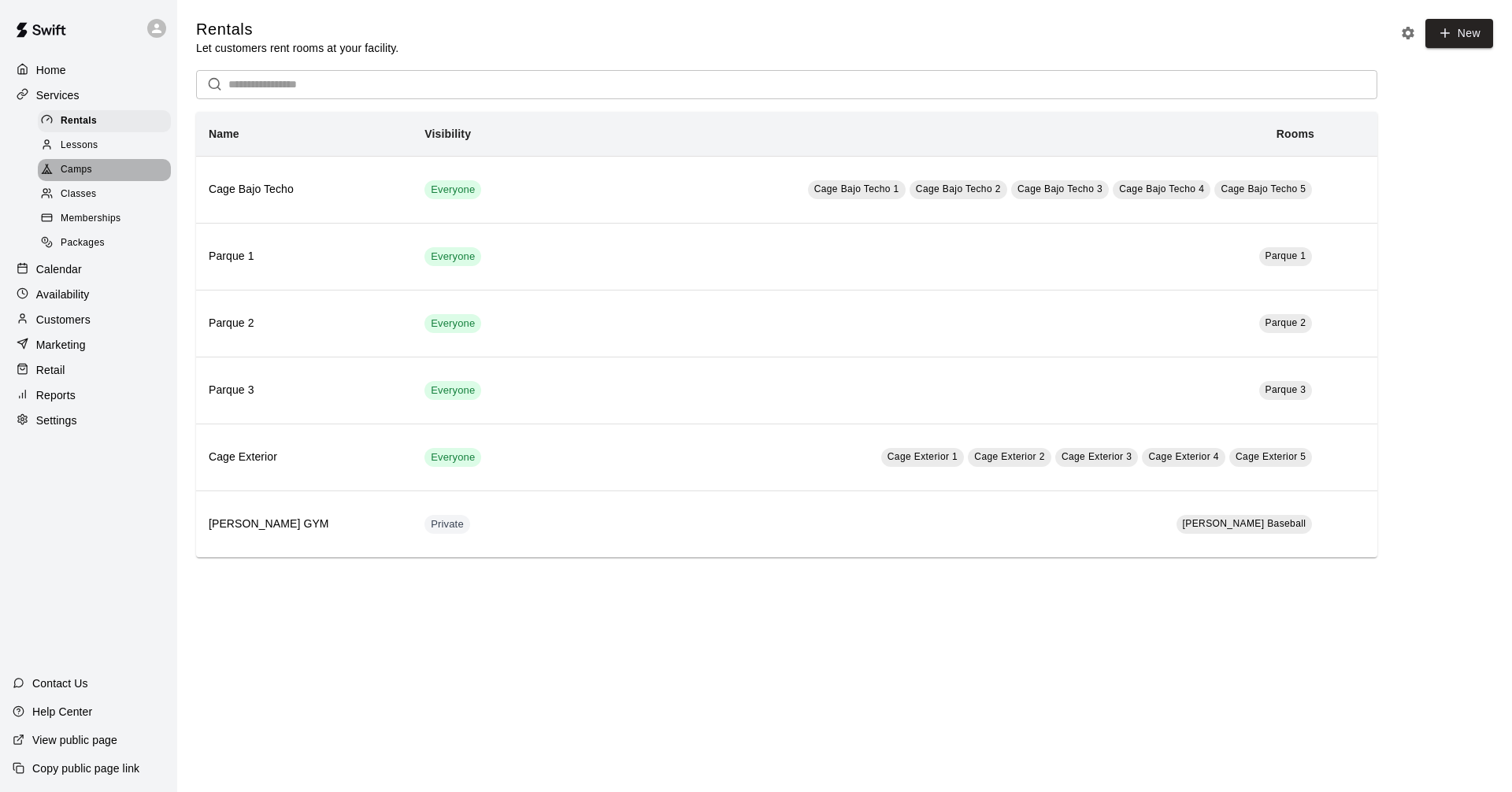
click at [78, 174] on span "Camps" at bounding box center [77, 169] width 31 height 16
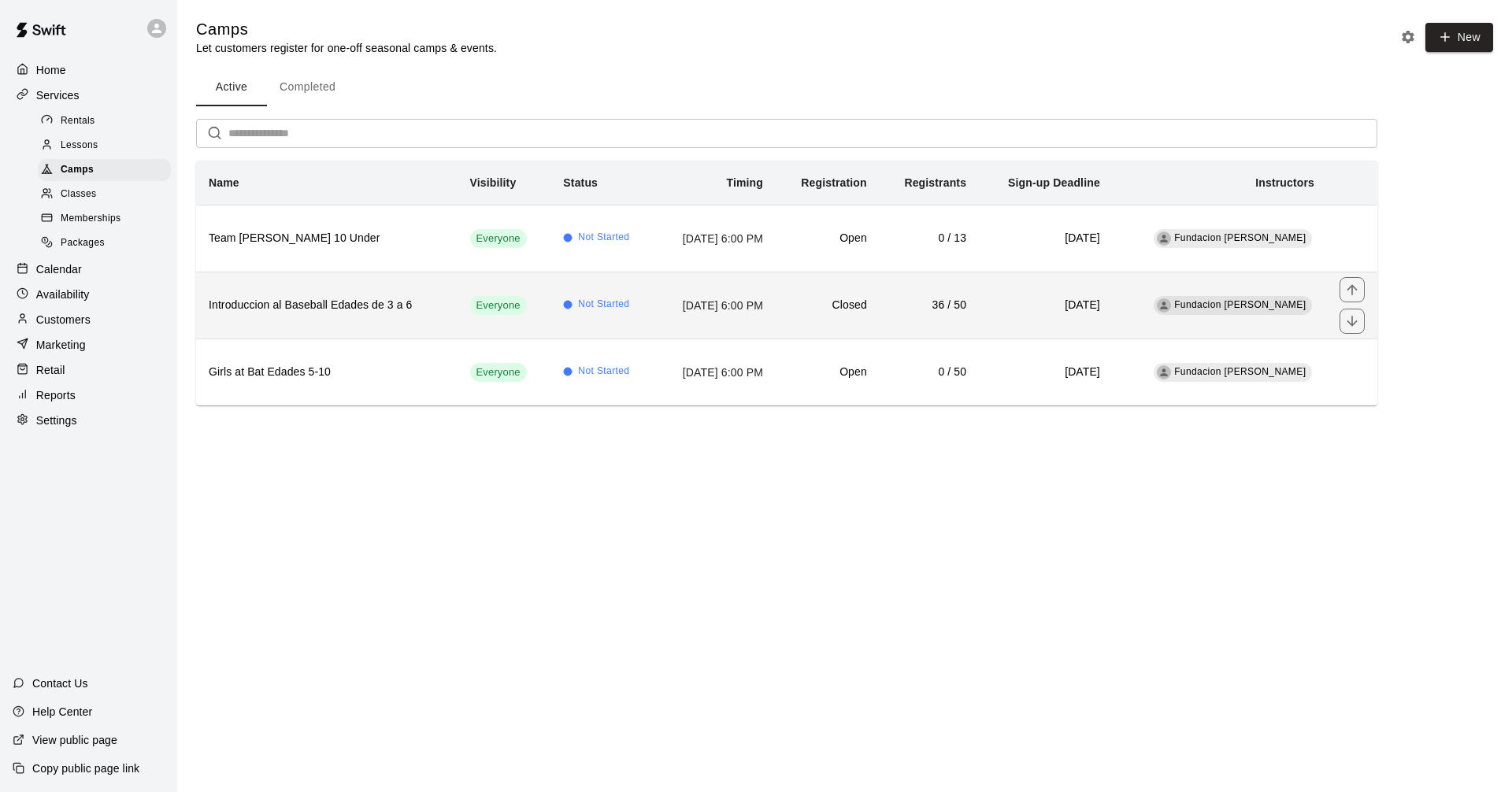
click at [326, 308] on h6 "Introduccion al Baseball Edades de 3 a 6" at bounding box center [327, 305] width 236 height 17
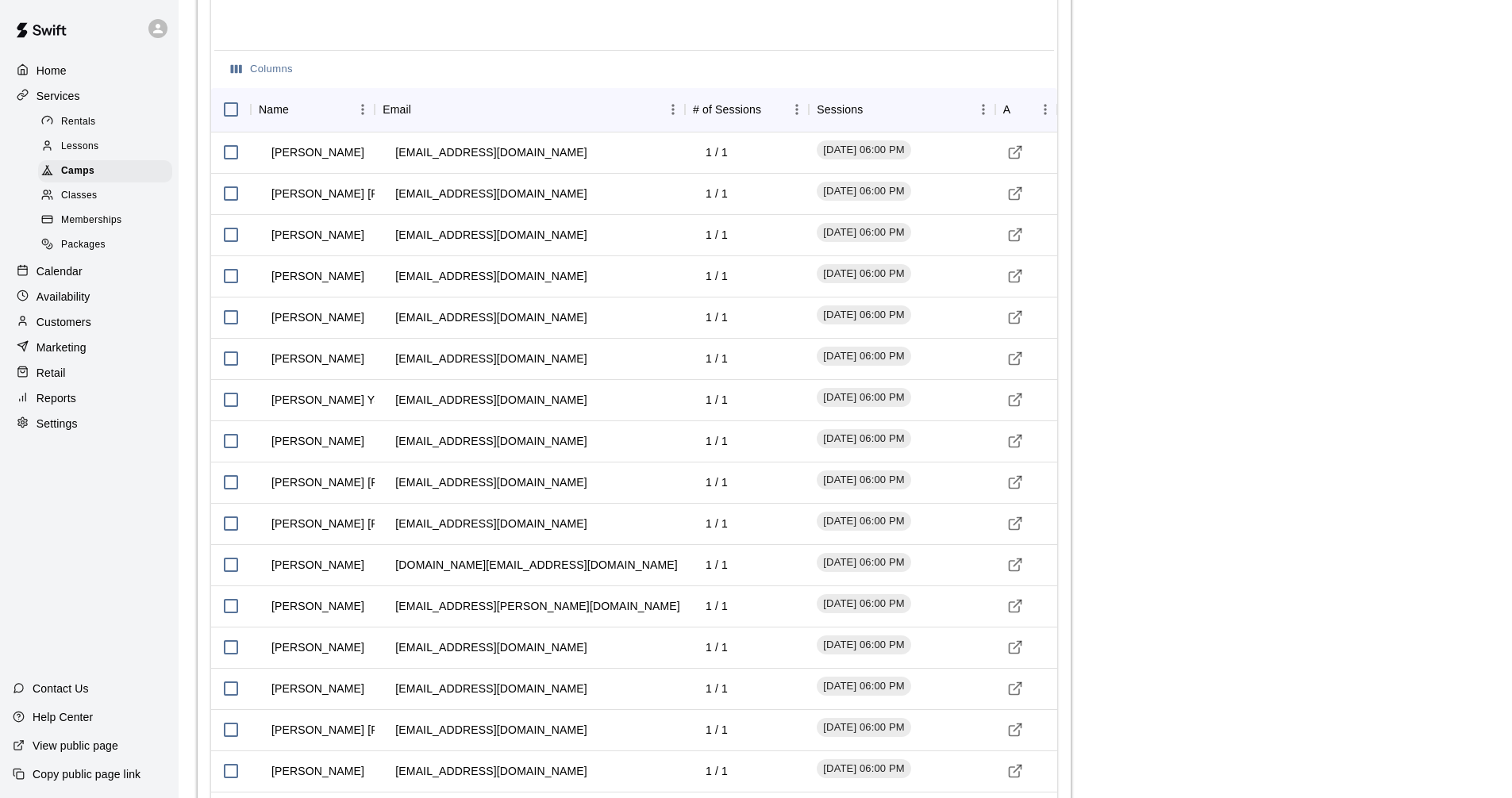
scroll to position [1612, 0]
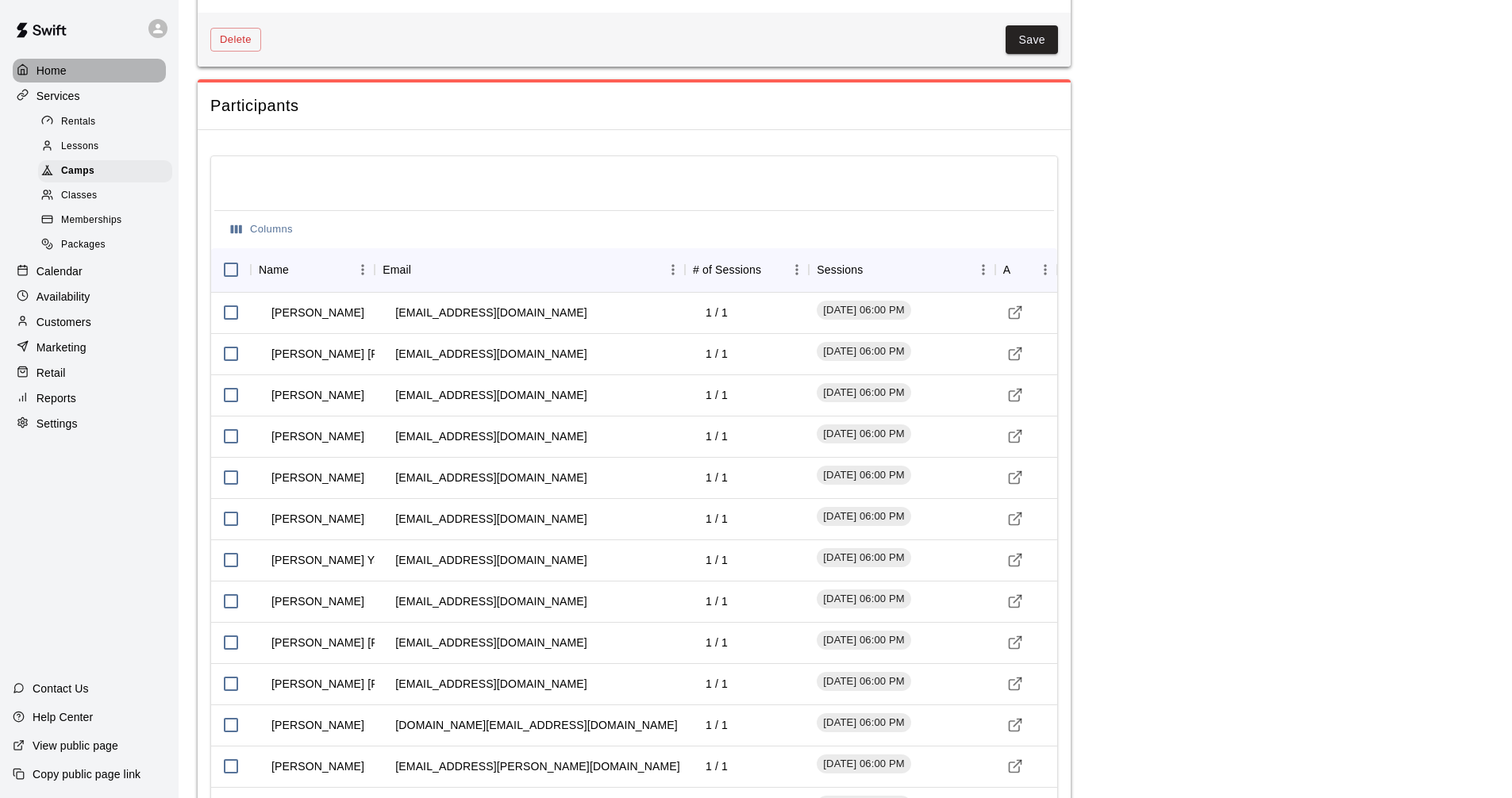
click at [61, 69] on p "Home" at bounding box center [51, 70] width 30 height 16
